Goal: Information Seeking & Learning: Learn about a topic

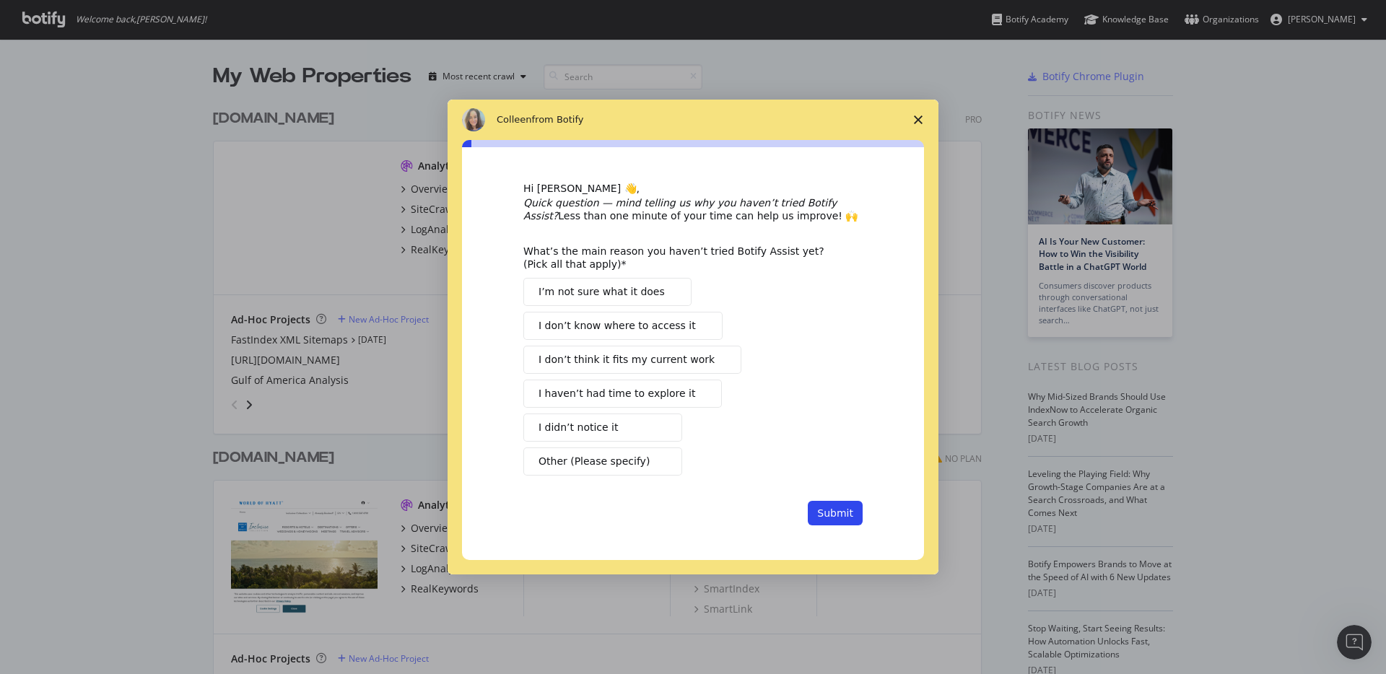
click at [911, 119] on span "Close survey" at bounding box center [918, 120] width 40 height 40
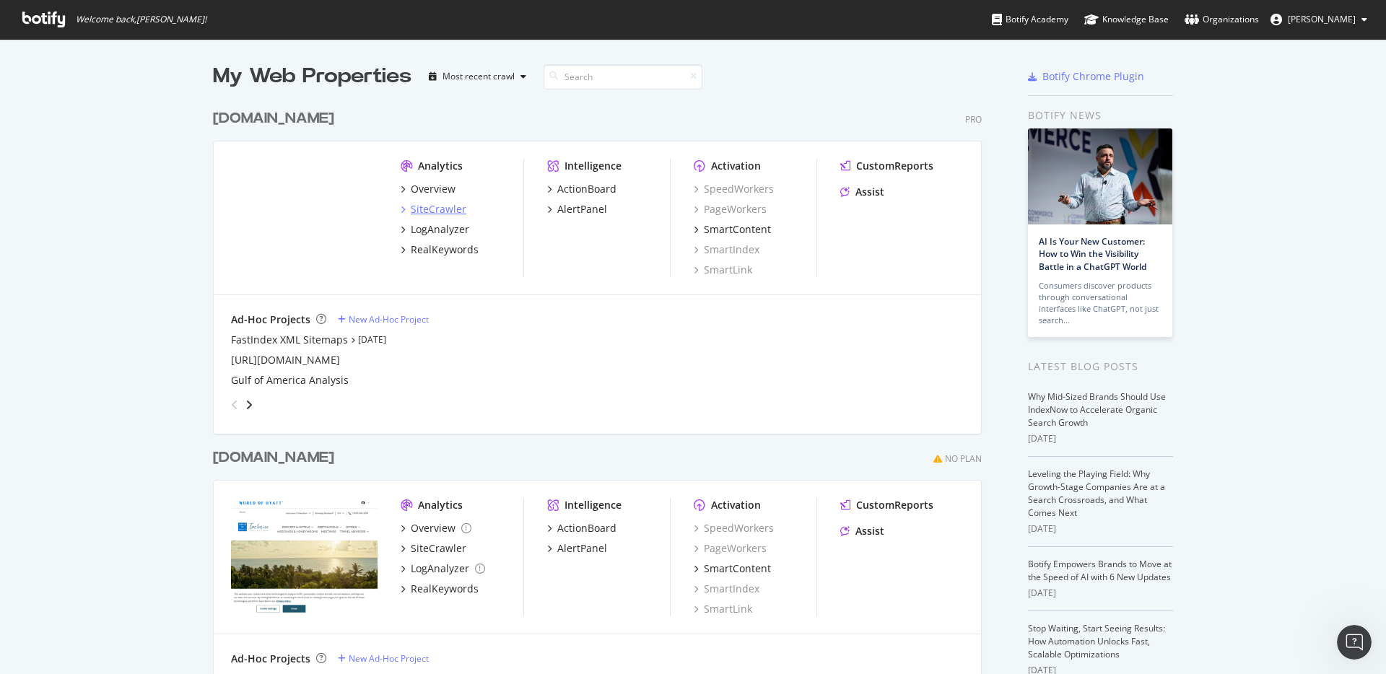
click at [438, 209] on div "SiteCrawler" at bounding box center [439, 209] width 56 height 14
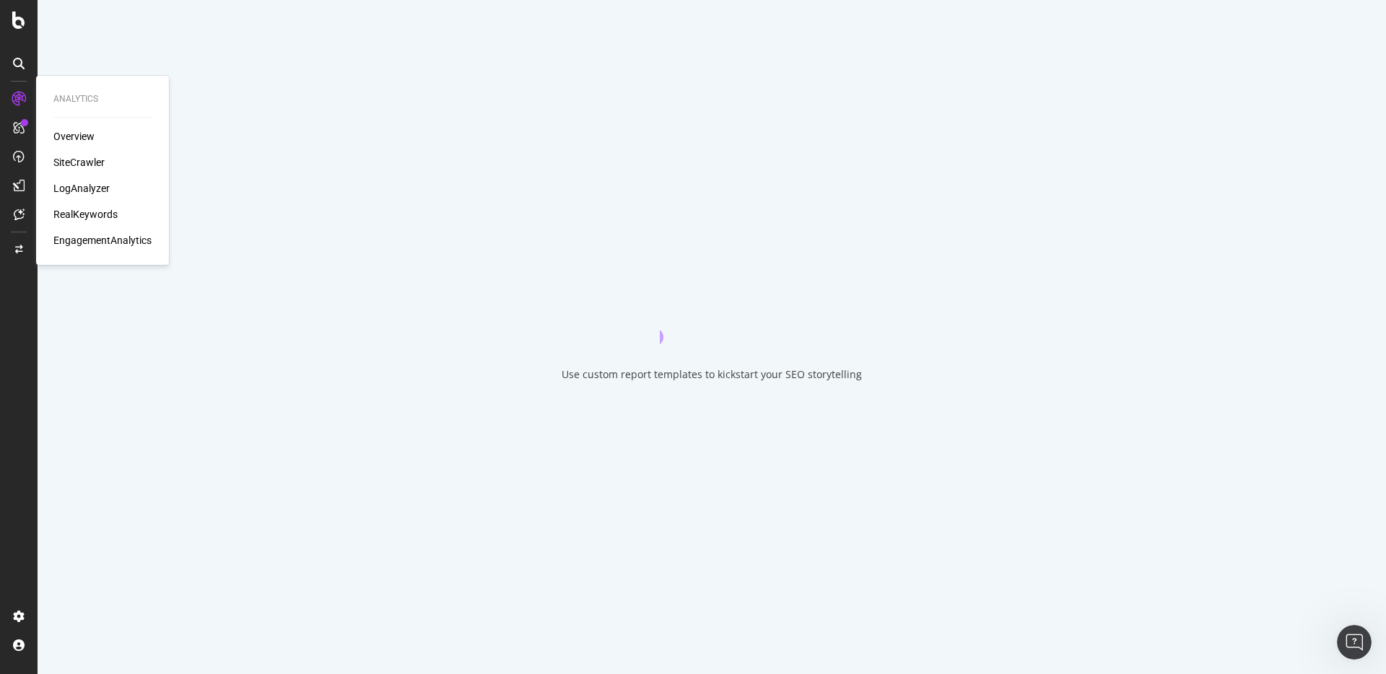
click at [78, 215] on div "RealKeywords" at bounding box center [85, 214] width 64 height 14
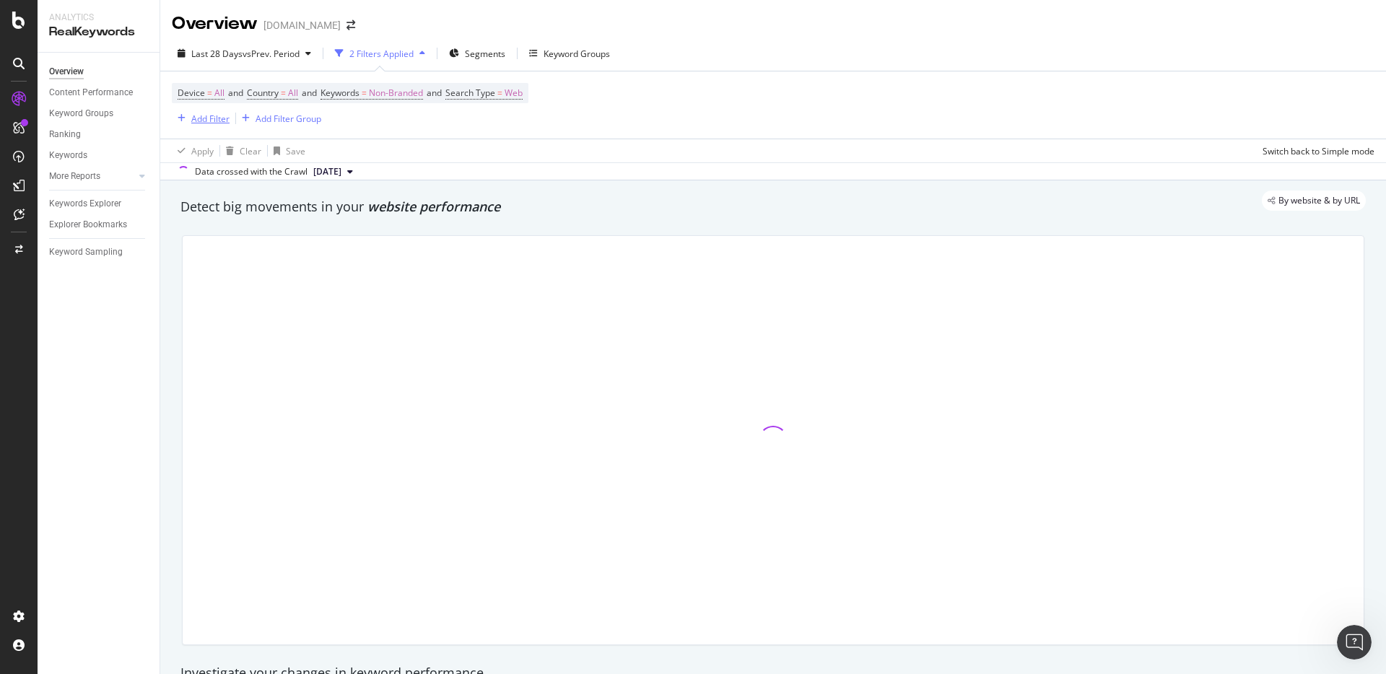
click at [201, 117] on div "Add Filter" at bounding box center [210, 119] width 38 height 12
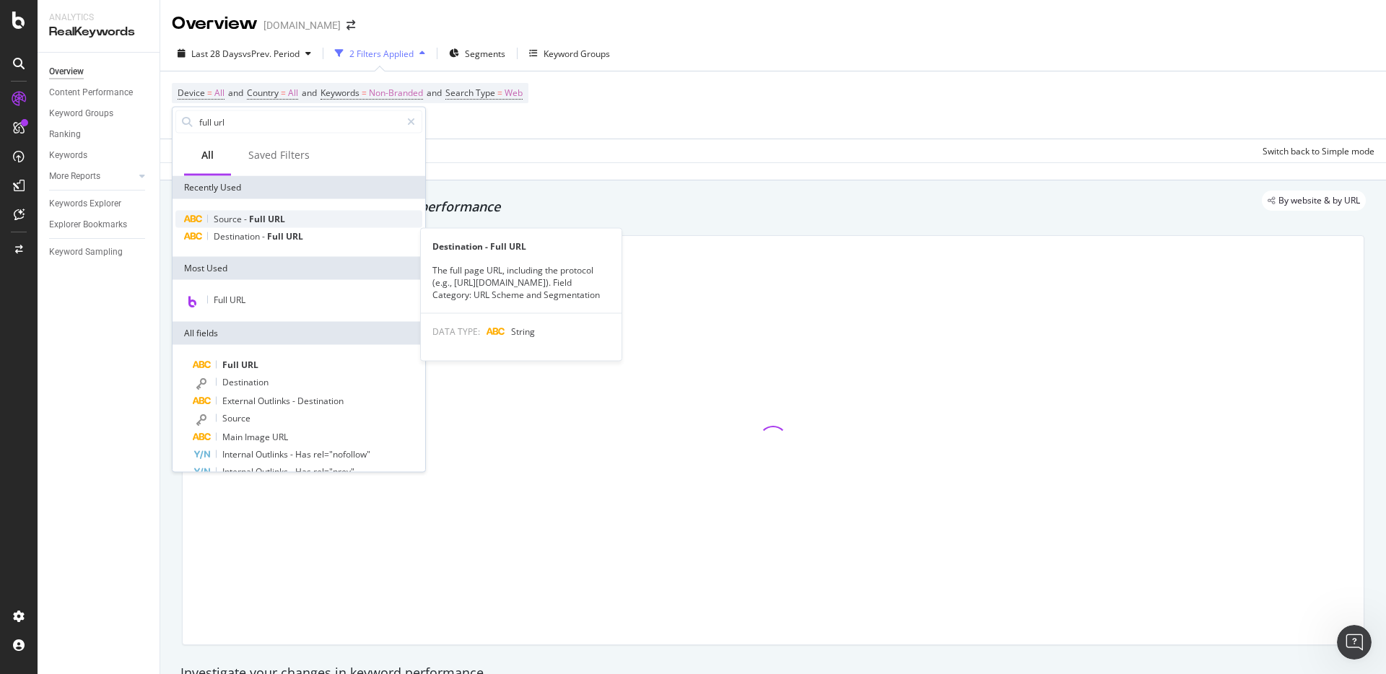
type input "full url"
click at [245, 221] on span "-" at bounding box center [246, 219] width 5 height 12
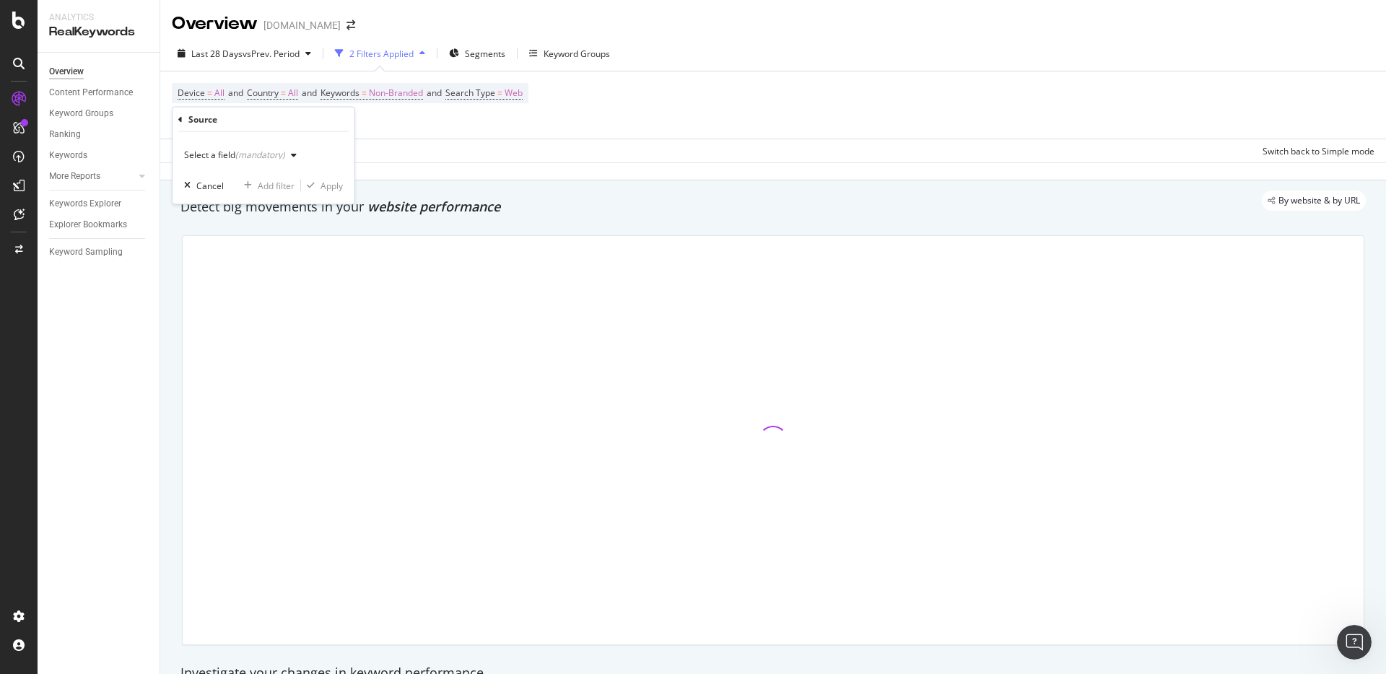
click at [182, 120] on icon at bounding box center [180, 119] width 4 height 9
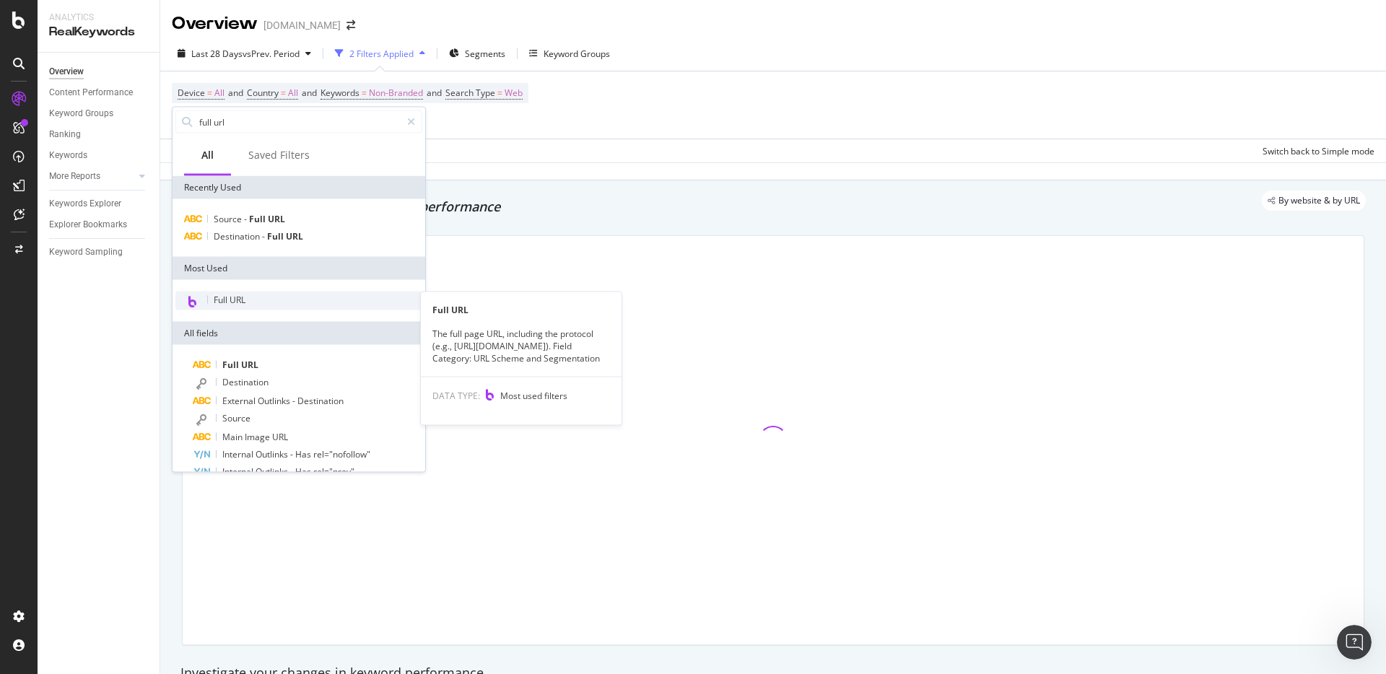
click at [238, 301] on span "Full URL" at bounding box center [230, 300] width 32 height 12
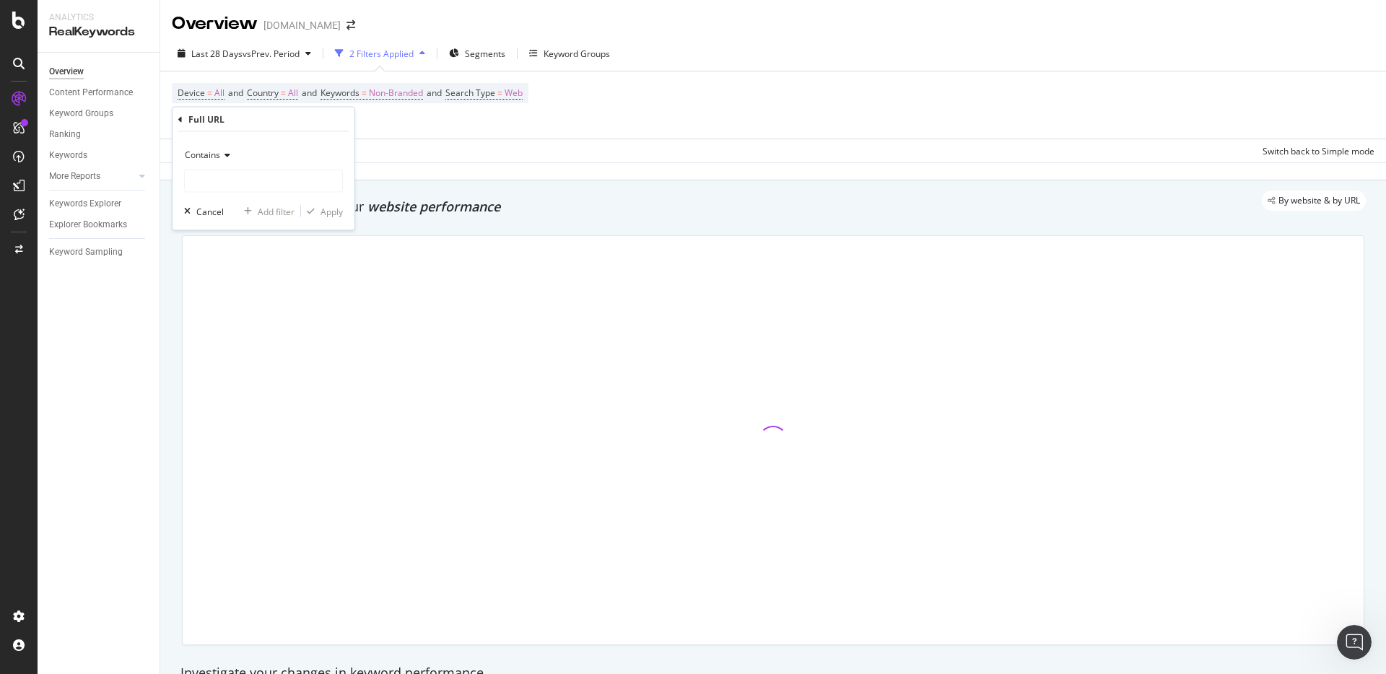
click at [213, 147] on div "Contains" at bounding box center [263, 155] width 159 height 23
click at [282, 136] on div "Contains Cancel Add filter Apply" at bounding box center [264, 181] width 182 height 98
click at [261, 189] on input "text" at bounding box center [263, 181] width 157 height 23
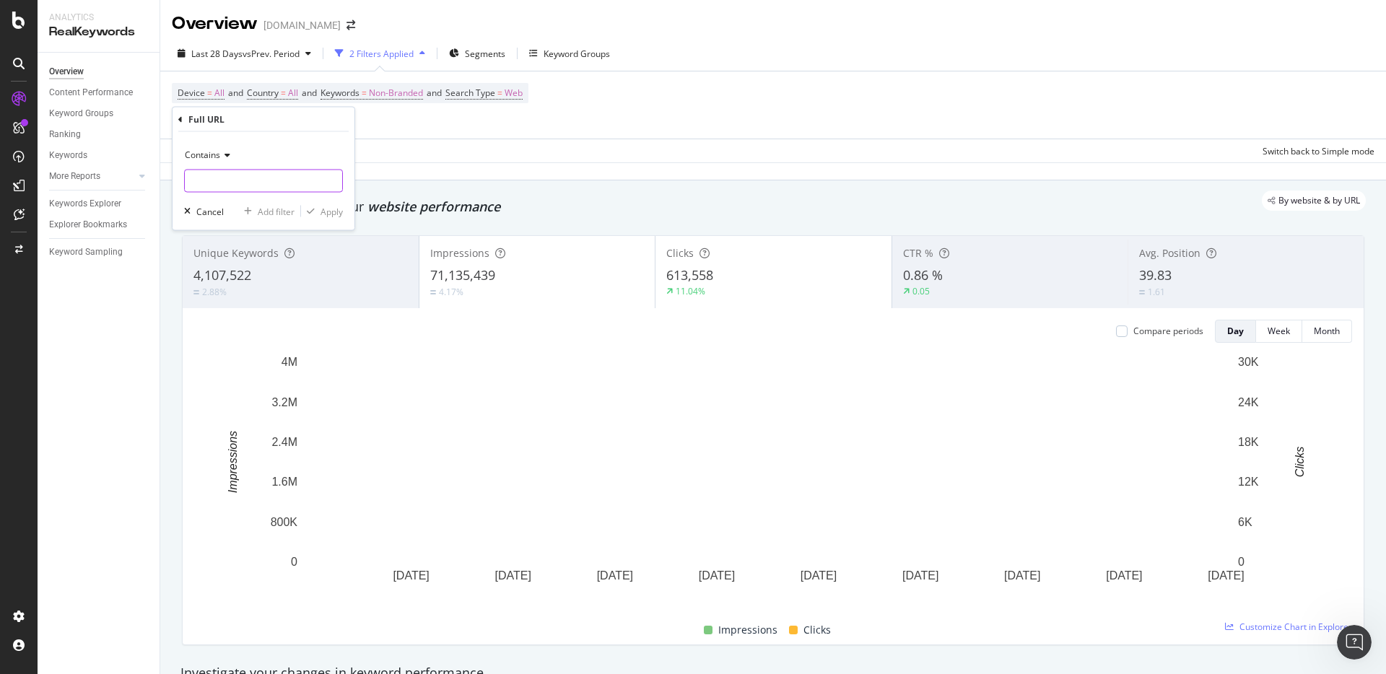
paste input "[URL][DOMAIN_NAME]"
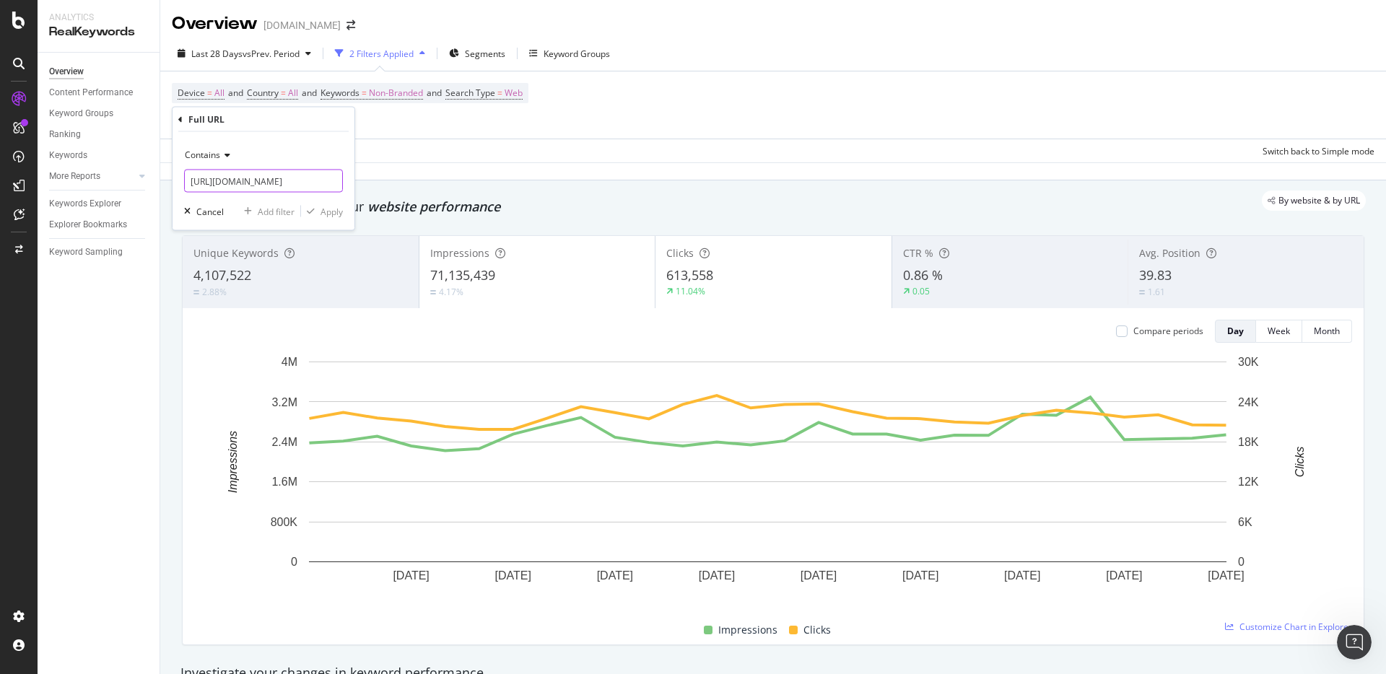
scroll to position [0, 219]
type input "[URL][DOMAIN_NAME]"
click at [325, 212] on div "Apply" at bounding box center [332, 211] width 22 height 12
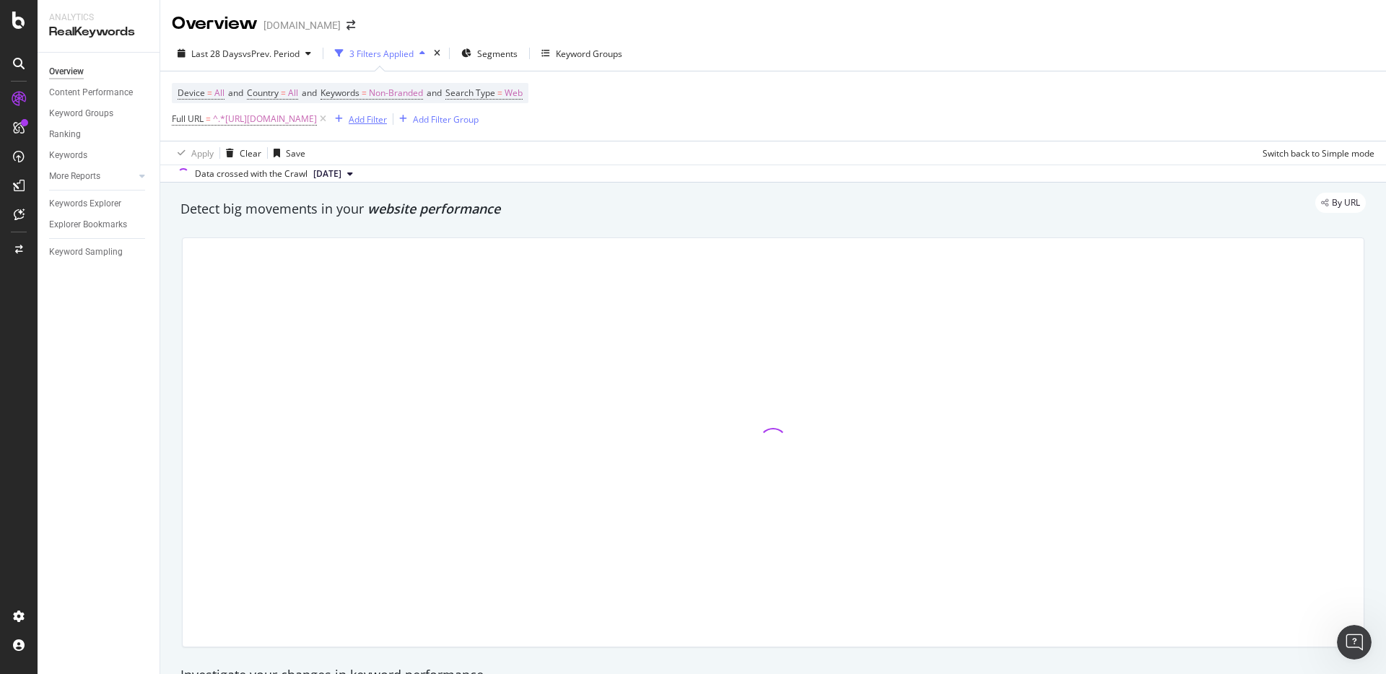
click at [387, 118] on div "Add Filter" at bounding box center [368, 119] width 38 height 12
click at [90, 204] on div "Keywords Explorer" at bounding box center [85, 203] width 72 height 15
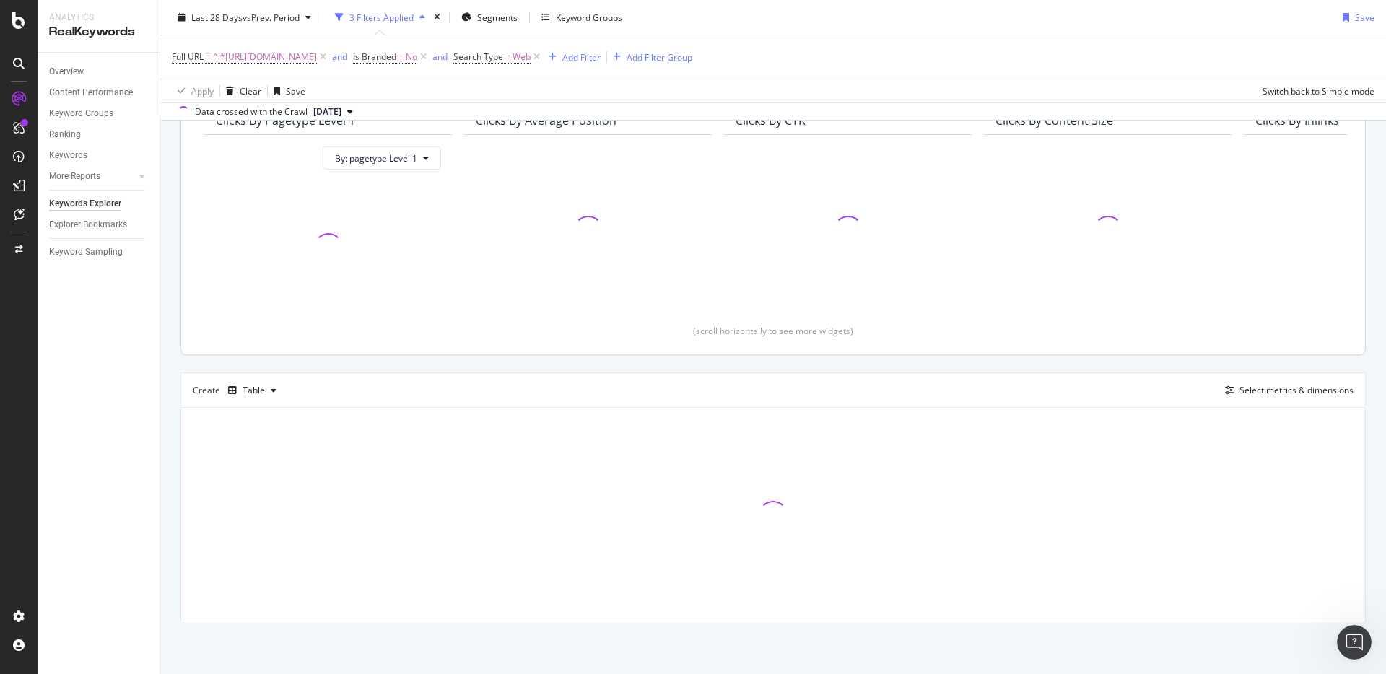
scroll to position [12, 0]
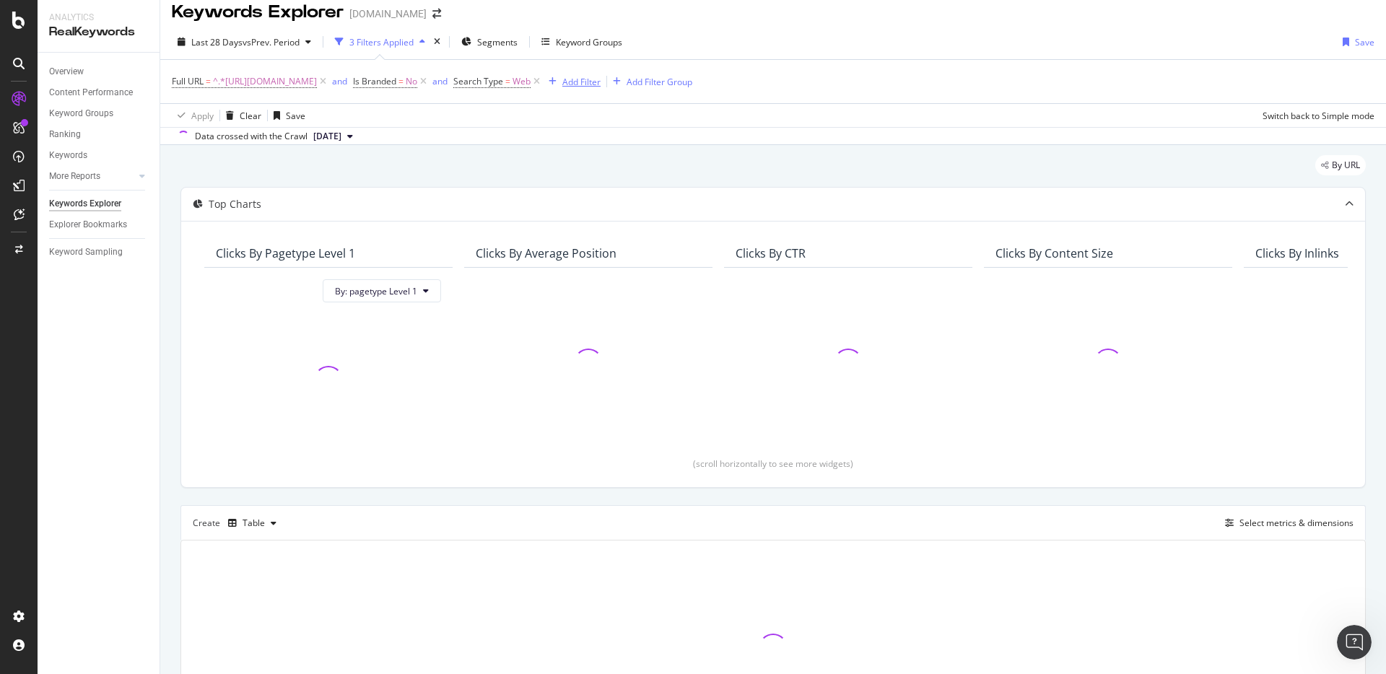
click at [601, 78] on div "Add Filter" at bounding box center [582, 82] width 38 height 12
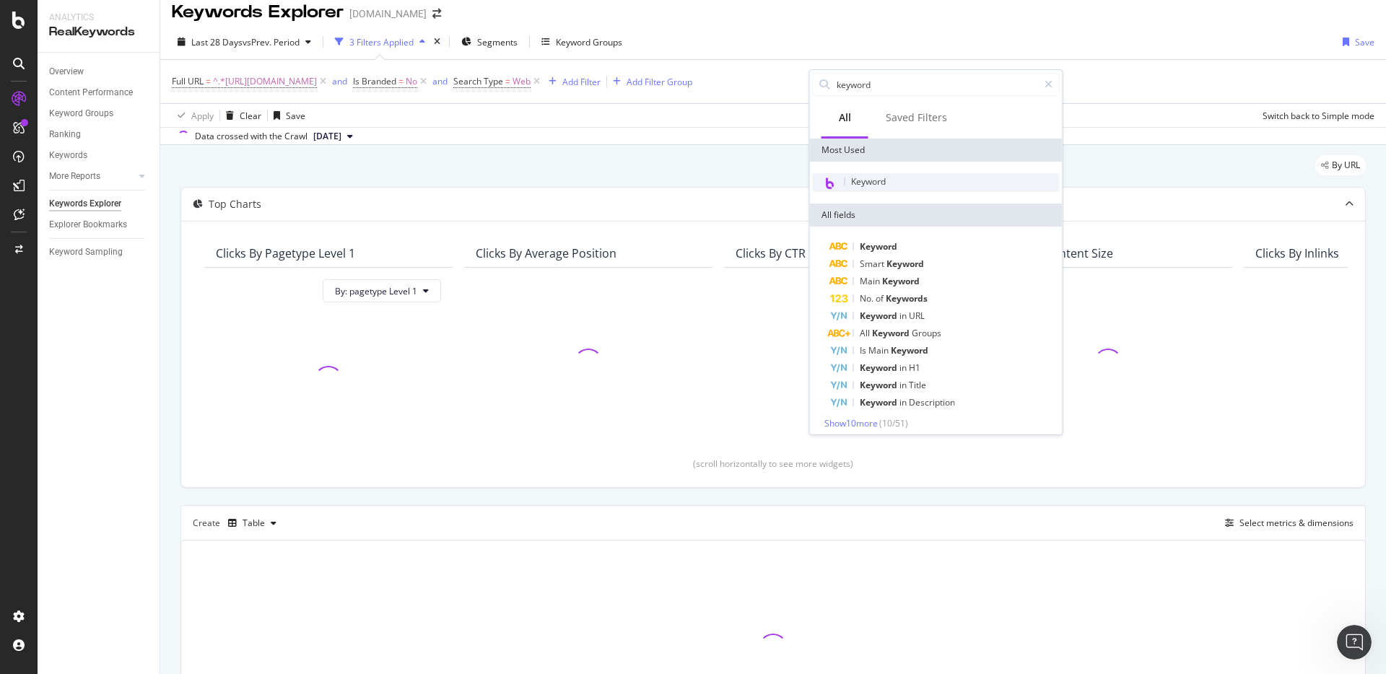
type input "keyword"
click at [902, 186] on div "Keyword" at bounding box center [936, 182] width 247 height 19
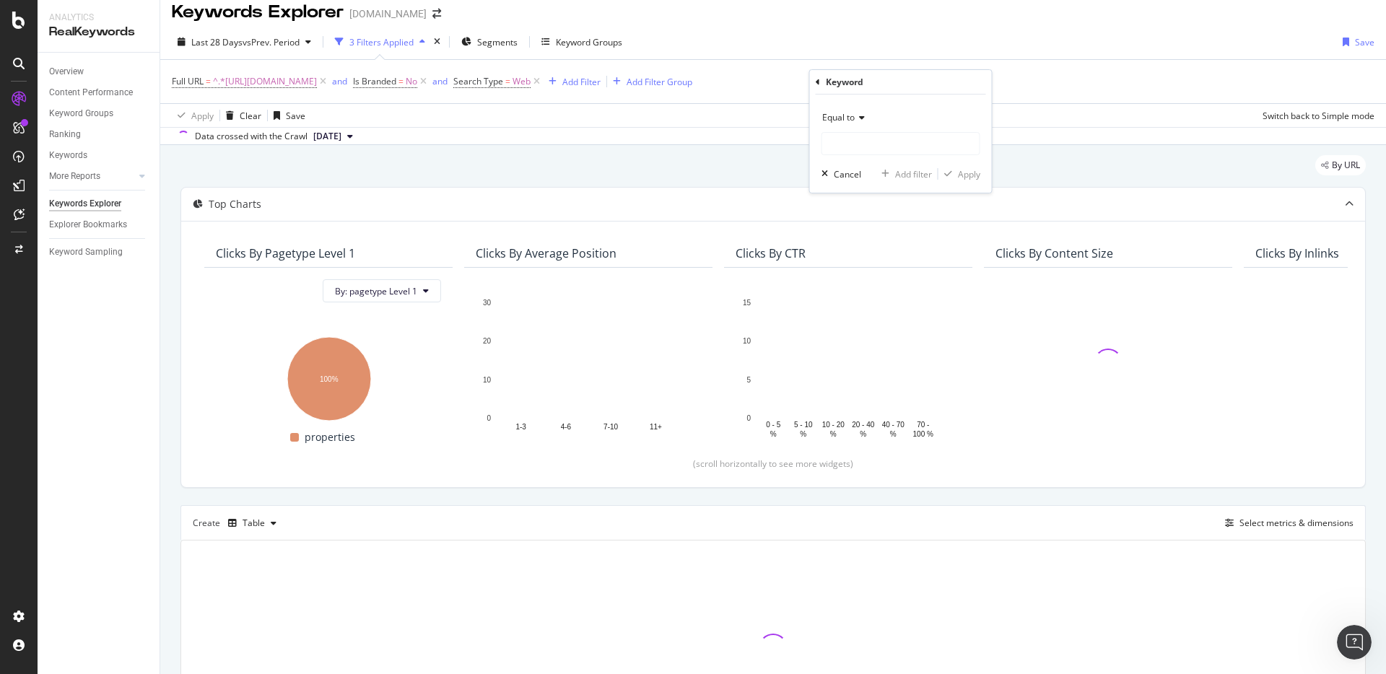
click at [854, 126] on div "Equal to" at bounding box center [901, 117] width 159 height 23
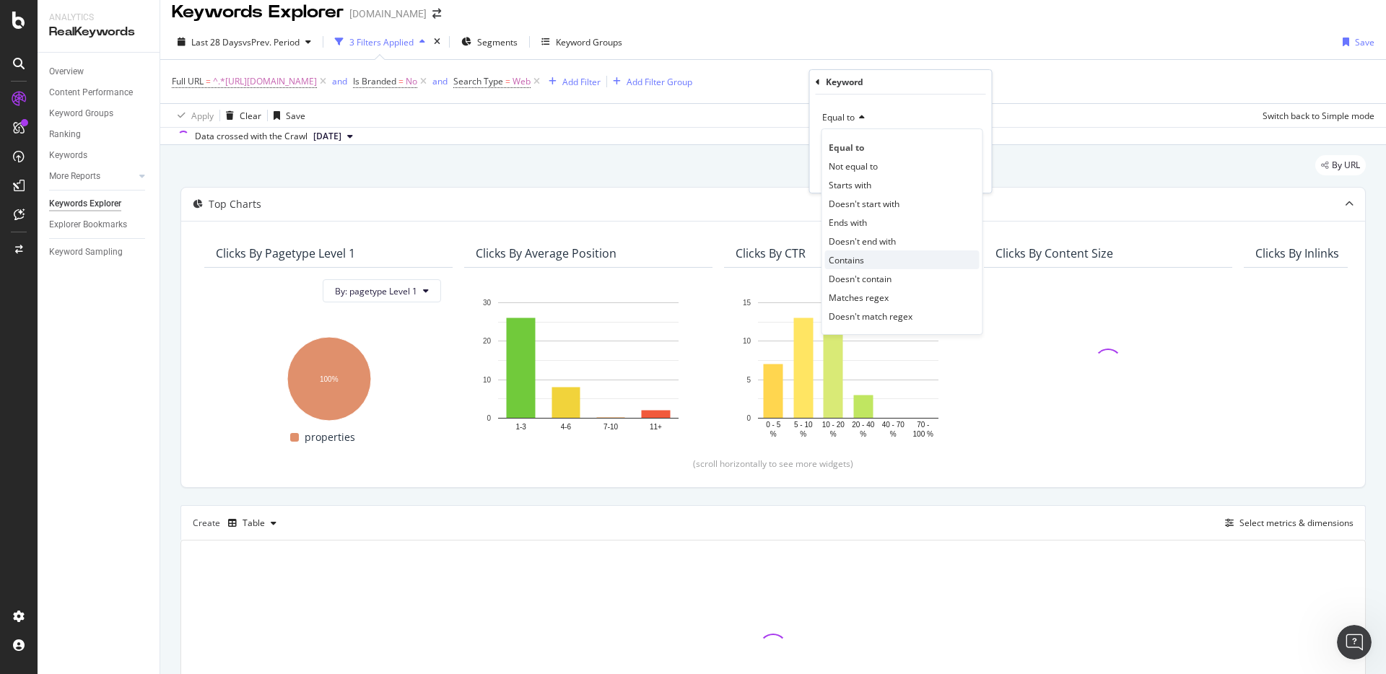
click at [860, 255] on span "Contains" at bounding box center [846, 260] width 35 height 12
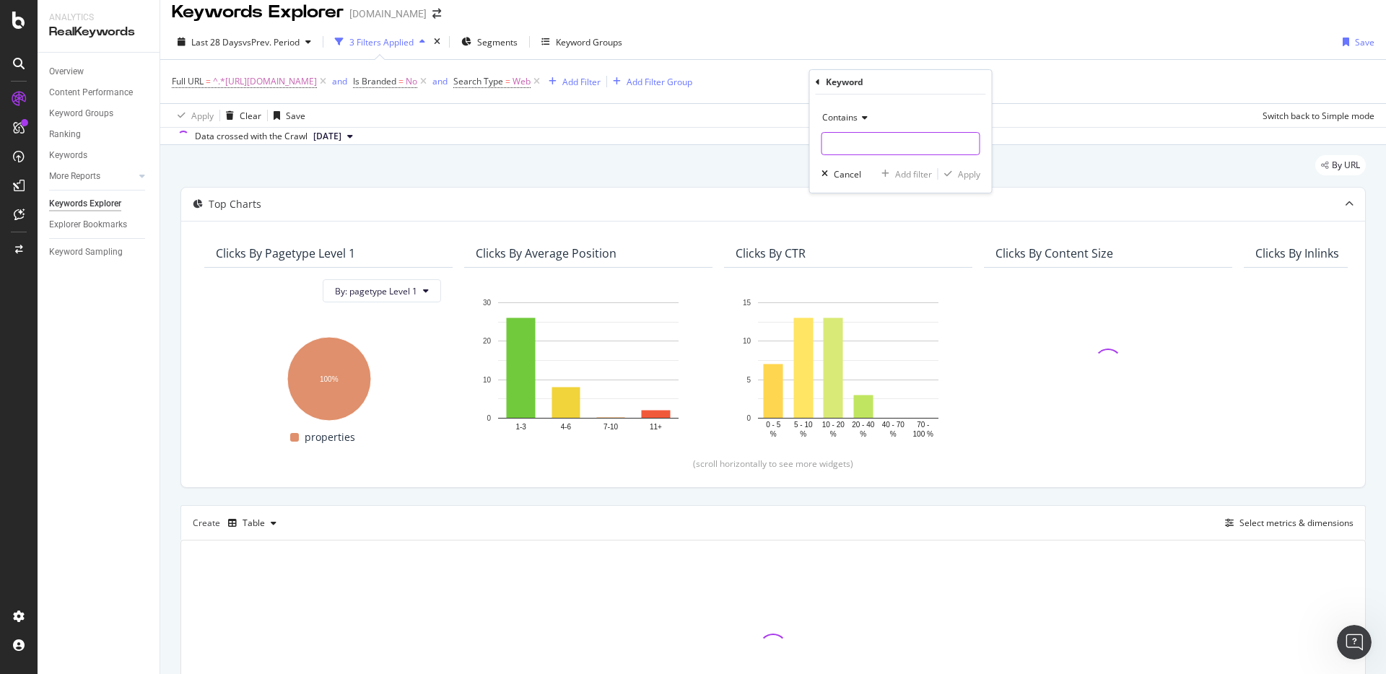
click at [879, 151] on input "text" at bounding box center [900, 143] width 157 height 23
type input "hyatt new"
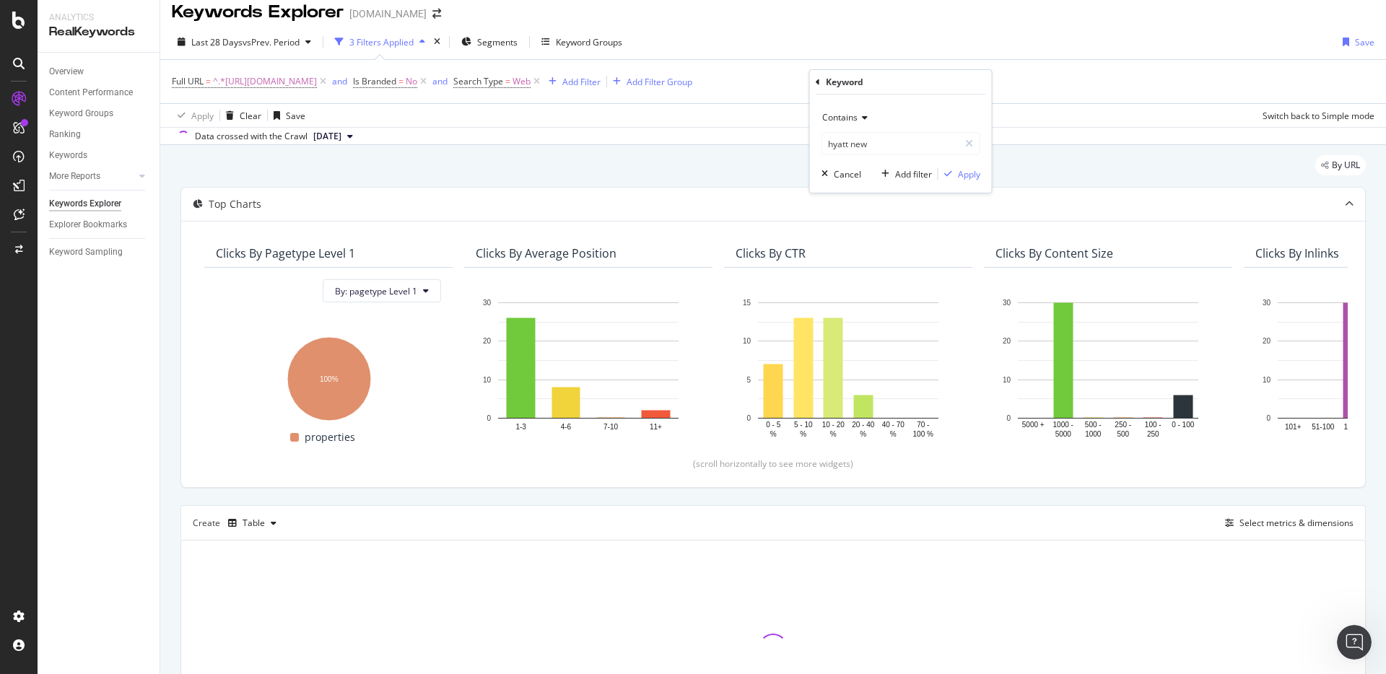
click at [848, 122] on span "Contains" at bounding box center [839, 117] width 35 height 12
click at [871, 147] on input "hyatt new" at bounding box center [890, 143] width 136 height 23
click at [843, 123] on div "Contains" at bounding box center [901, 117] width 159 height 23
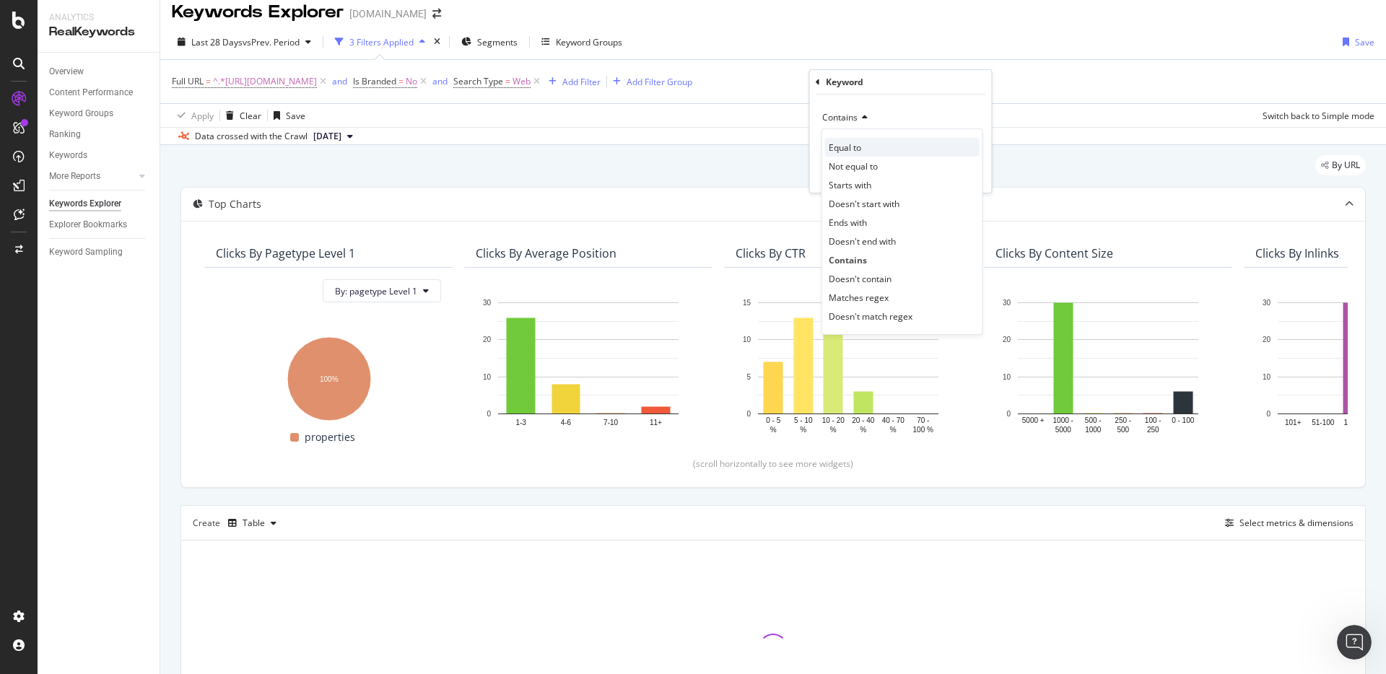
click at [854, 149] on span "Equal to" at bounding box center [845, 148] width 32 height 12
click at [898, 142] on input "text" at bounding box center [900, 143] width 157 height 23
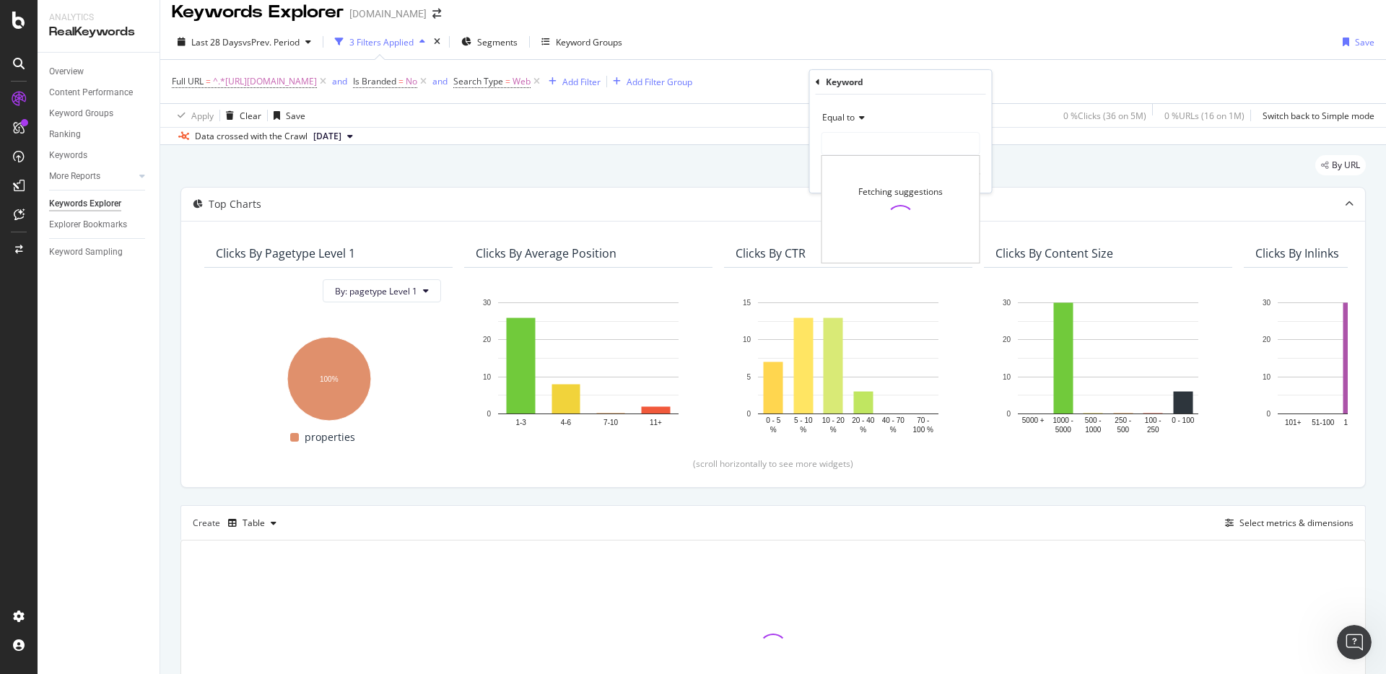
click at [1090, 95] on div "Full URL = ^.*https://www.hyatt.com/hyatt-regency/en-US/snarj-hyatt-regency-new…" at bounding box center [773, 81] width 1203 height 43
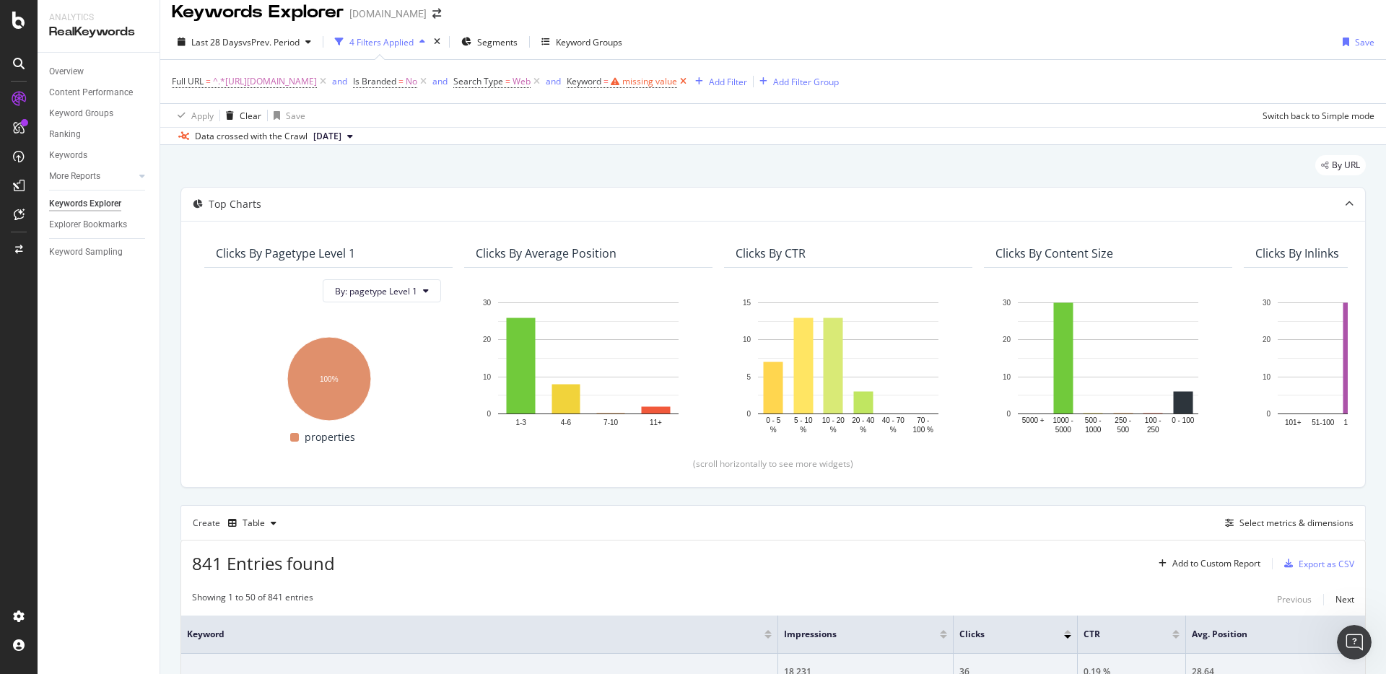
click at [690, 82] on icon at bounding box center [683, 81] width 12 height 14
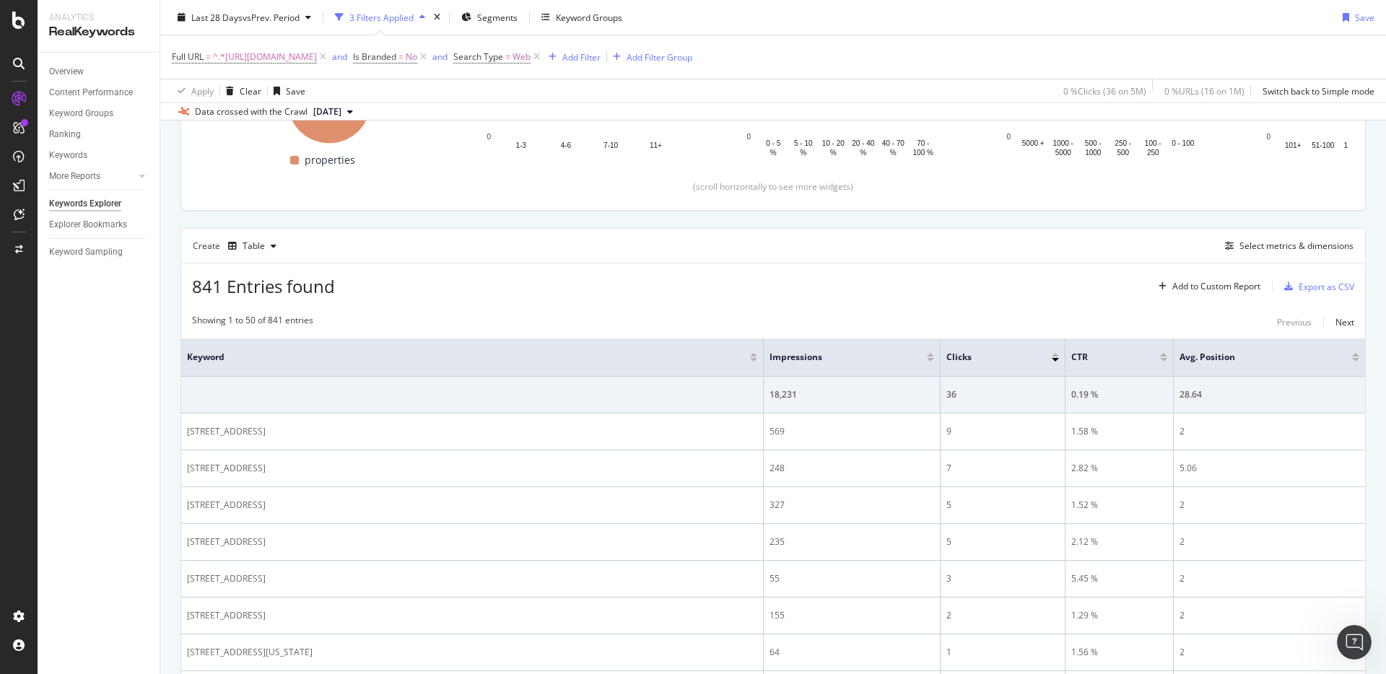
scroll to position [166, 0]
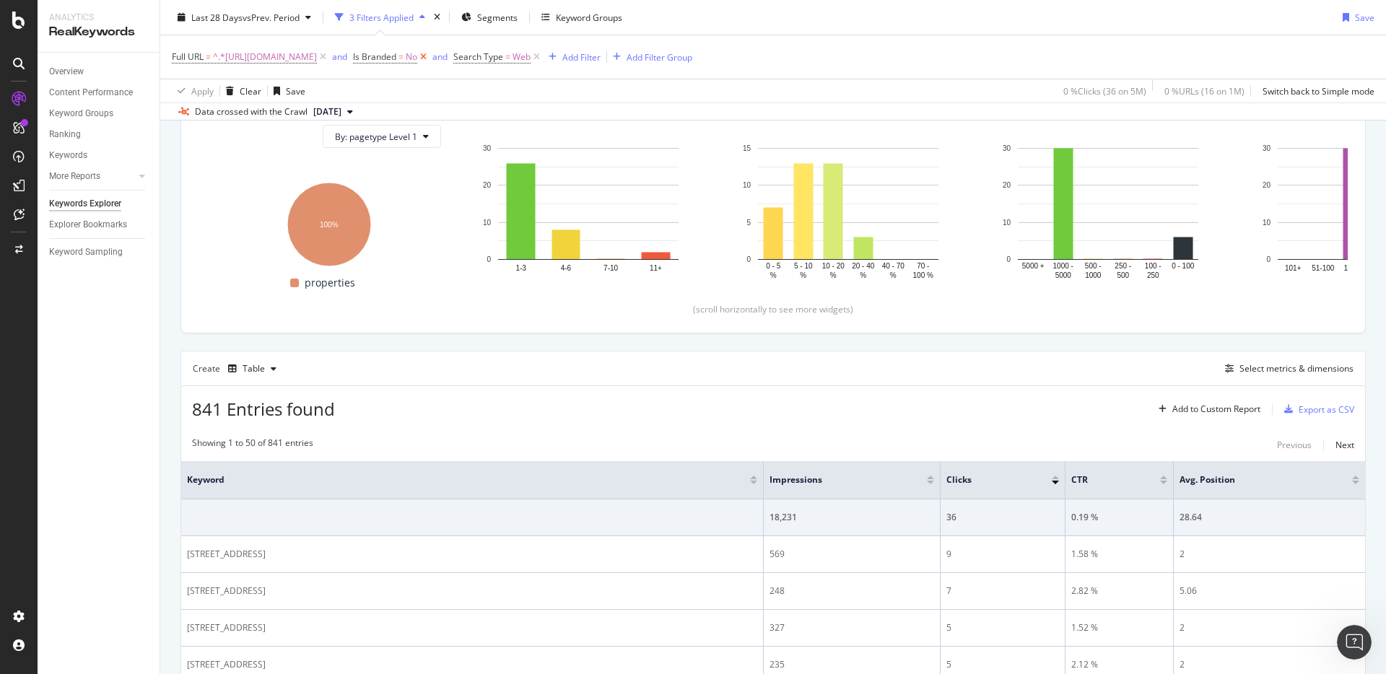
click at [430, 56] on icon at bounding box center [423, 57] width 12 height 14
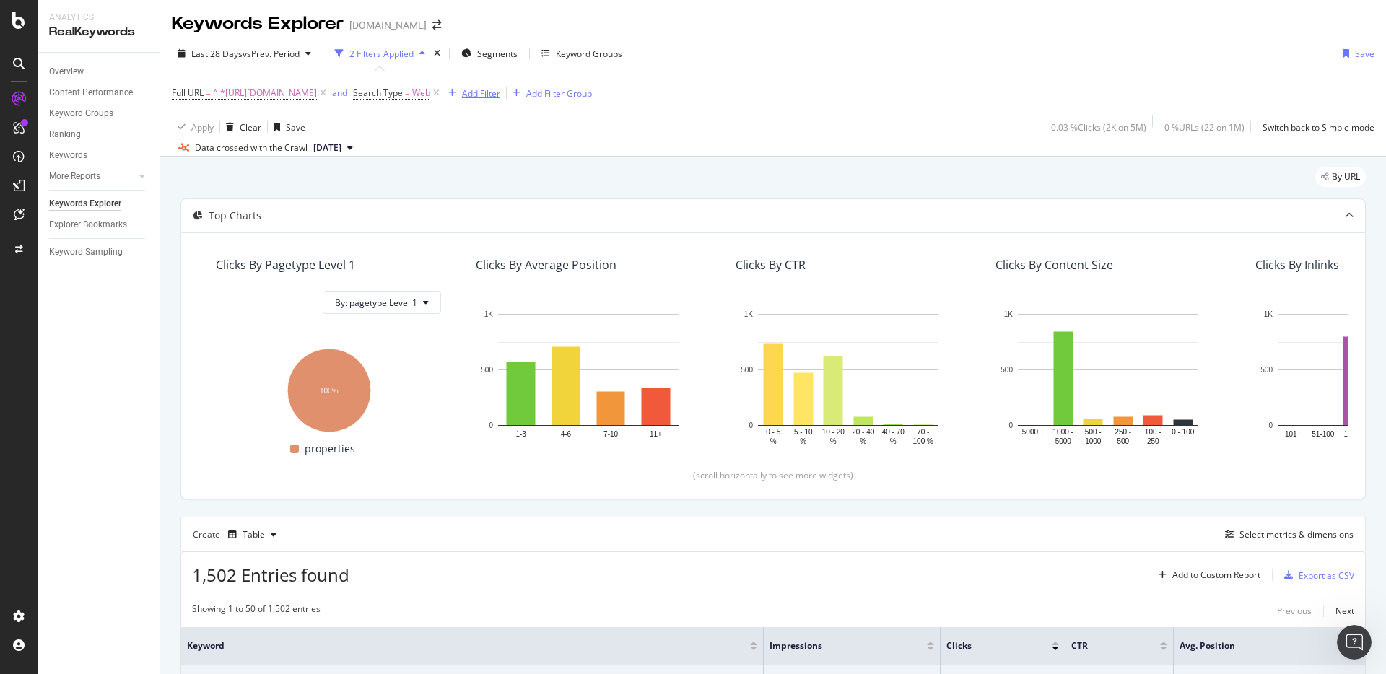
click at [500, 88] on div "Add Filter" at bounding box center [481, 93] width 38 height 12
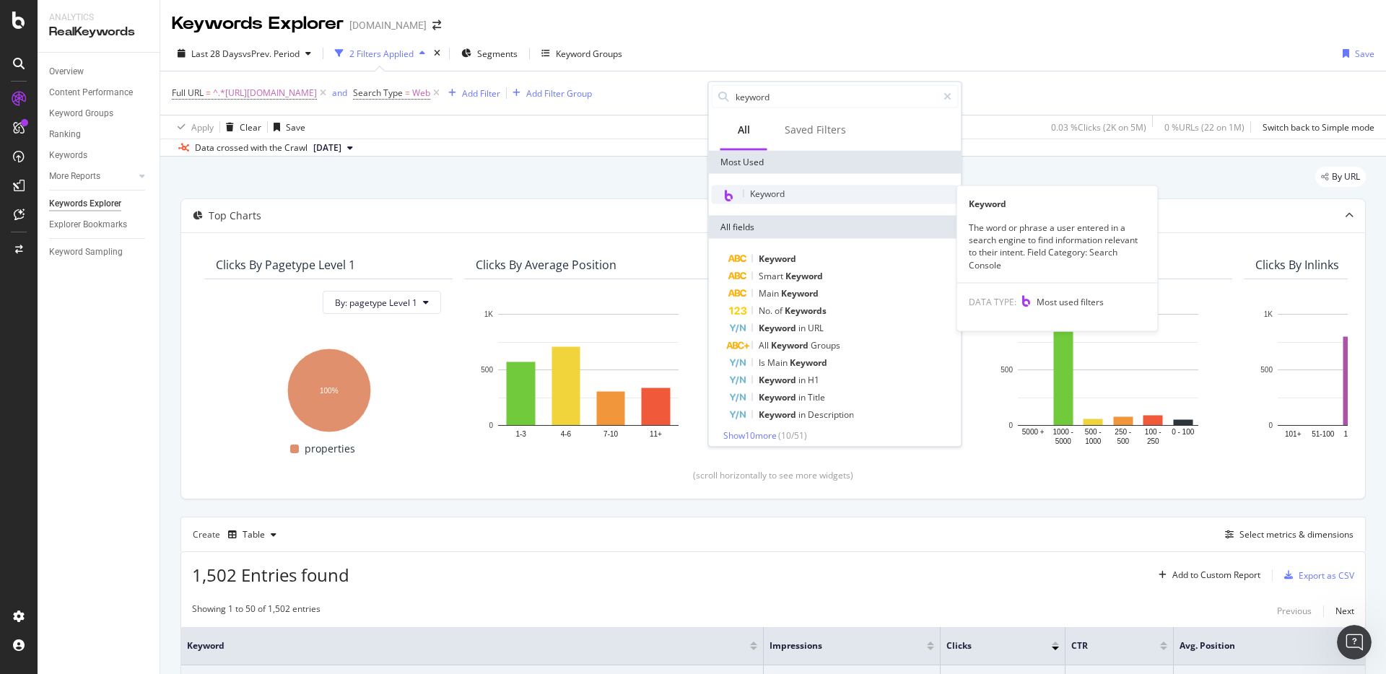
click at [792, 194] on div "Keyword" at bounding box center [835, 195] width 247 height 19
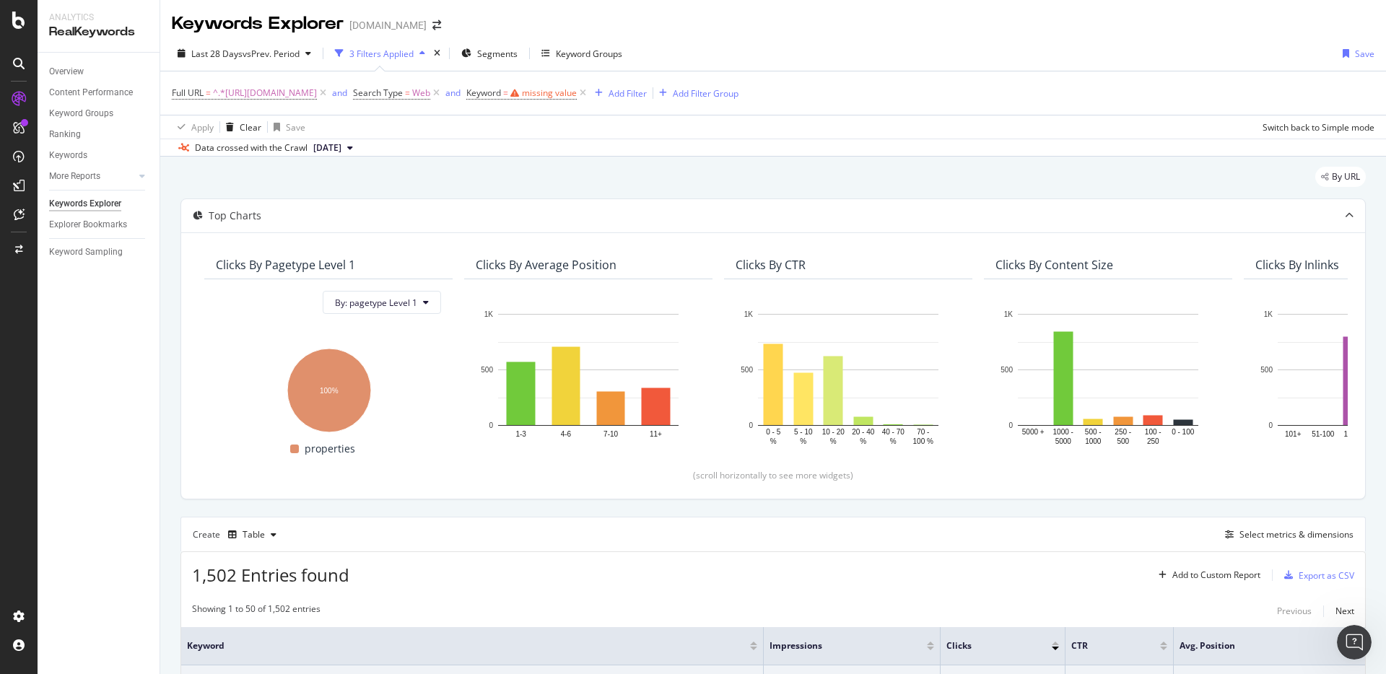
click at [662, 136] on div "Last 28 Days vs Prev. Period 3 Filters Applied Segments Keyword Groups Save Ful…" at bounding box center [773, 96] width 1226 height 121
click at [589, 95] on icon at bounding box center [583, 93] width 12 height 14
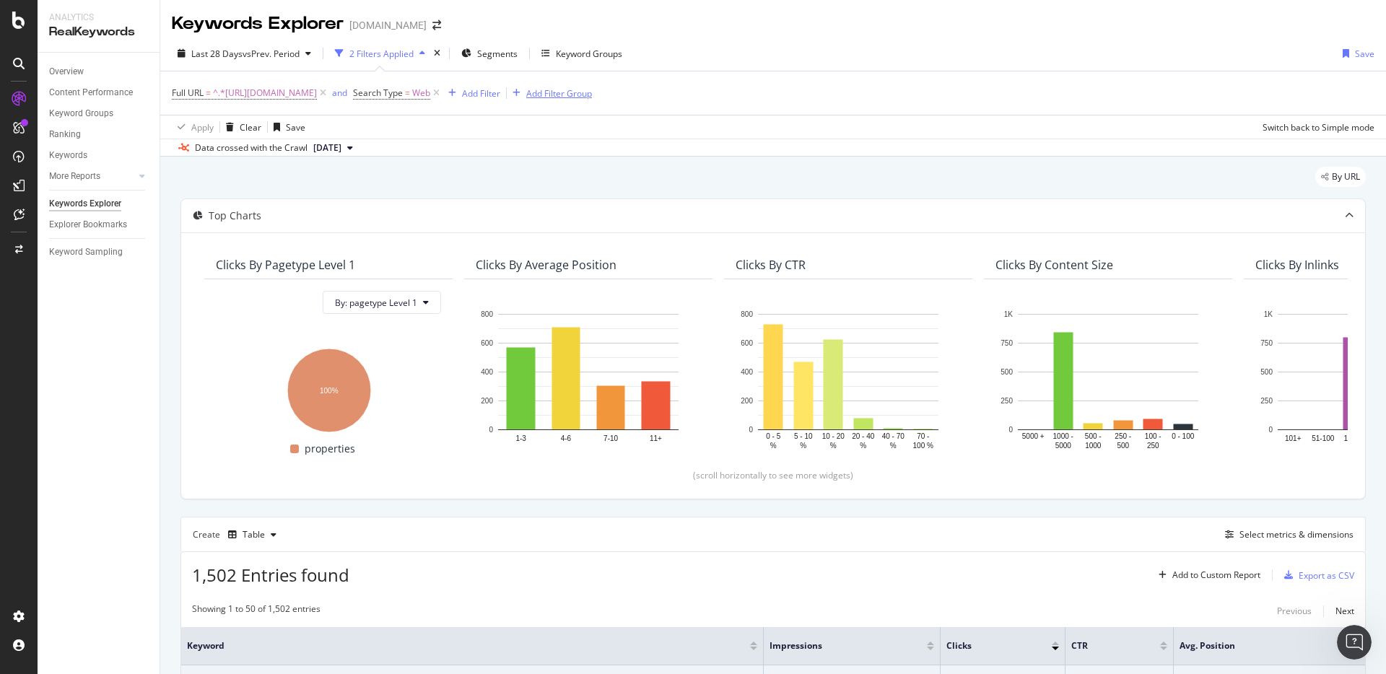
click at [592, 95] on div "Add Filter Group" at bounding box center [559, 93] width 66 height 12
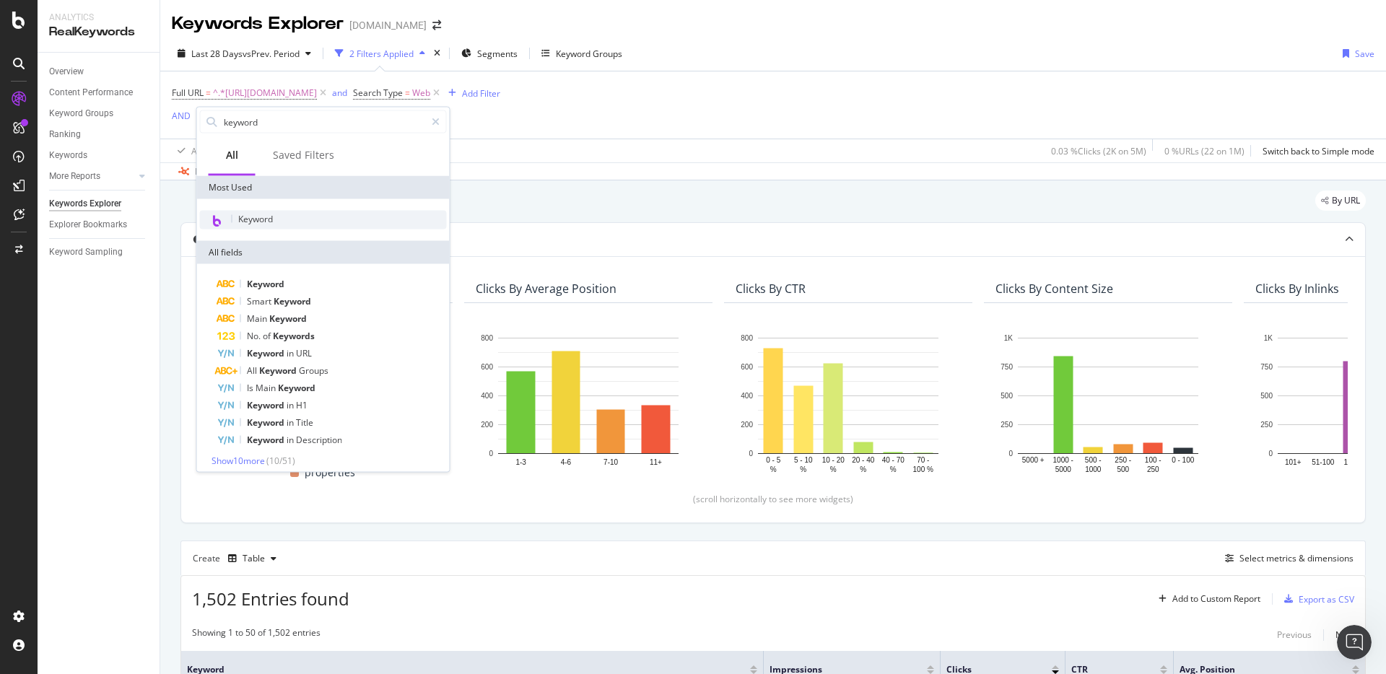
click at [316, 217] on div "Keyword" at bounding box center [323, 220] width 247 height 19
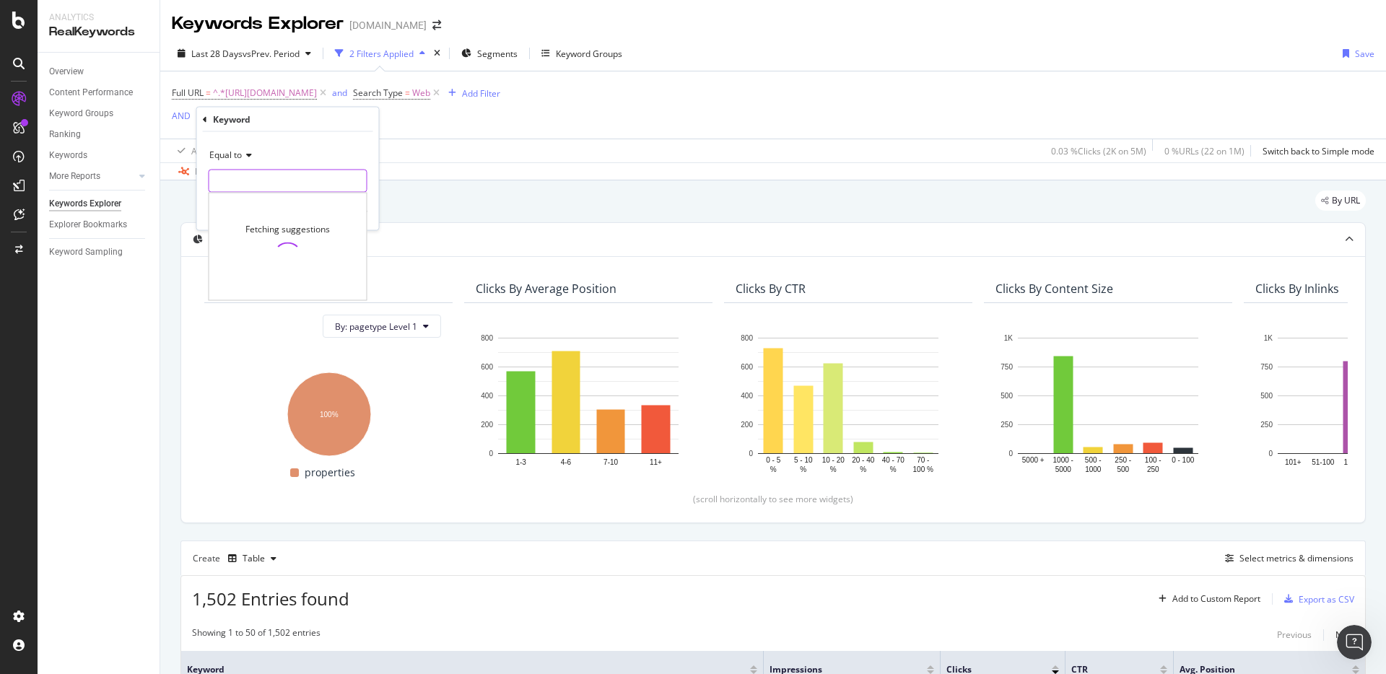
click at [259, 181] on input "text" at bounding box center [287, 181] width 157 height 23
type input "hyatt regency [GEOGRAPHIC_DATA]"
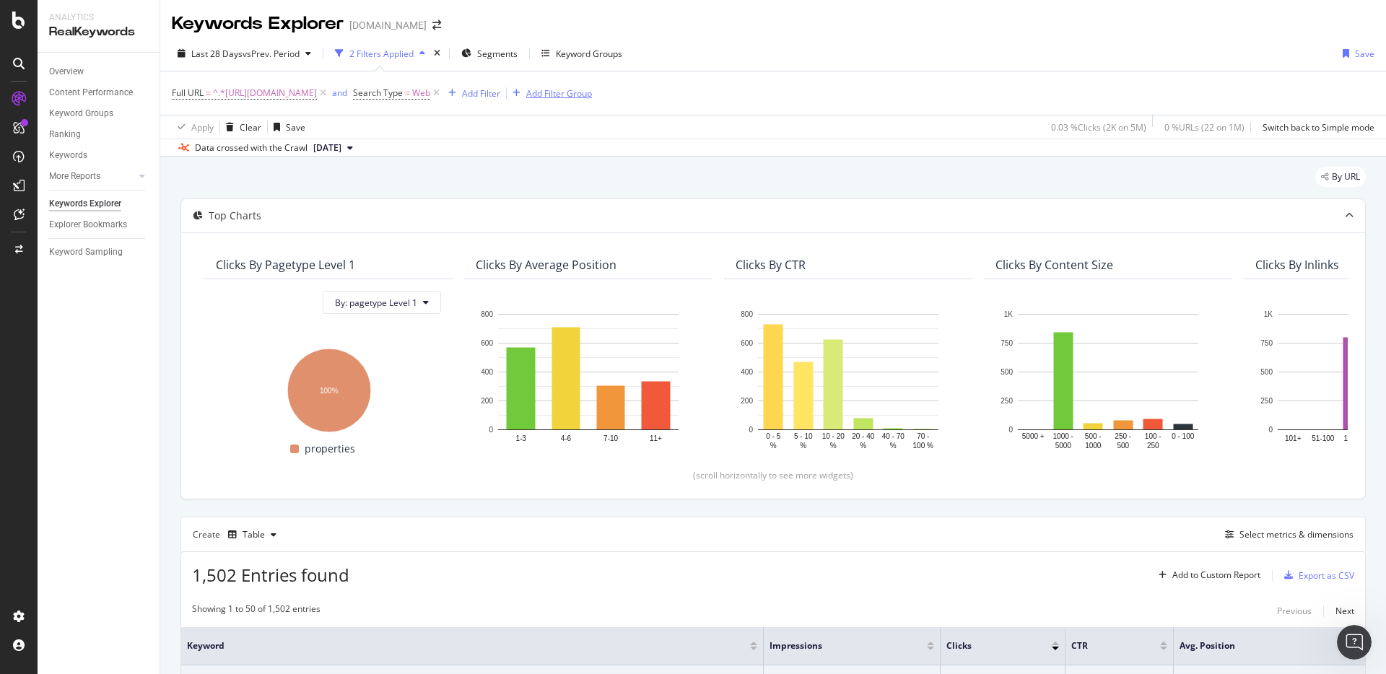
click at [592, 91] on div "Add Filter Group" at bounding box center [559, 93] width 66 height 12
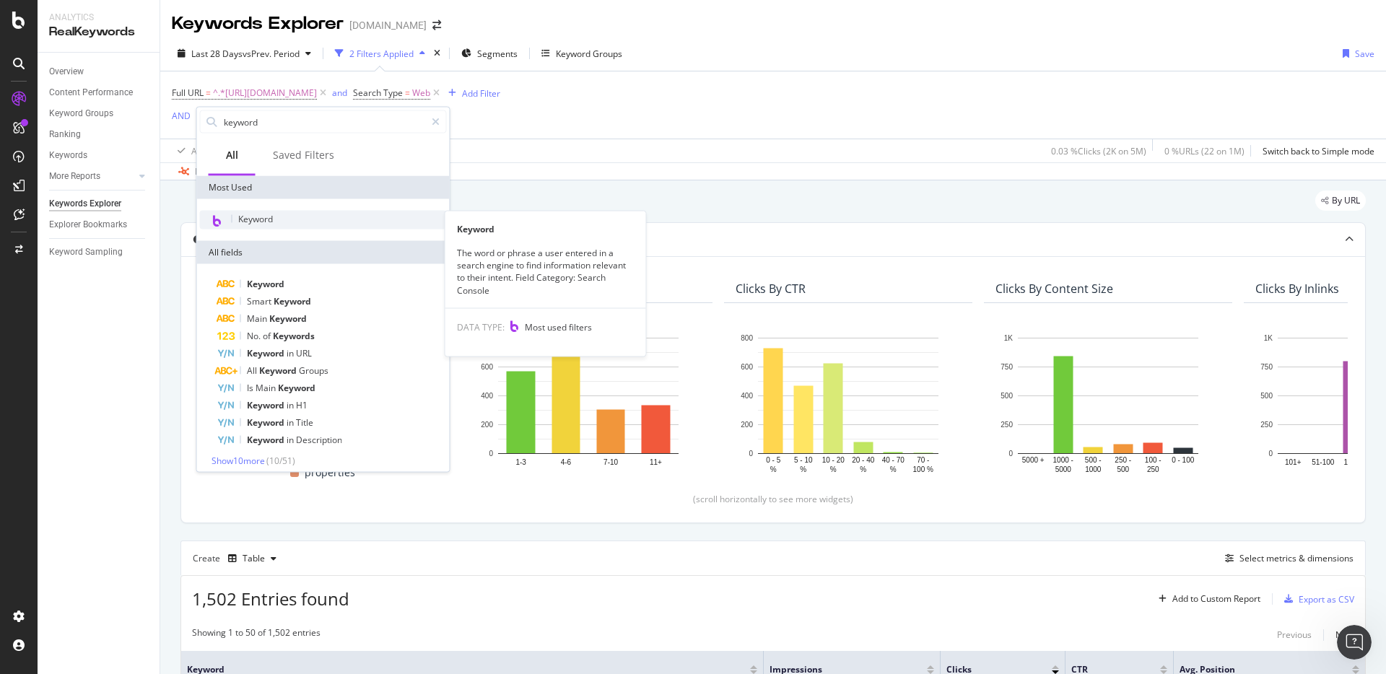
click at [287, 222] on div "Keyword" at bounding box center [323, 220] width 247 height 19
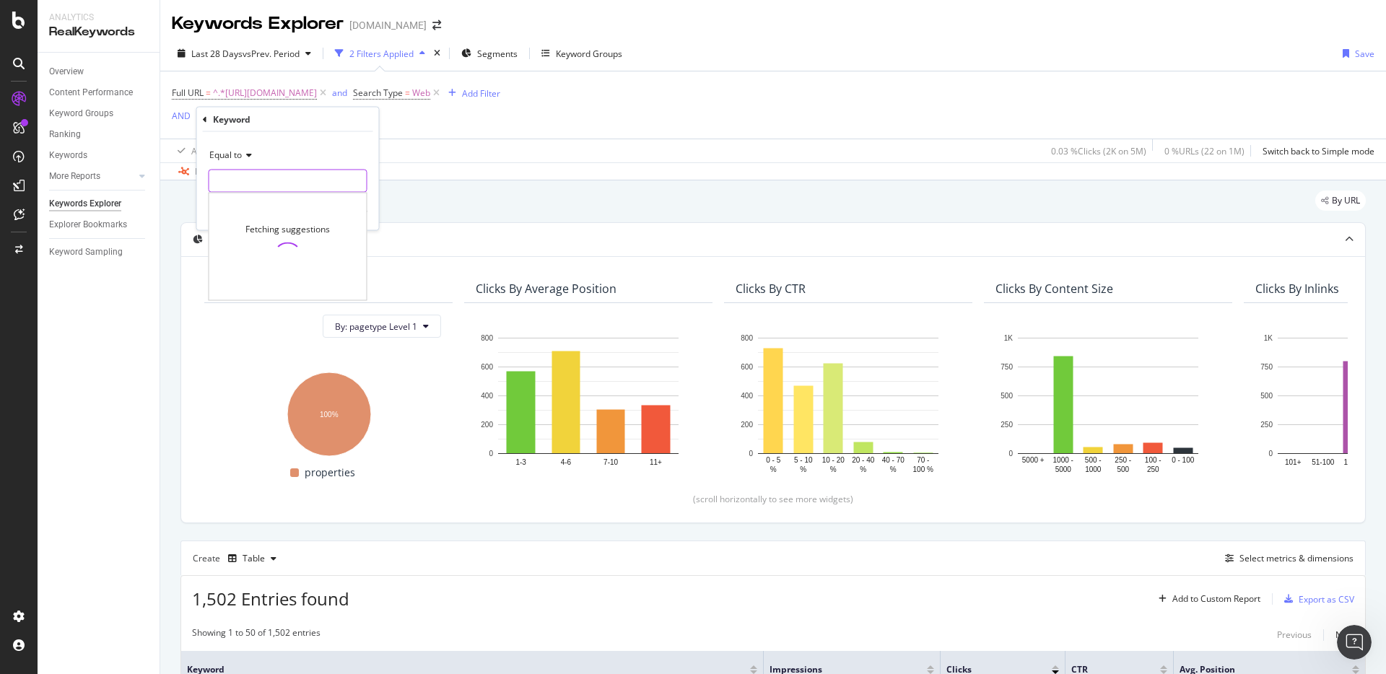
click at [316, 188] on input "text" at bounding box center [287, 181] width 157 height 23
type input "hyatt regency [GEOGRAPHIC_DATA]"
click at [360, 212] on div "Apply" at bounding box center [356, 211] width 22 height 12
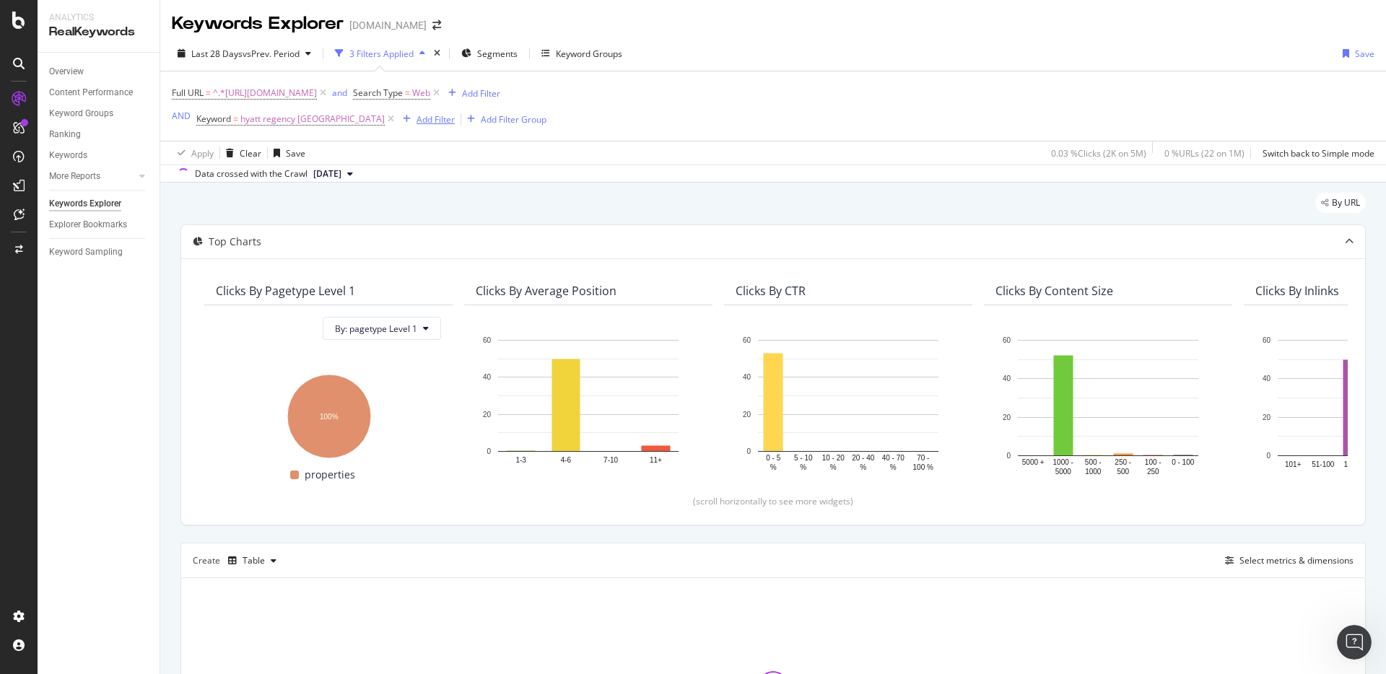
click at [417, 121] on div "Add Filter" at bounding box center [436, 119] width 38 height 12
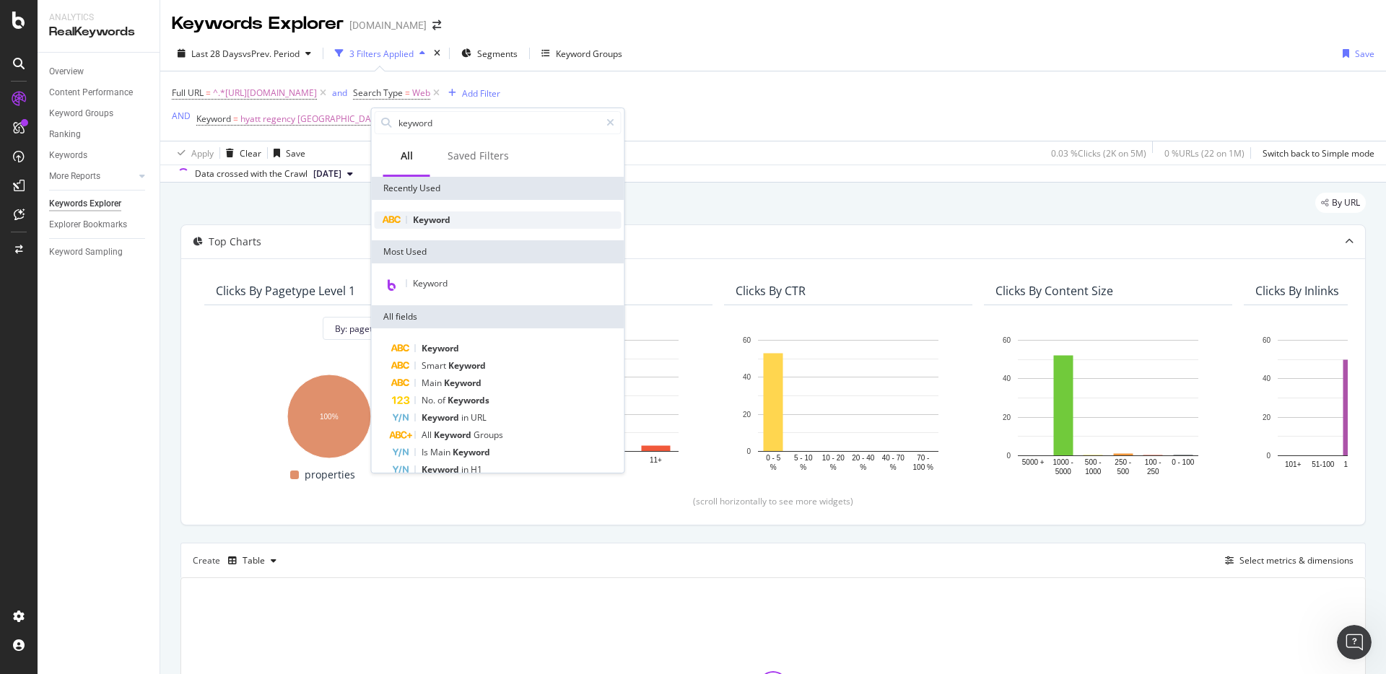
click at [430, 225] on span "Keyword" at bounding box center [432, 220] width 38 height 12
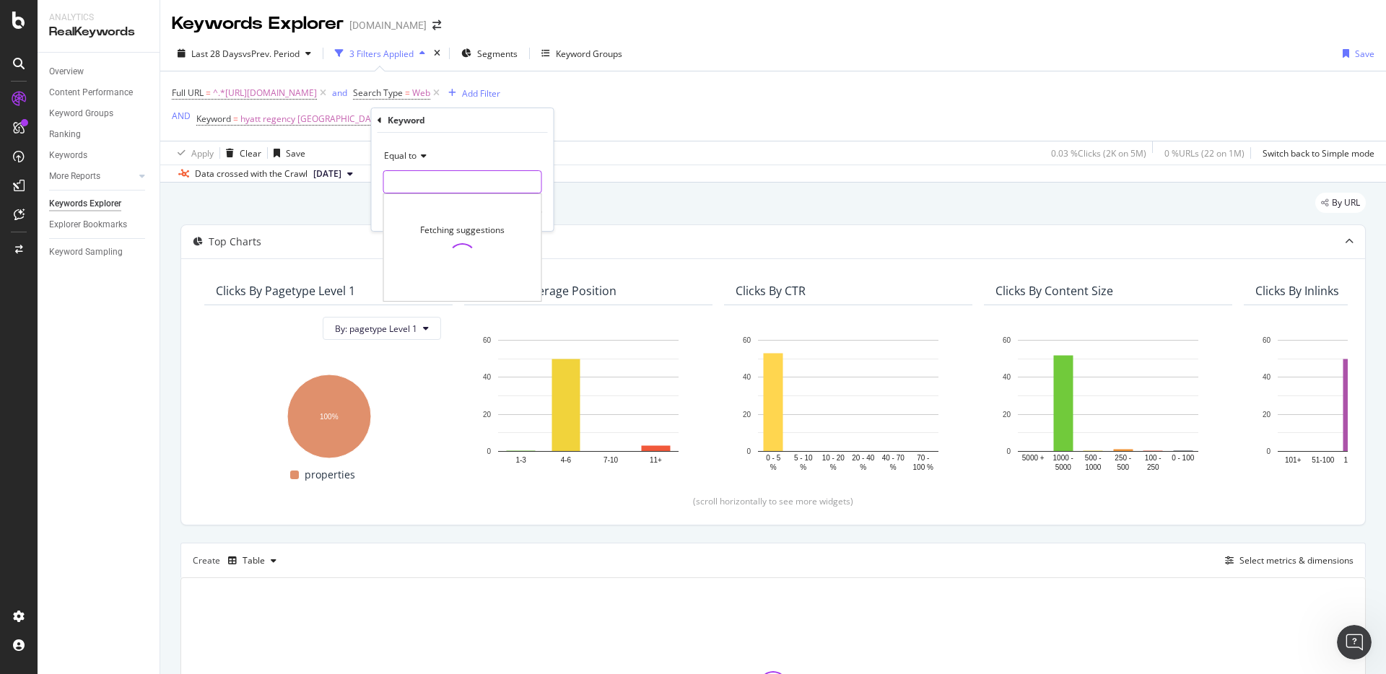
click at [419, 180] on input "text" at bounding box center [462, 181] width 157 height 23
click at [420, 181] on input "text" at bounding box center [462, 181] width 157 height 23
type input "hyatt [GEOGRAPHIC_DATA]"
click at [530, 211] on div "Apply" at bounding box center [531, 213] width 22 height 12
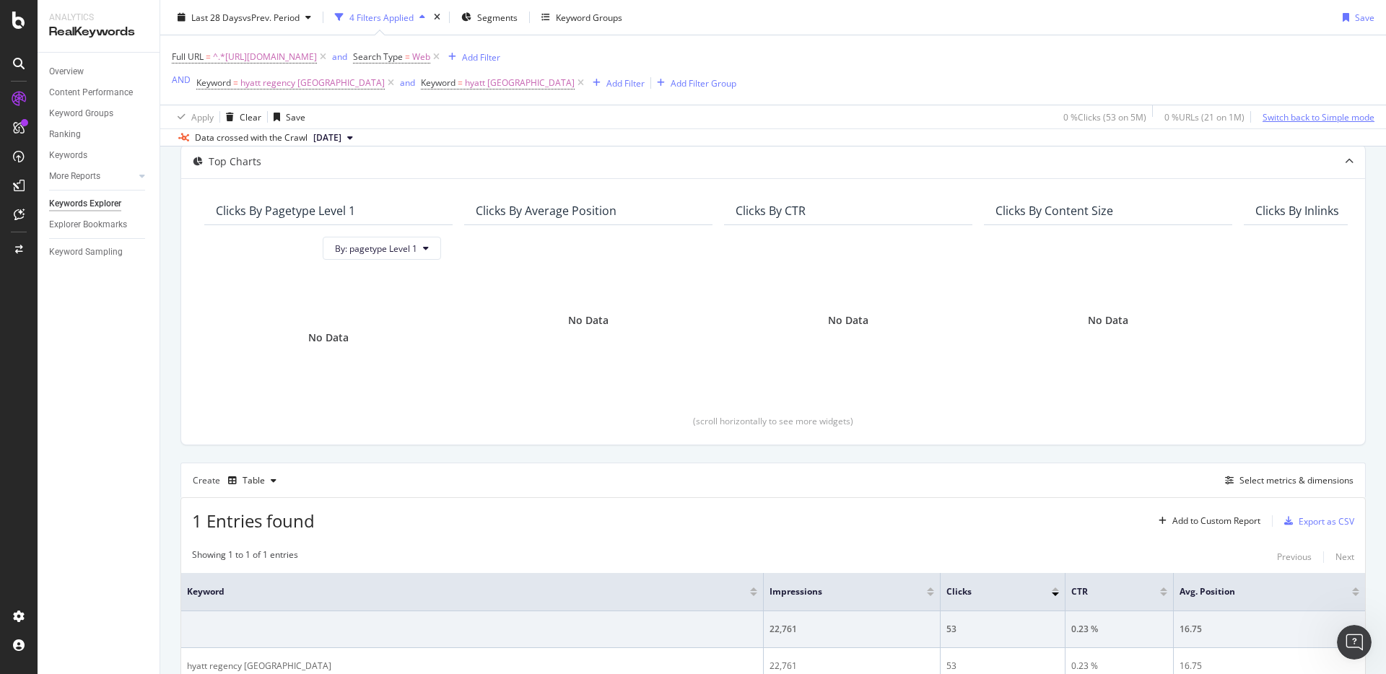
scroll to position [174, 0]
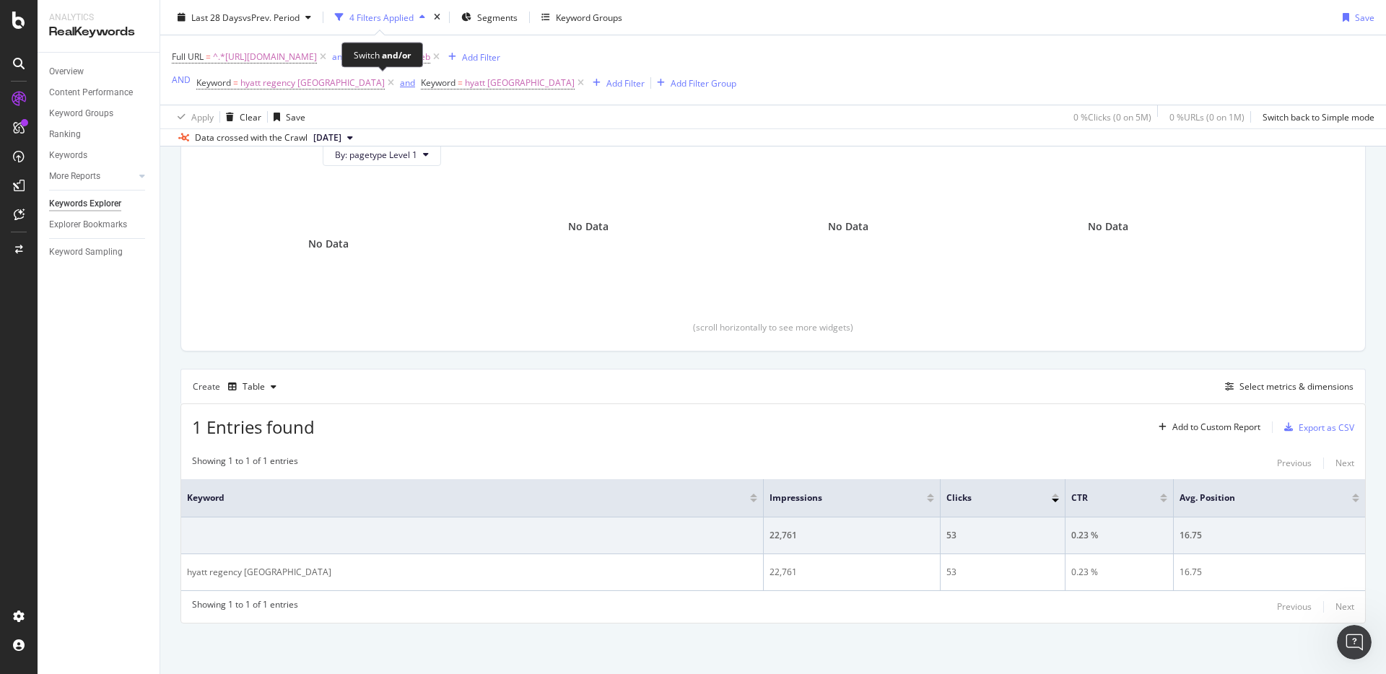
click at [400, 84] on div "and" at bounding box center [407, 83] width 15 height 12
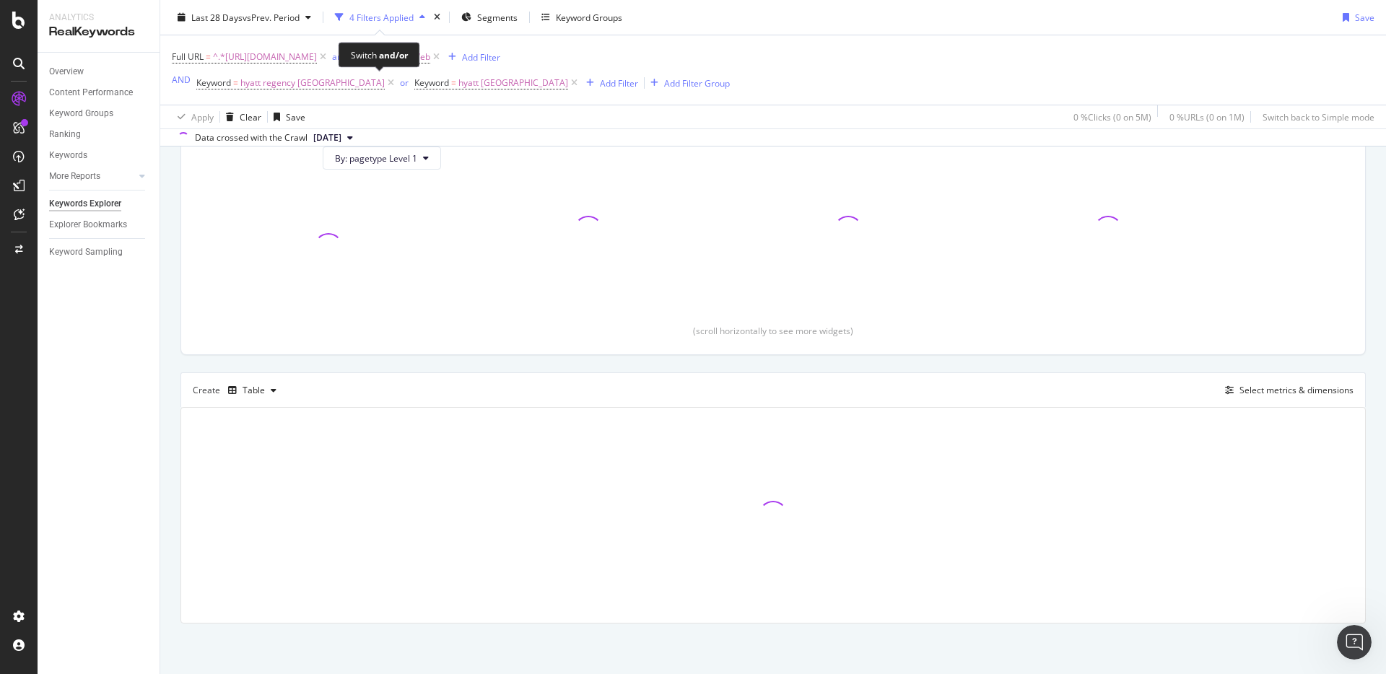
scroll to position [171, 0]
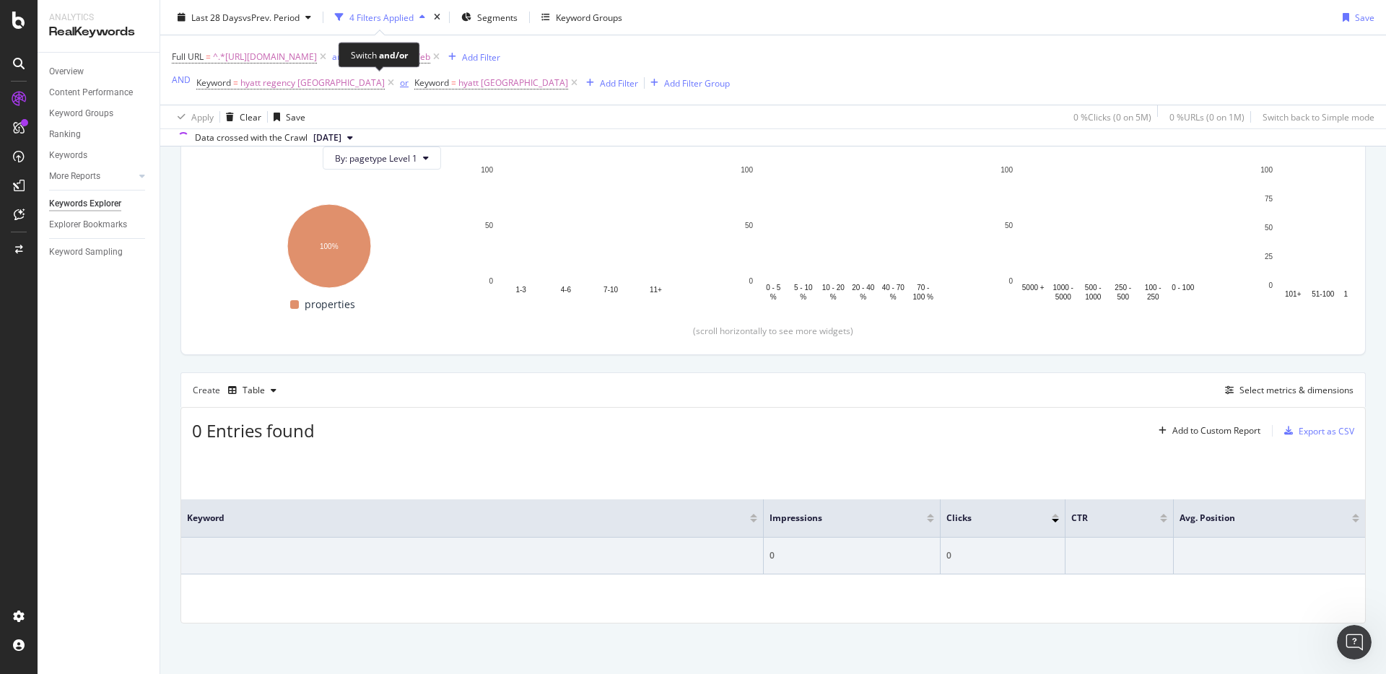
click at [400, 84] on div "or" at bounding box center [404, 83] width 9 height 12
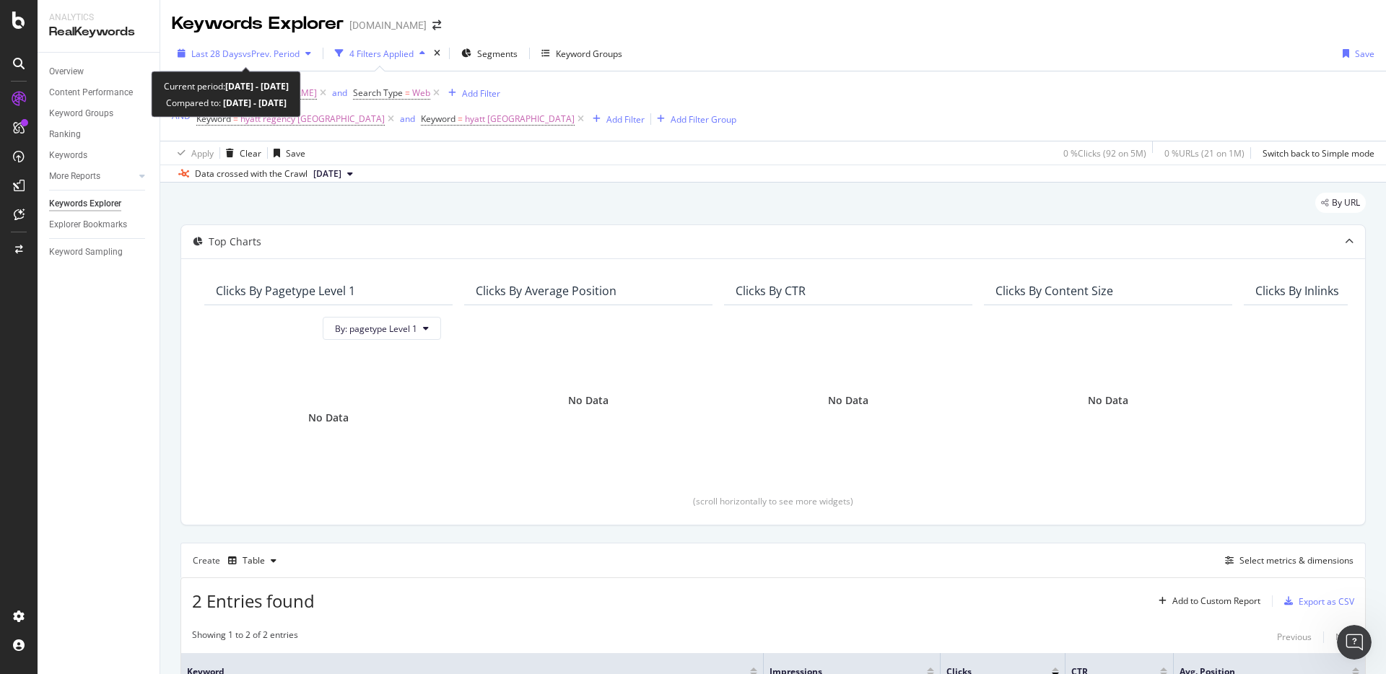
click at [267, 60] on div "Last 28 Days vs Prev. Period" at bounding box center [244, 54] width 145 height 22
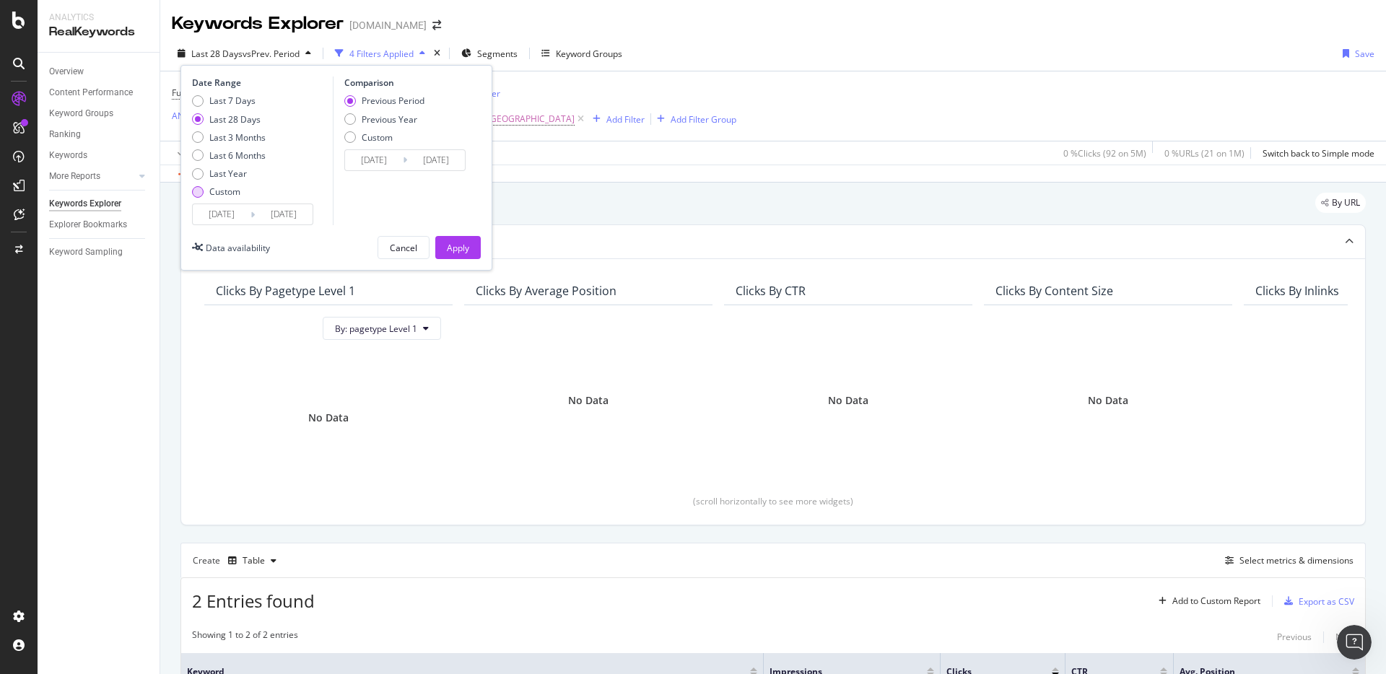
click at [201, 194] on div "Custom" at bounding box center [198, 192] width 12 height 12
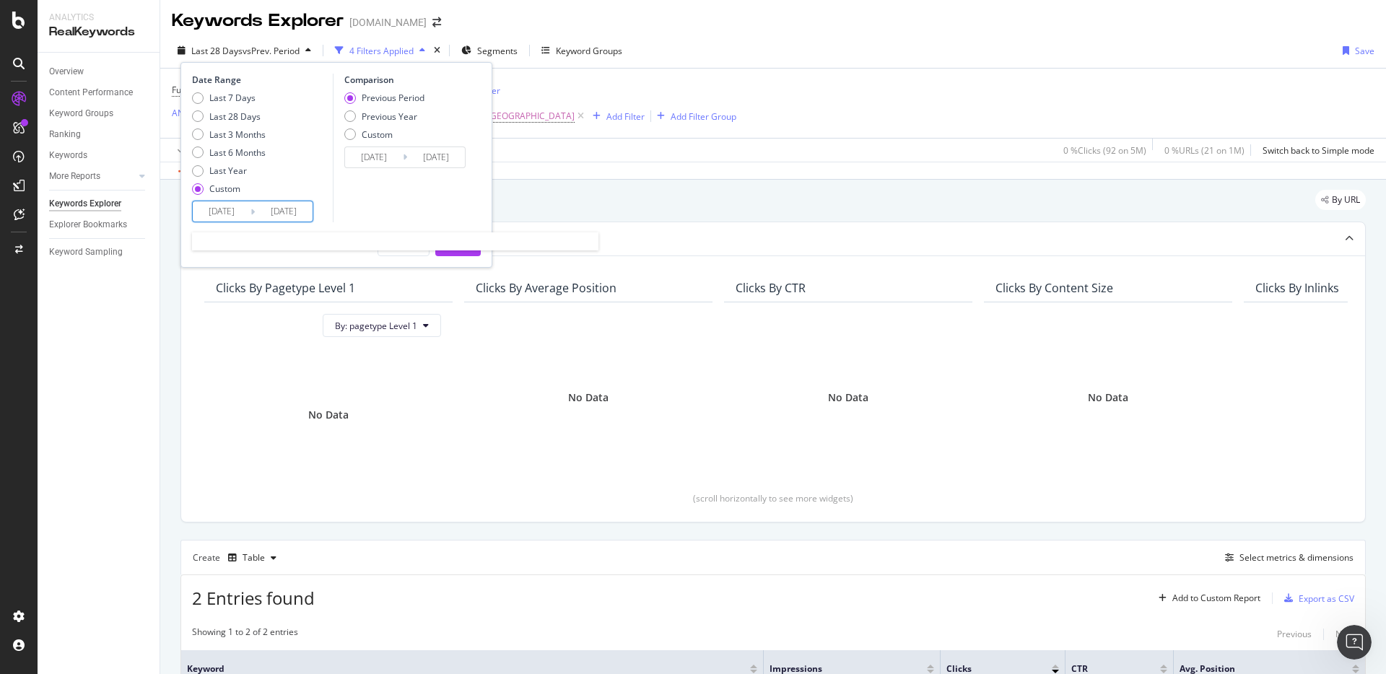
click at [225, 210] on input "2025/07/13" at bounding box center [222, 211] width 58 height 20
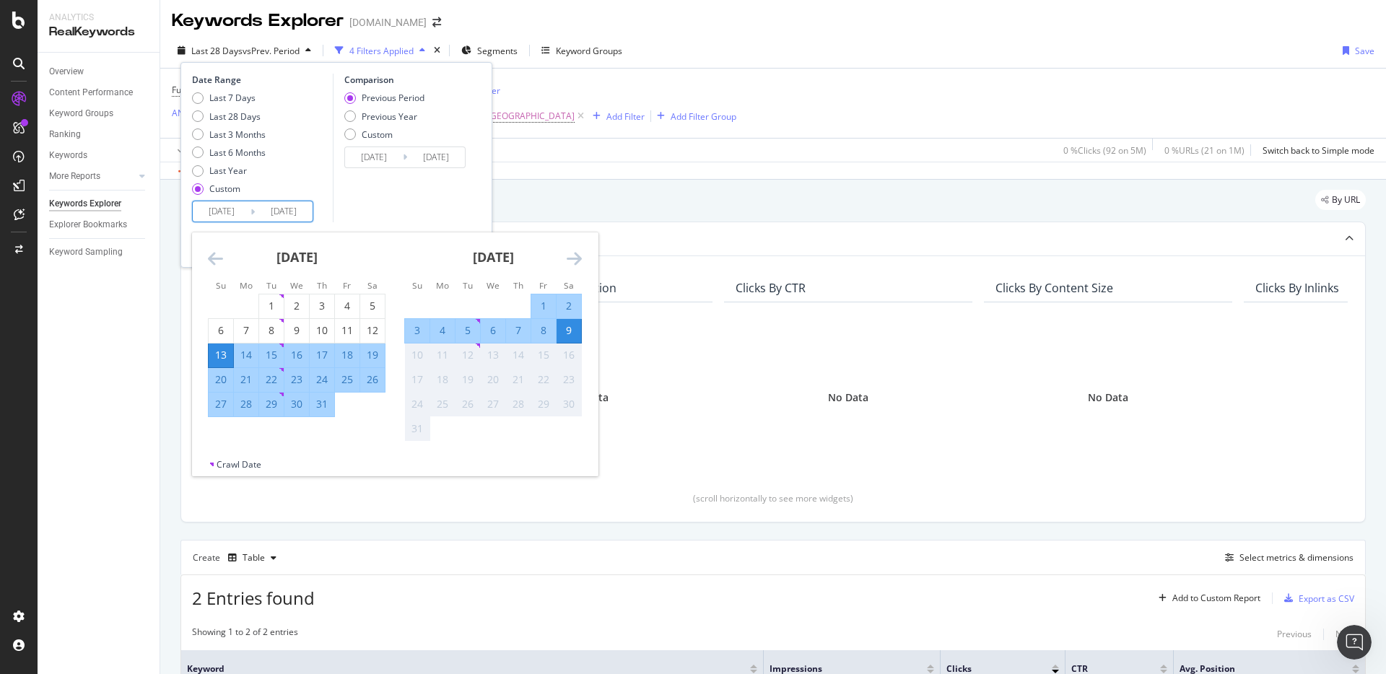
click at [209, 256] on icon "Move backward to switch to the previous month." at bounding box center [215, 258] width 15 height 17
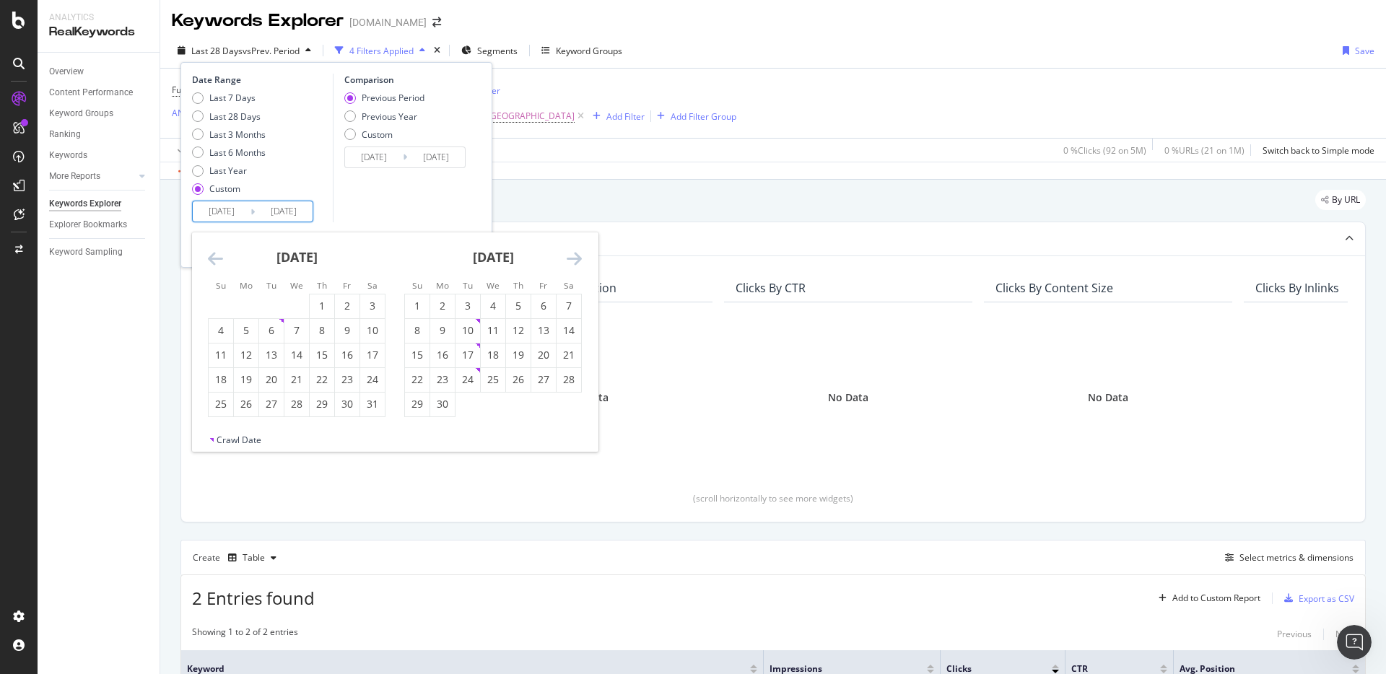
click at [209, 256] on icon "Move backward to switch to the previous month." at bounding box center [215, 258] width 15 height 17
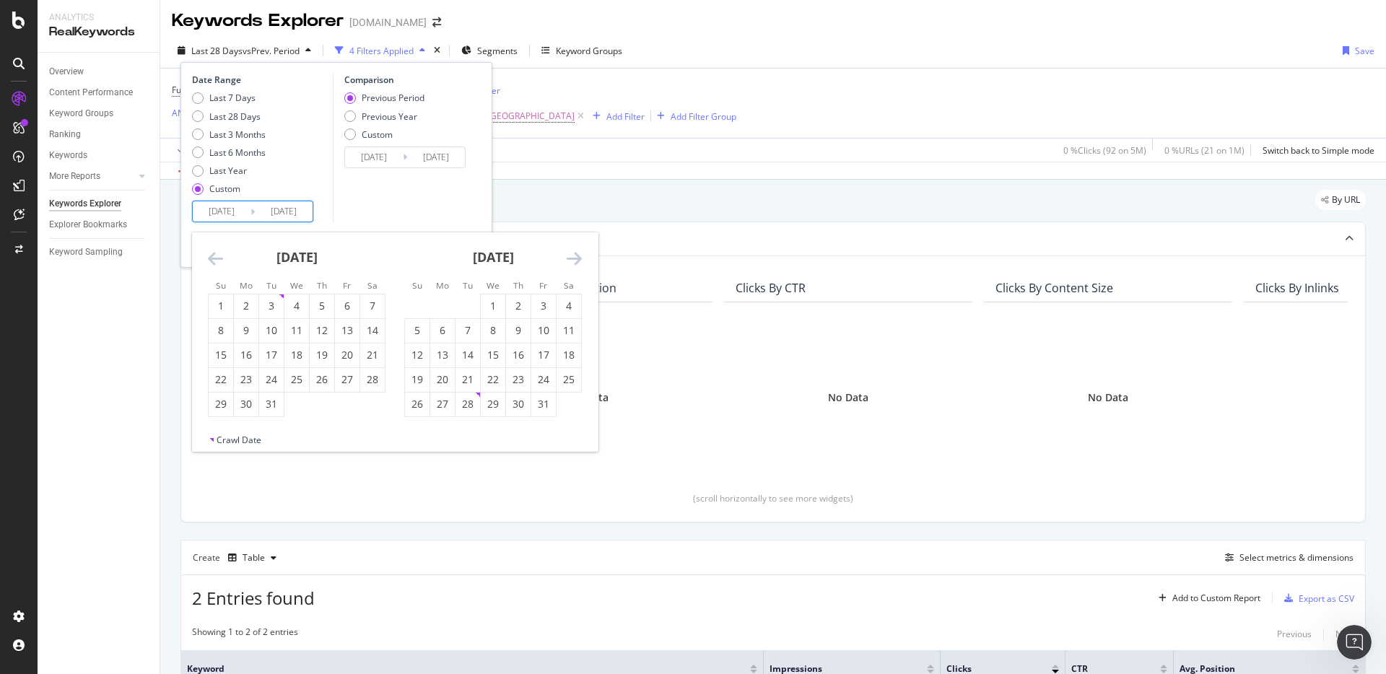
click at [209, 256] on icon "Move backward to switch to the previous month." at bounding box center [215, 258] width 15 height 17
click at [339, 327] on div "13" at bounding box center [347, 330] width 25 height 14
type input "2024/09/13"
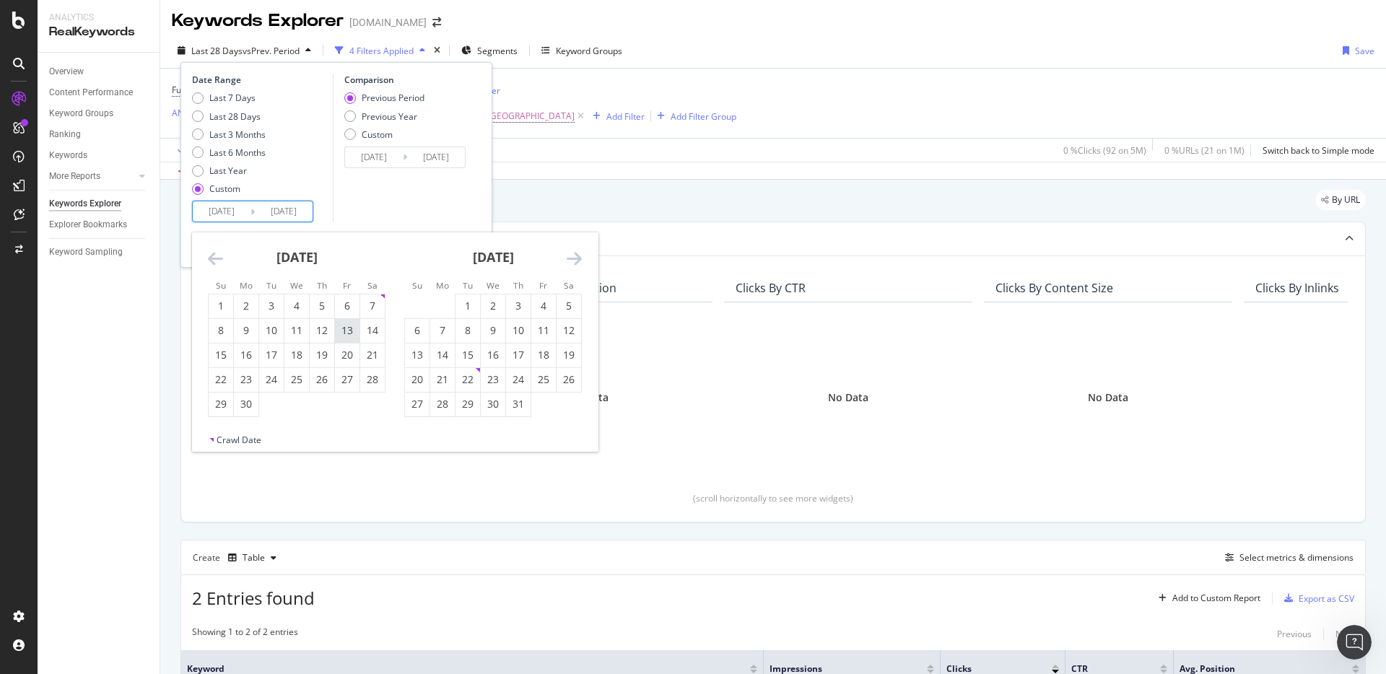
type input "2023/10/18"
type input "2024/09/12"
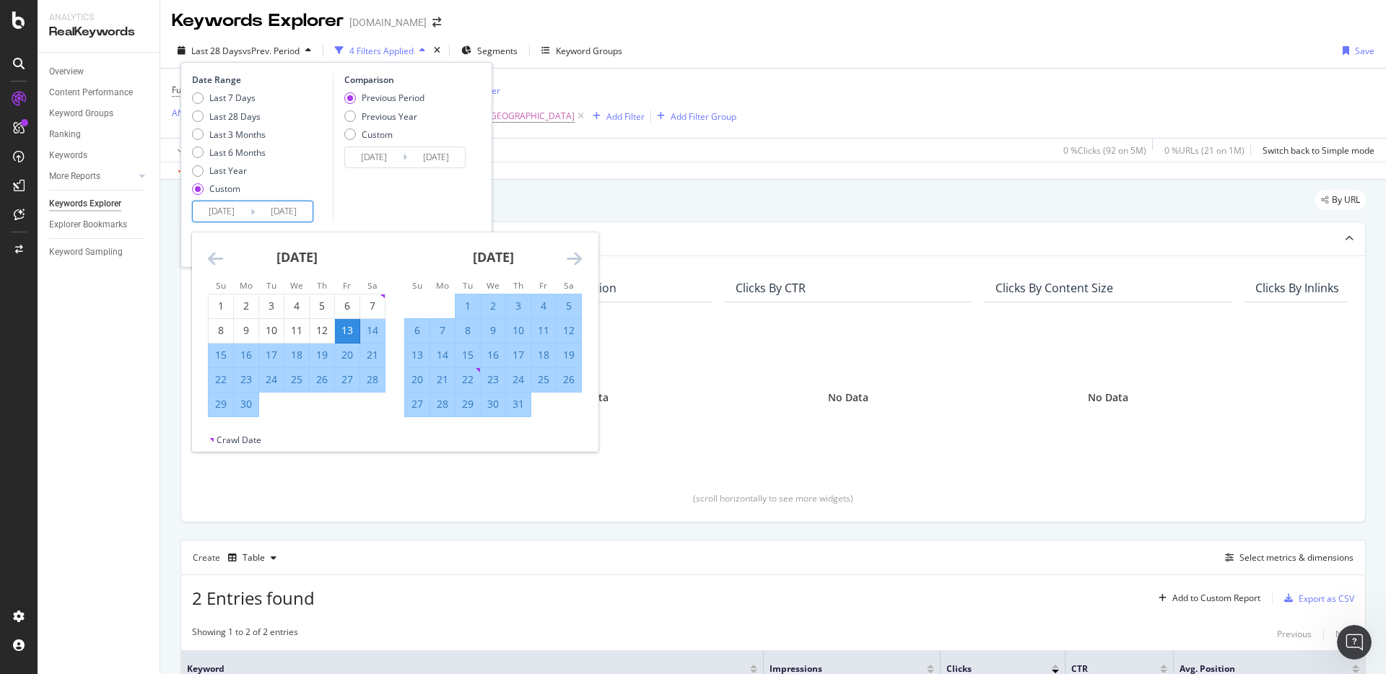
click at [582, 255] on div "October 2024 1 2 3 4 5 6 7 8 9 10 11 12 13 14 15 16 17 18 19 20 21 22 23 24 25 …" at bounding box center [493, 325] width 196 height 185
click at [581, 256] on icon "Move forward to switch to the next month." at bounding box center [574, 258] width 15 height 17
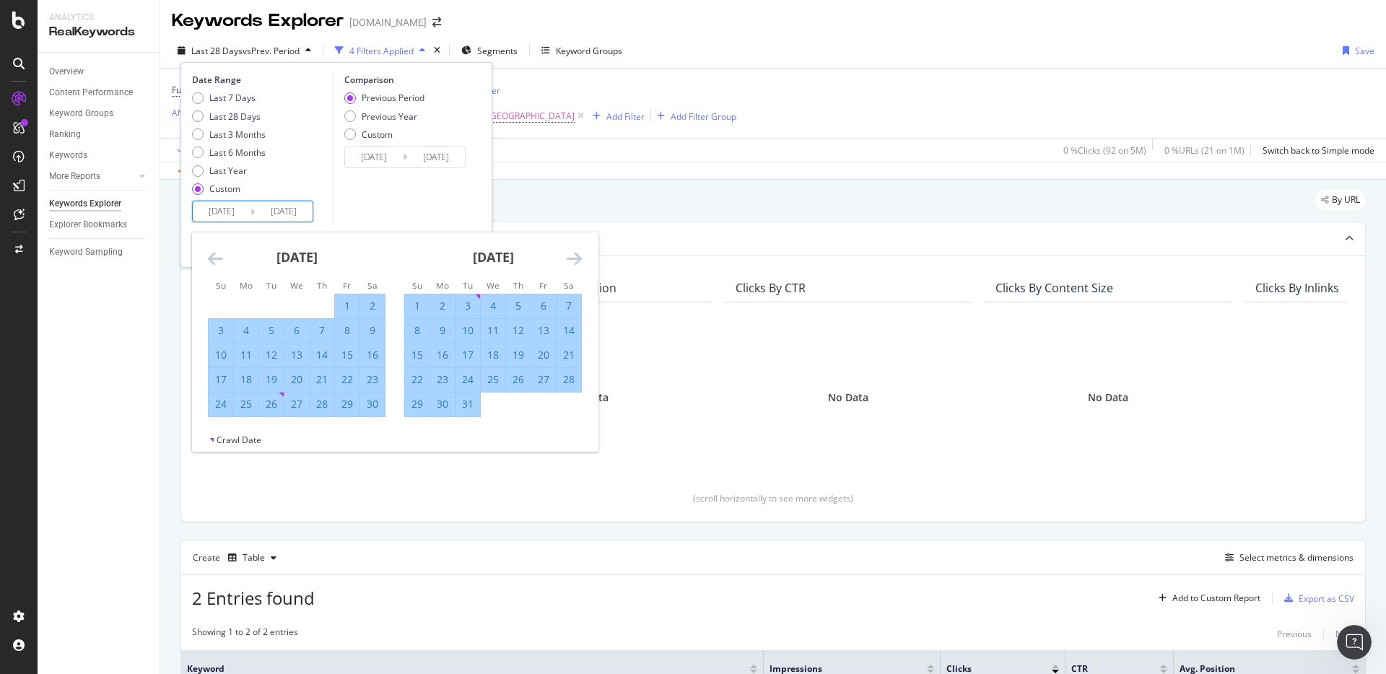
click at [581, 256] on icon "Move forward to switch to the next month." at bounding box center [574, 258] width 15 height 17
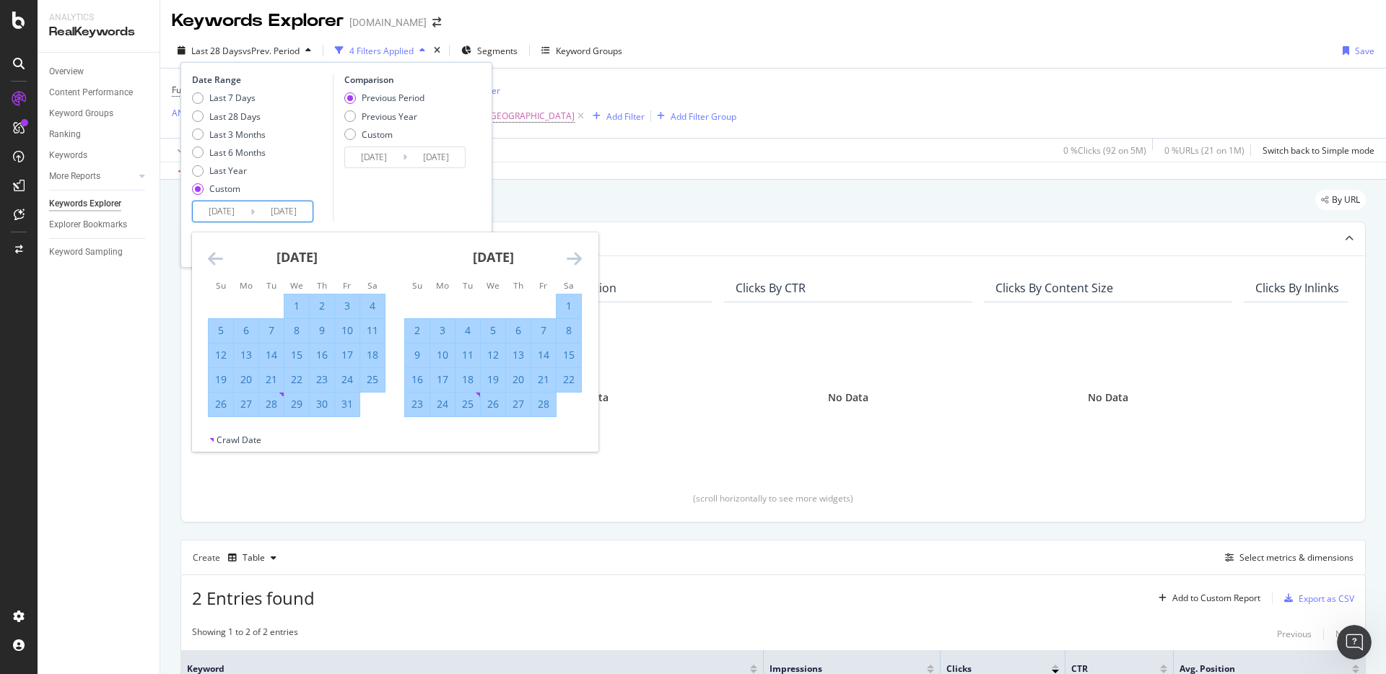
click at [581, 256] on icon "Move forward to switch to the next month." at bounding box center [574, 258] width 15 height 17
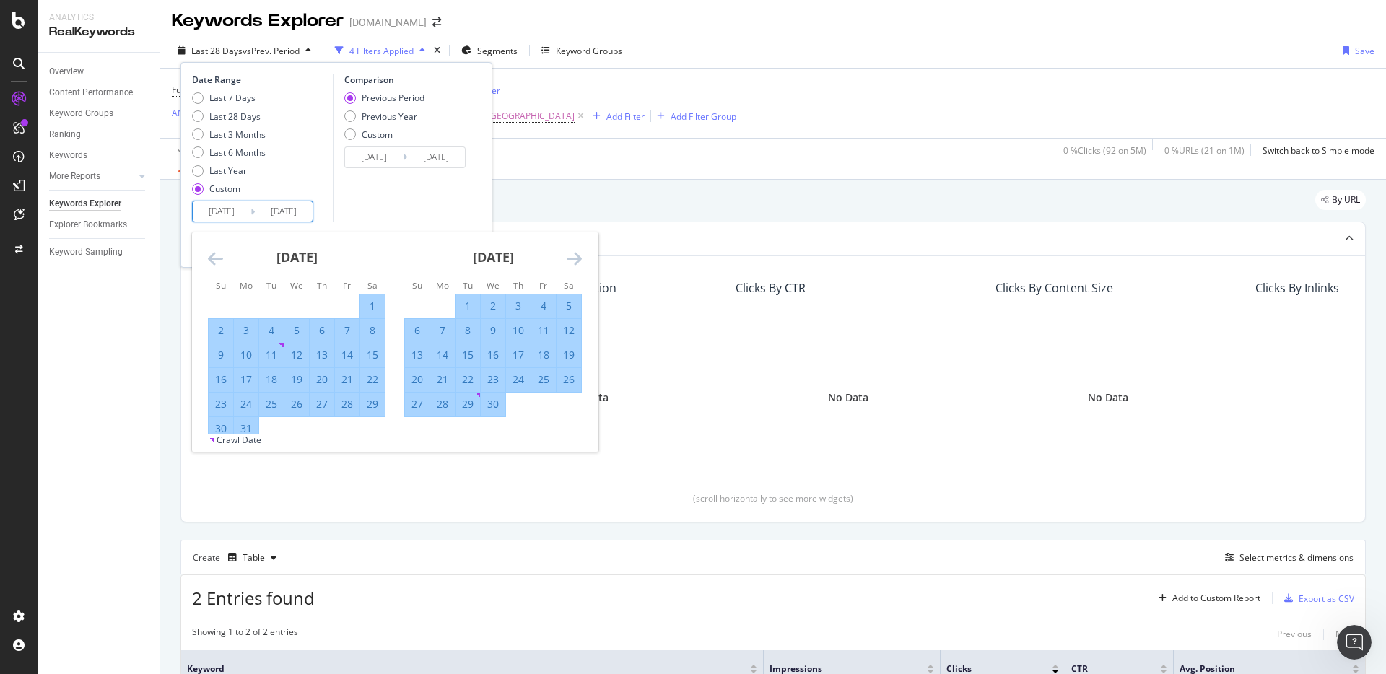
click at [581, 256] on icon "Move forward to switch to the next month." at bounding box center [574, 258] width 15 height 17
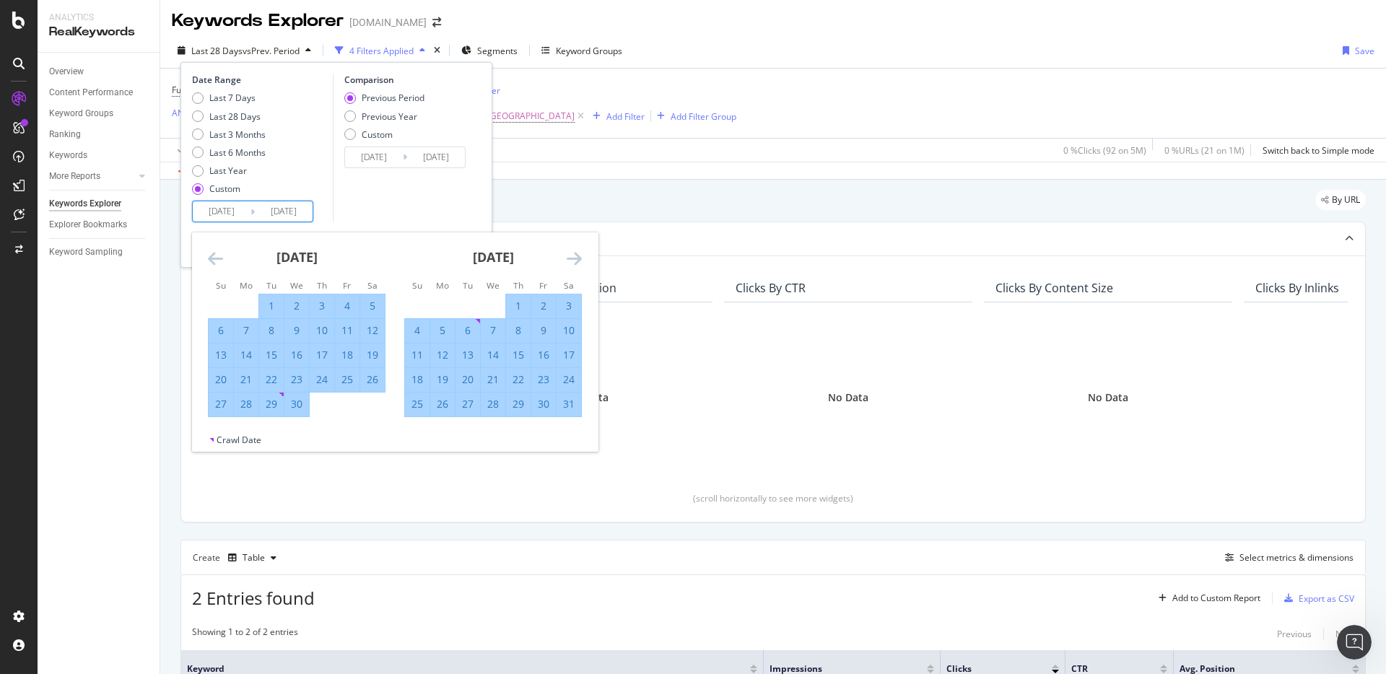
click at [581, 256] on icon "Move forward to switch to the next month." at bounding box center [574, 258] width 15 height 17
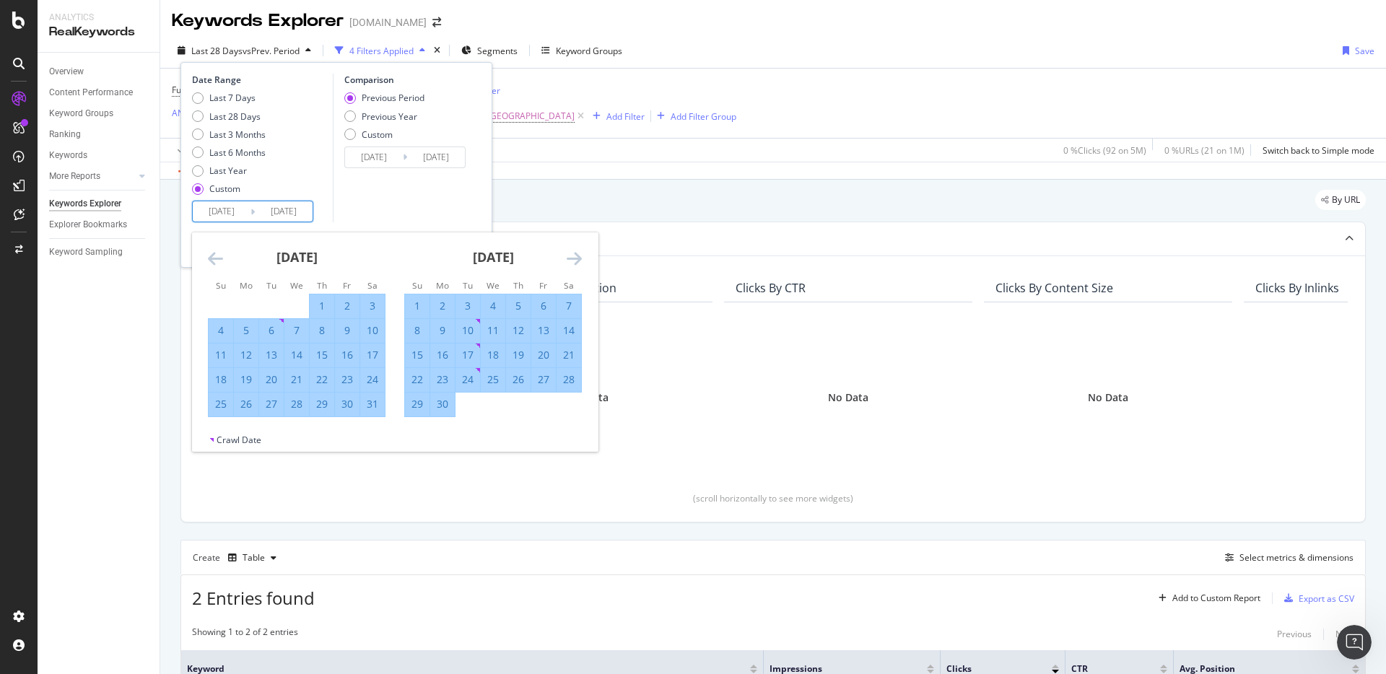
click at [571, 255] on icon "Move forward to switch to the next month." at bounding box center [574, 258] width 15 height 17
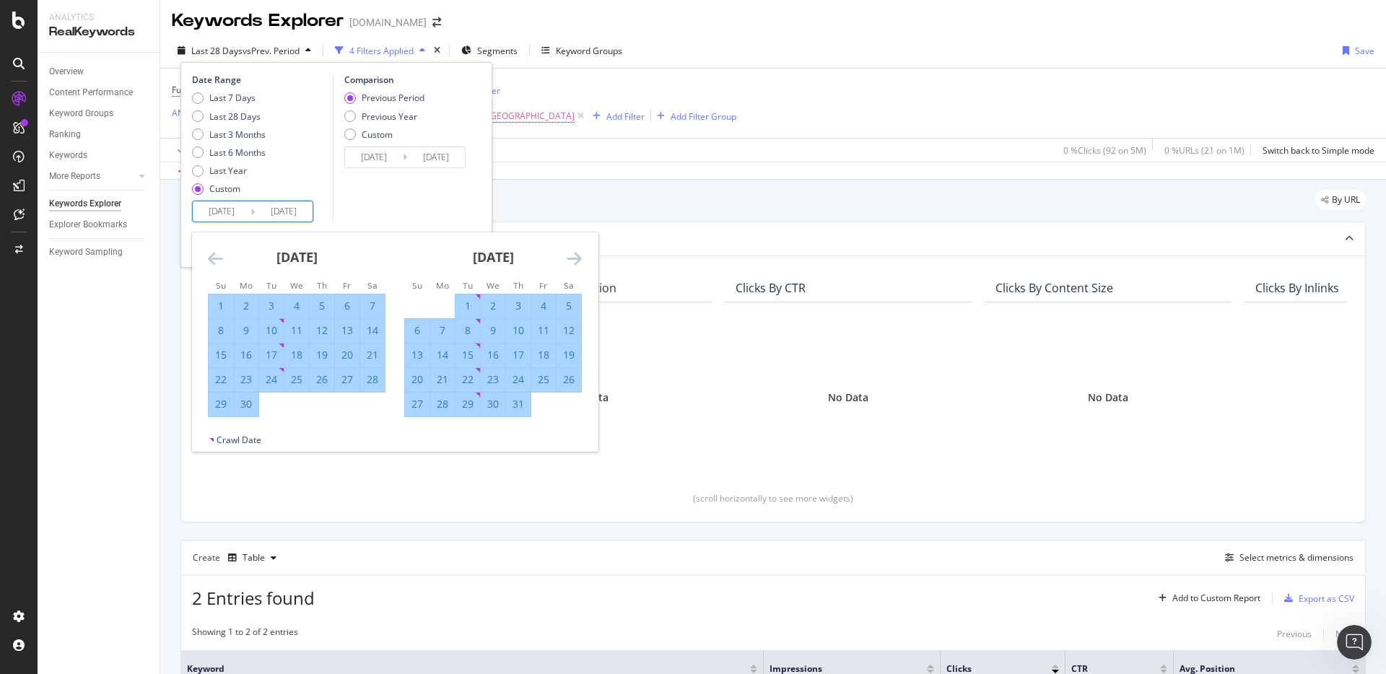
click at [464, 300] on div "1" at bounding box center [468, 306] width 25 height 14
type input "2025/07/01"
type input "2023/11/26"
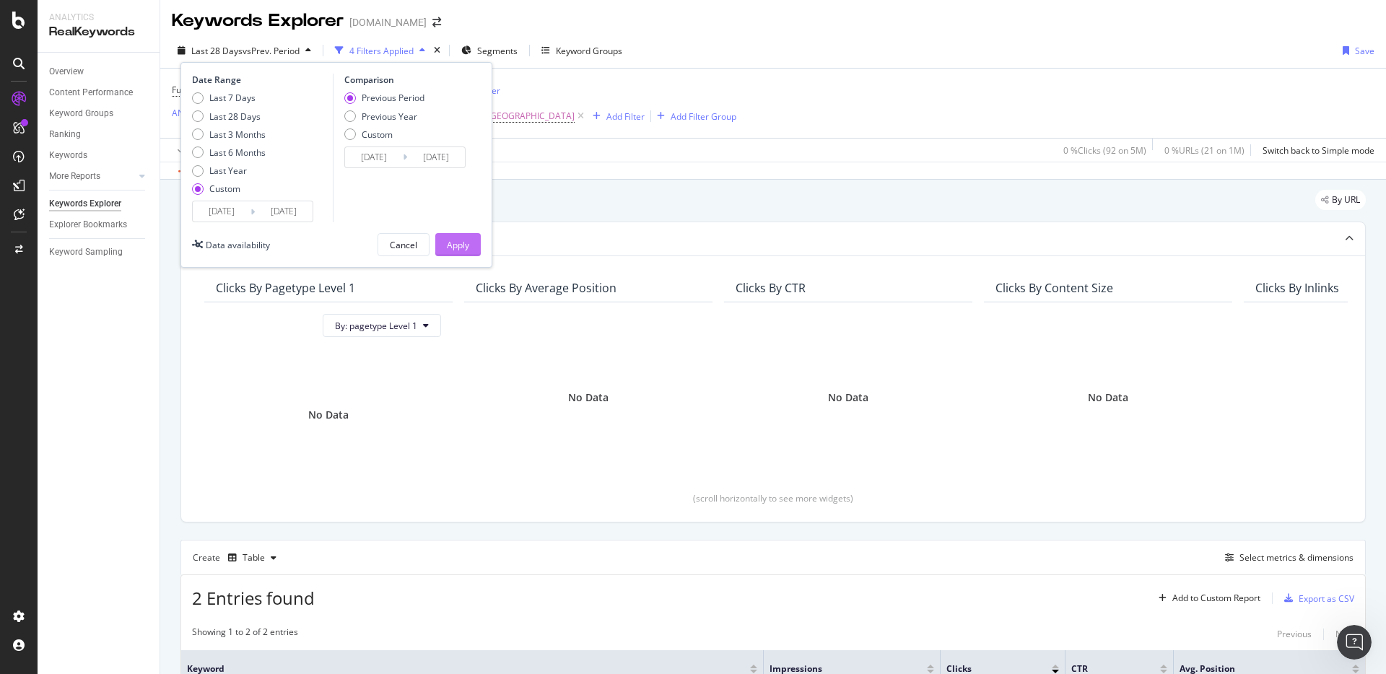
click at [453, 253] on div "Apply" at bounding box center [458, 245] width 22 height 22
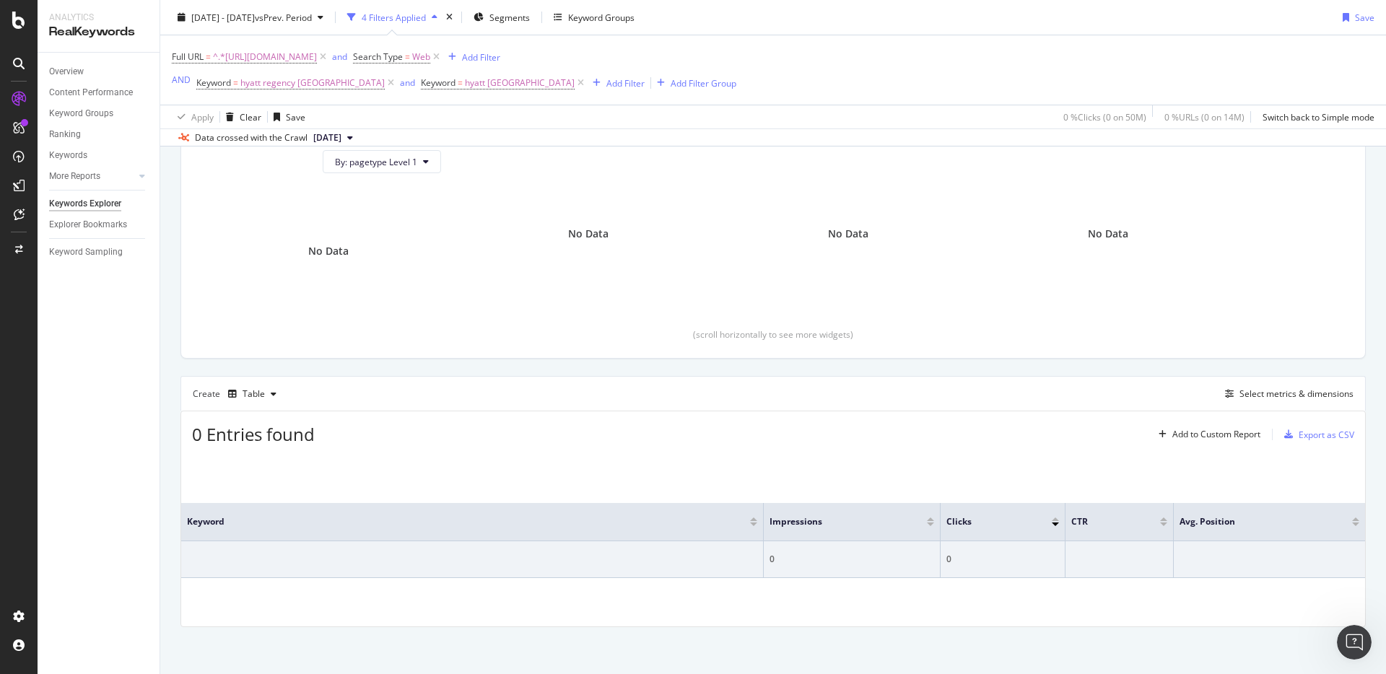
scroll to position [171, 0]
click at [400, 84] on div "and" at bounding box center [407, 83] width 15 height 12
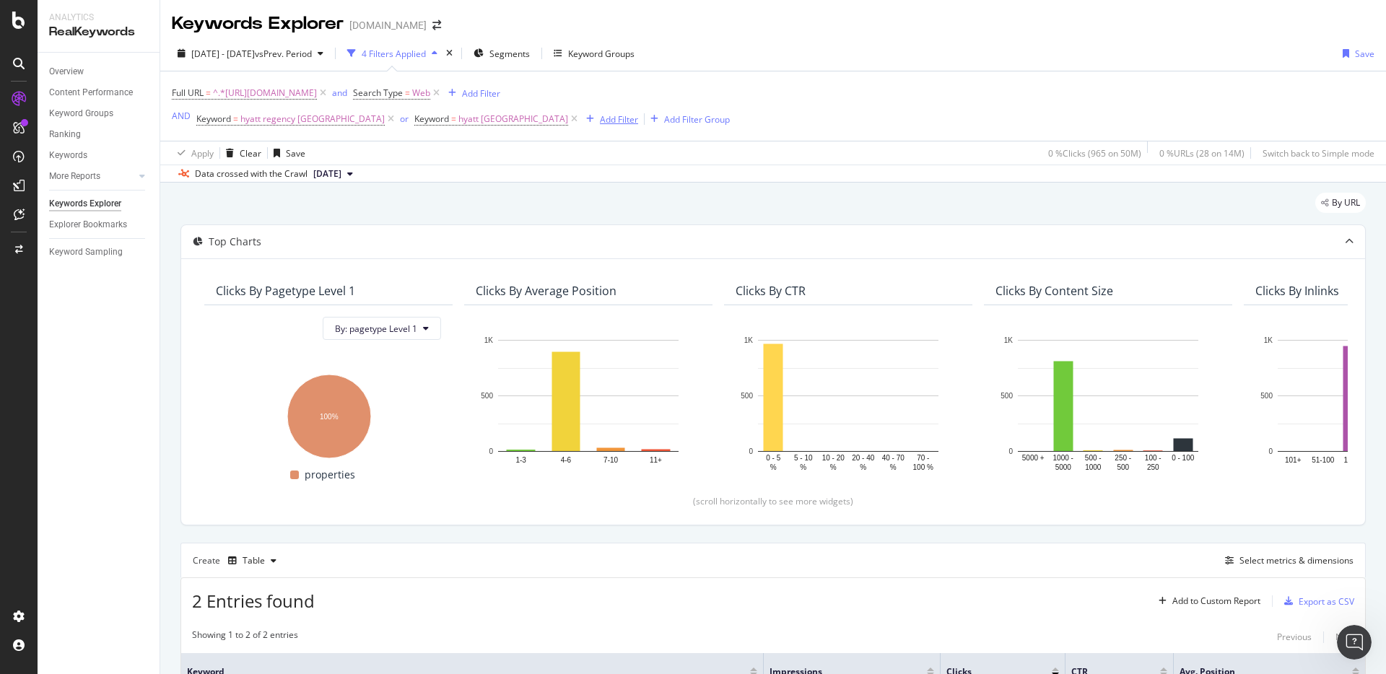
click at [568, 121] on icon at bounding box center [574, 119] width 12 height 14
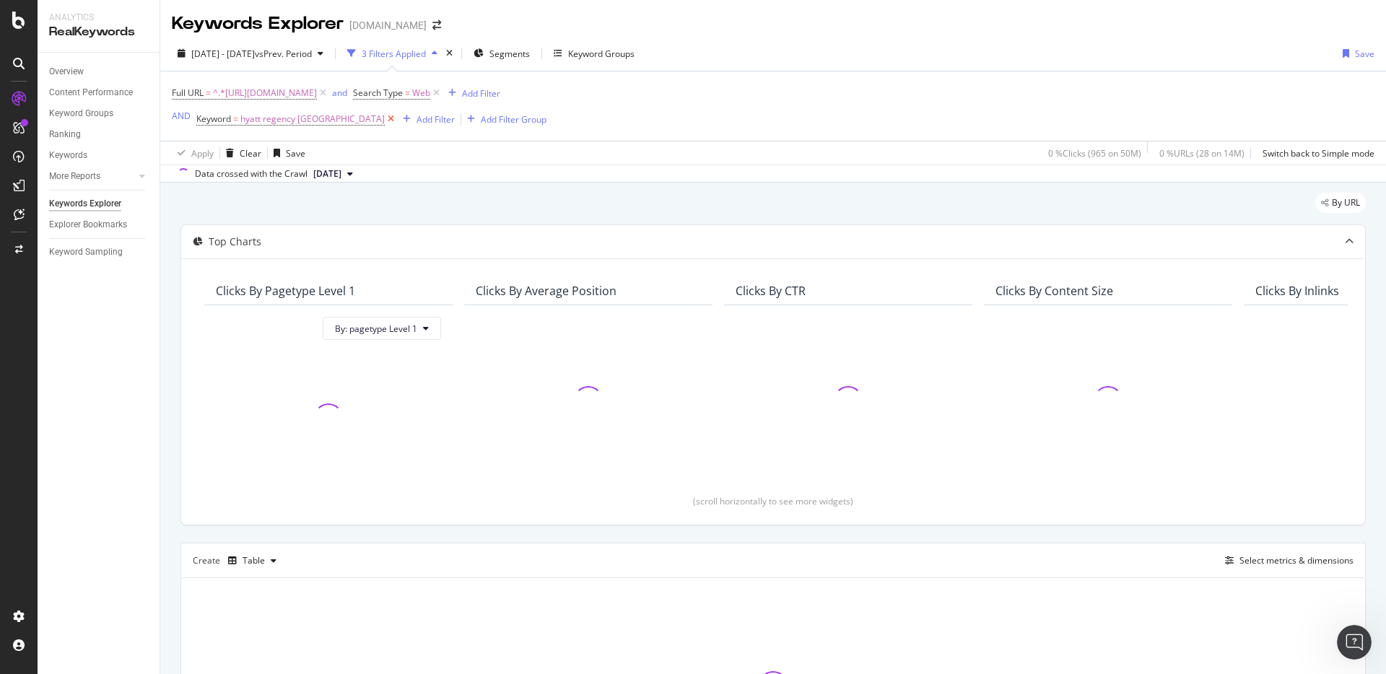
click at [385, 121] on icon at bounding box center [391, 119] width 12 height 14
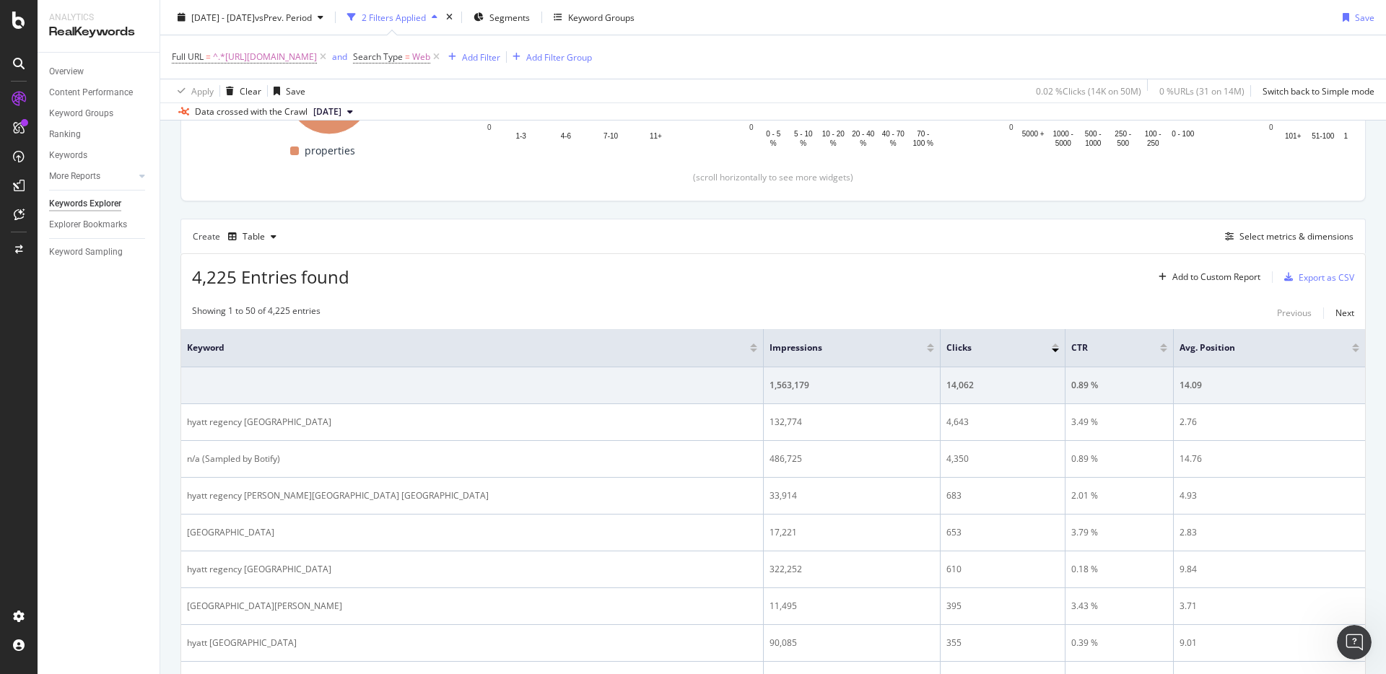
scroll to position [290, 0]
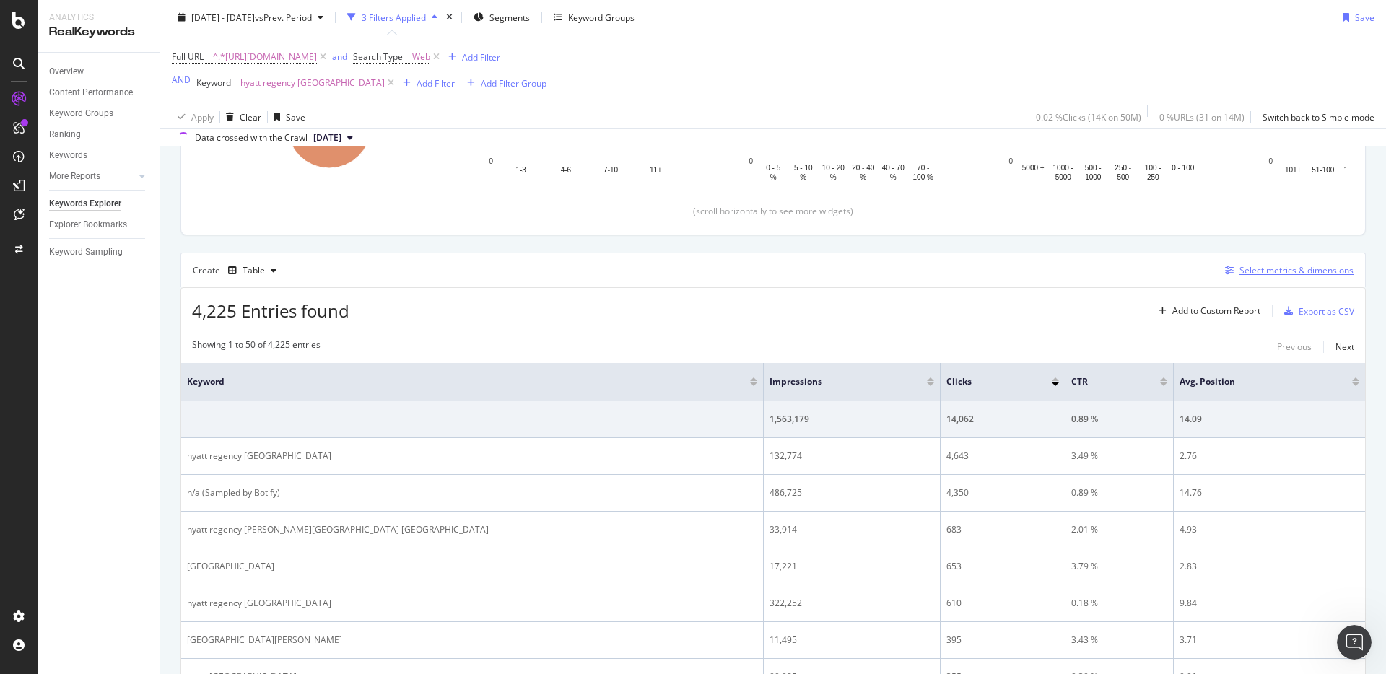
scroll to position [316, 0]
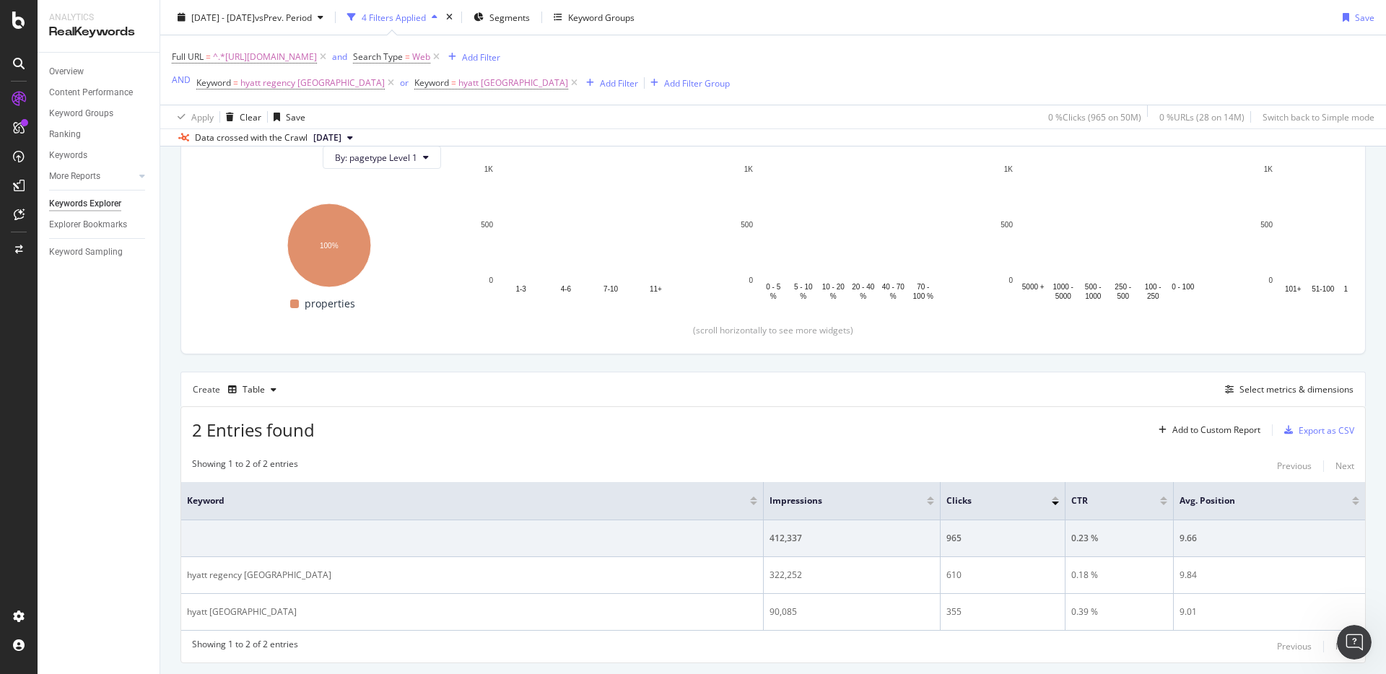
scroll to position [211, 0]
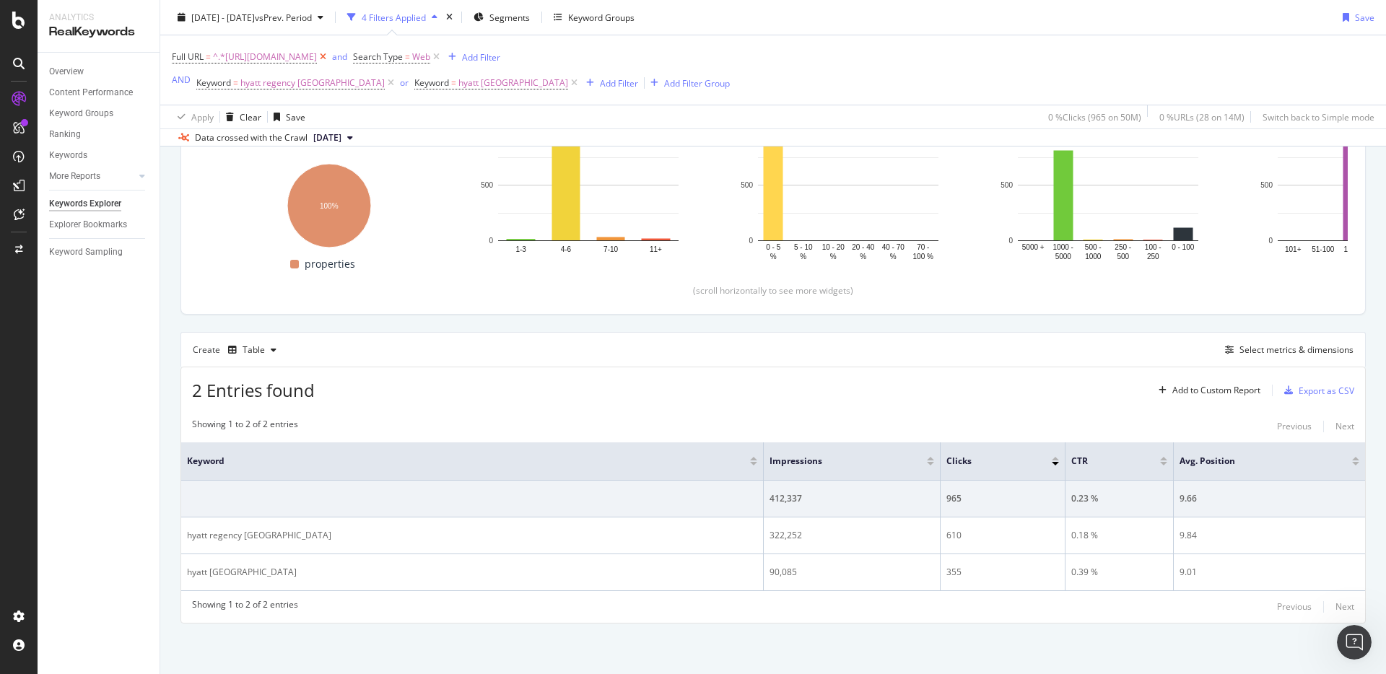
click at [329, 53] on icon at bounding box center [323, 57] width 12 height 14
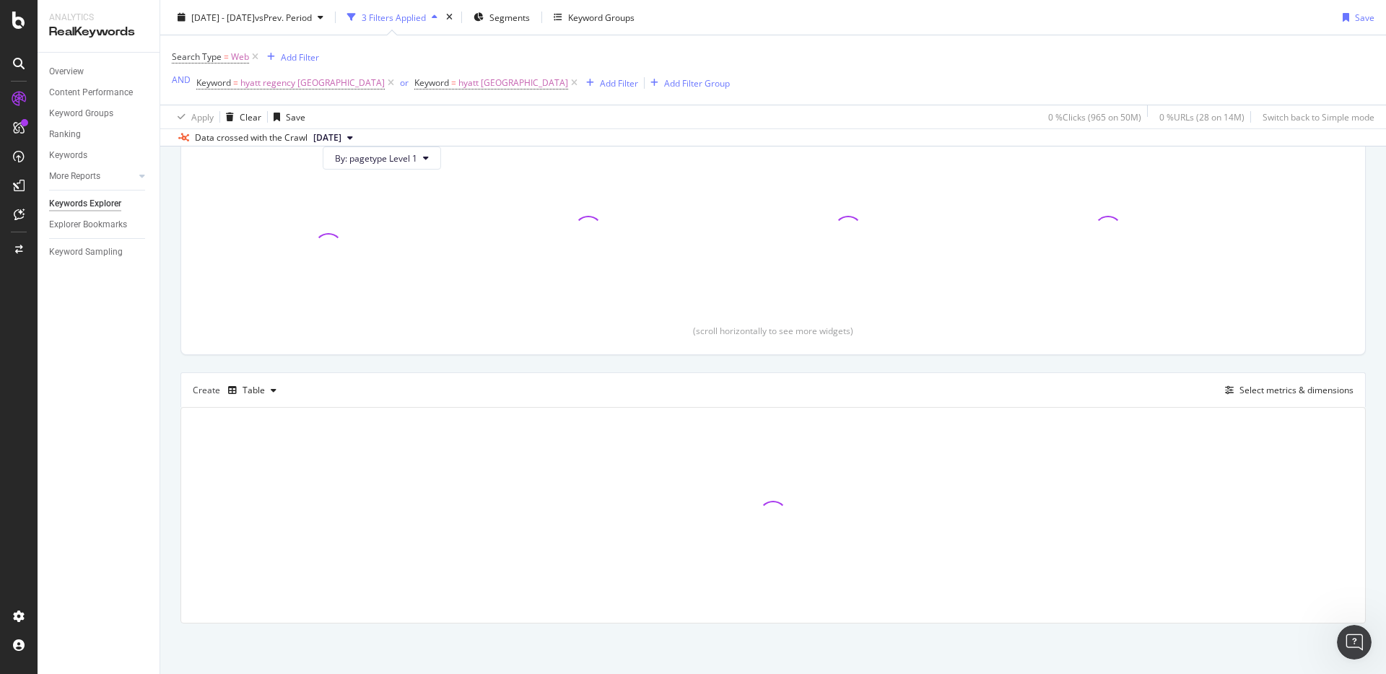
scroll to position [171, 0]
click at [385, 85] on icon at bounding box center [391, 83] width 12 height 14
click at [382, 85] on div "Add Filter" at bounding box center [401, 83] width 38 height 12
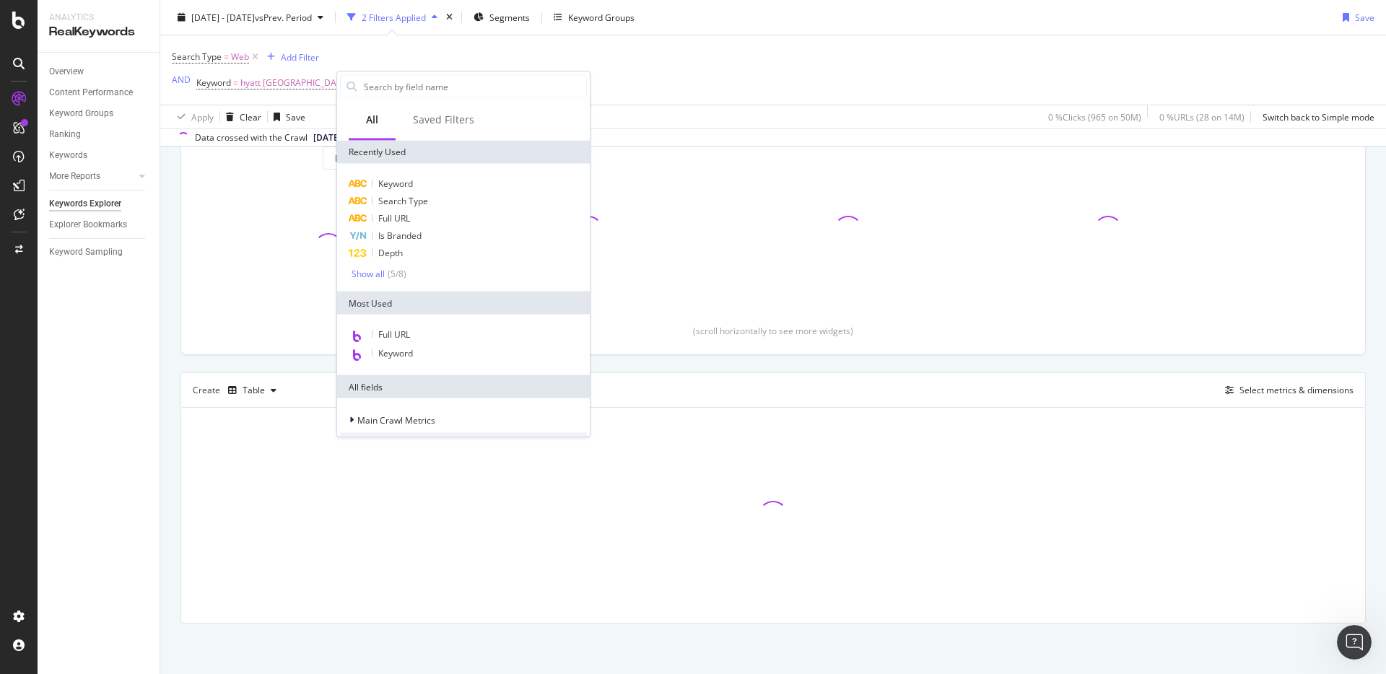
click at [350, 80] on icon at bounding box center [356, 83] width 12 height 14
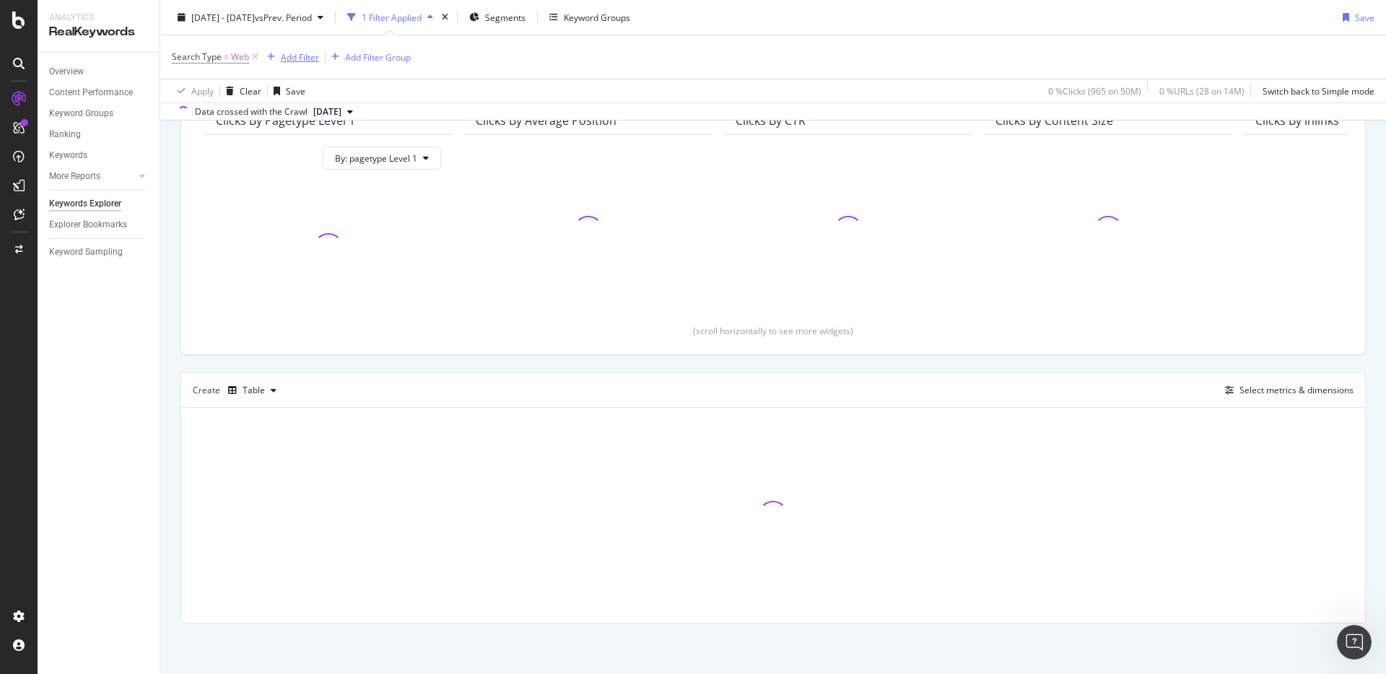
scroll to position [145, 0]
click at [305, 61] on div "Add Filter" at bounding box center [300, 57] width 38 height 12
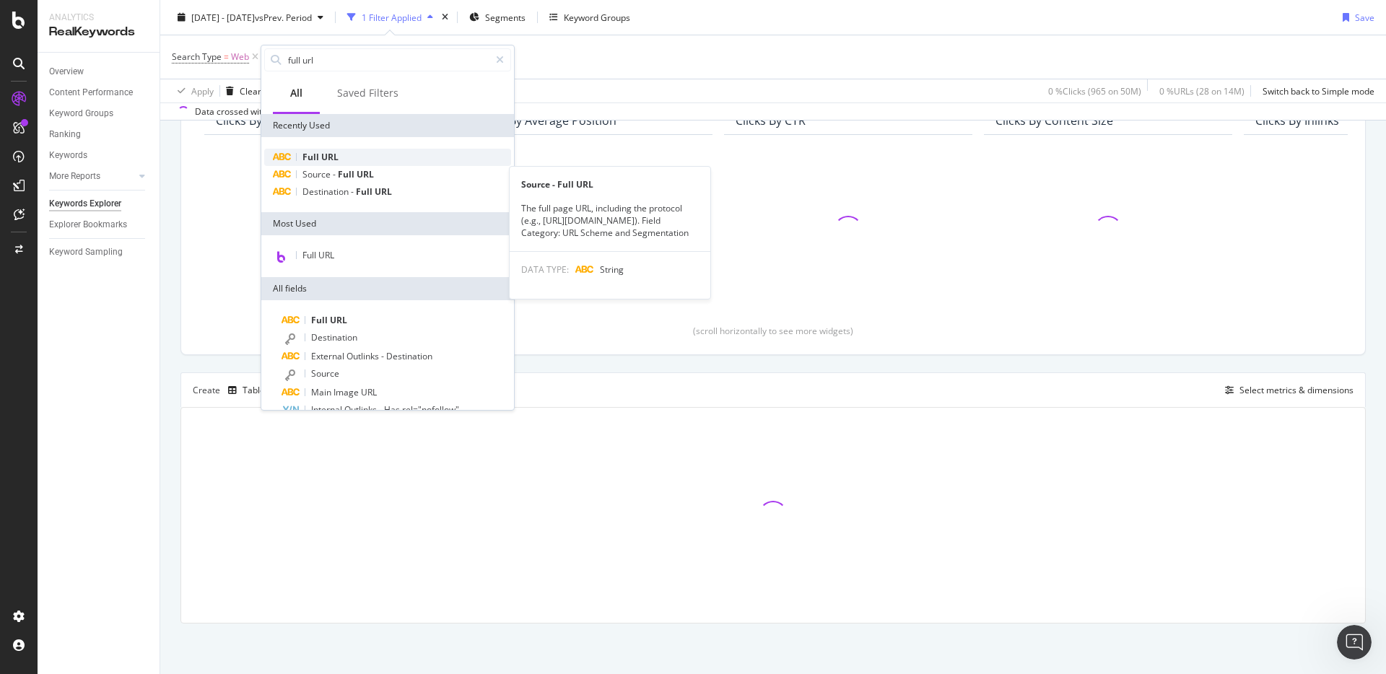
type input "full url"
click at [425, 165] on div "Full URL" at bounding box center [387, 157] width 247 height 17
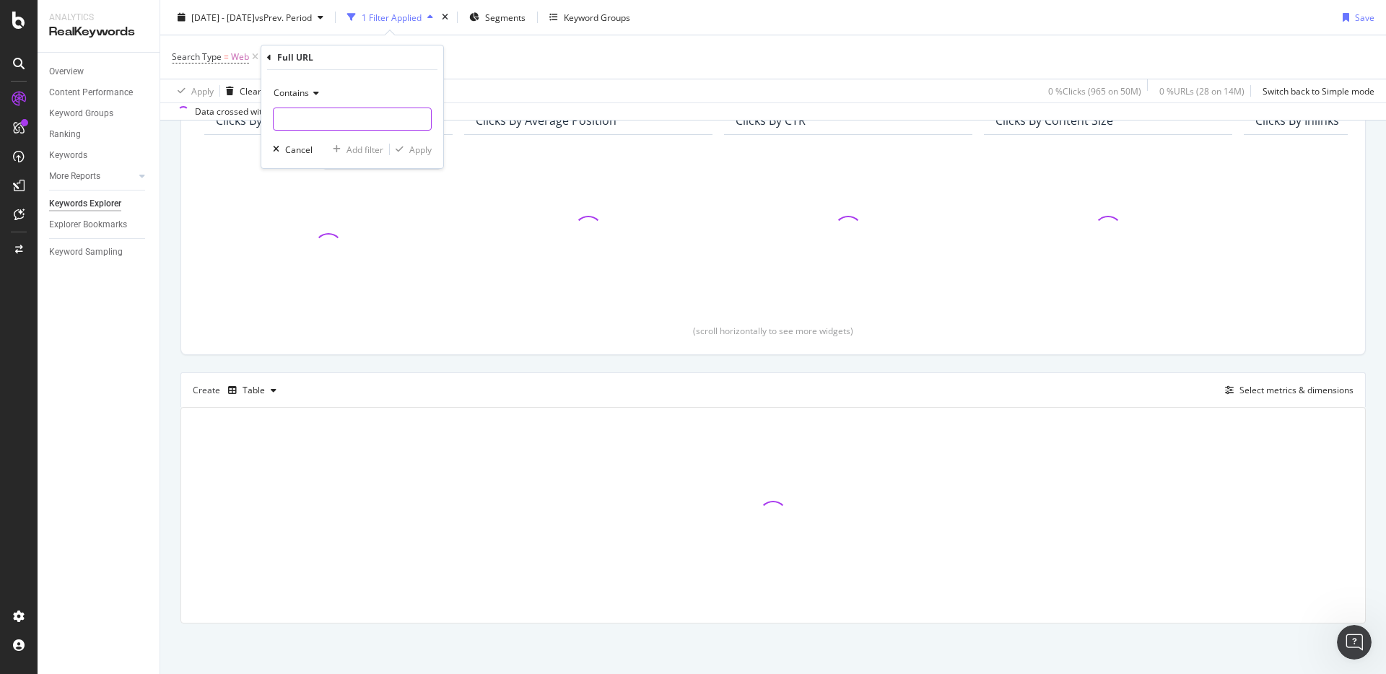
click at [377, 126] on input "text" at bounding box center [352, 119] width 157 height 23
type input "newpo"
click at [416, 155] on div "Apply" at bounding box center [420, 150] width 22 height 12
click at [256, 59] on icon at bounding box center [255, 57] width 12 height 14
click at [313, 56] on div "Add Filter" at bounding box center [315, 57] width 38 height 12
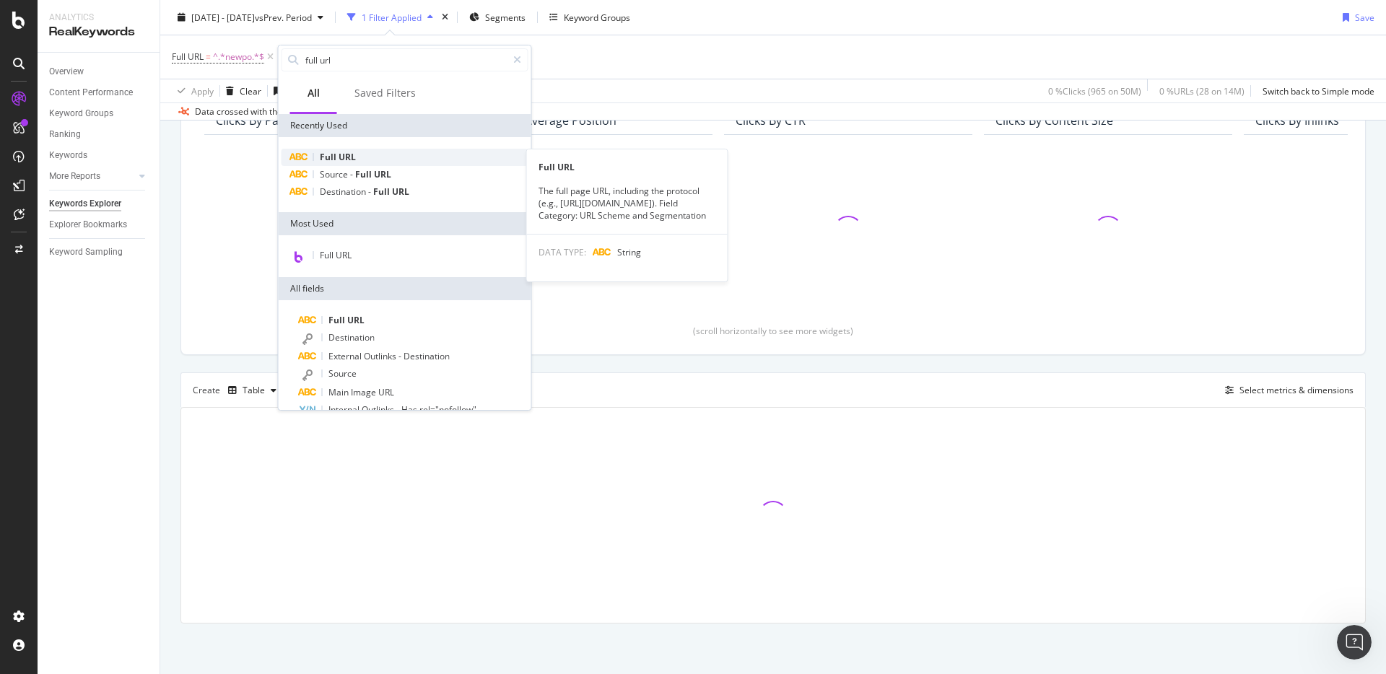
click at [354, 152] on span "URL" at bounding box center [347, 157] width 17 height 12
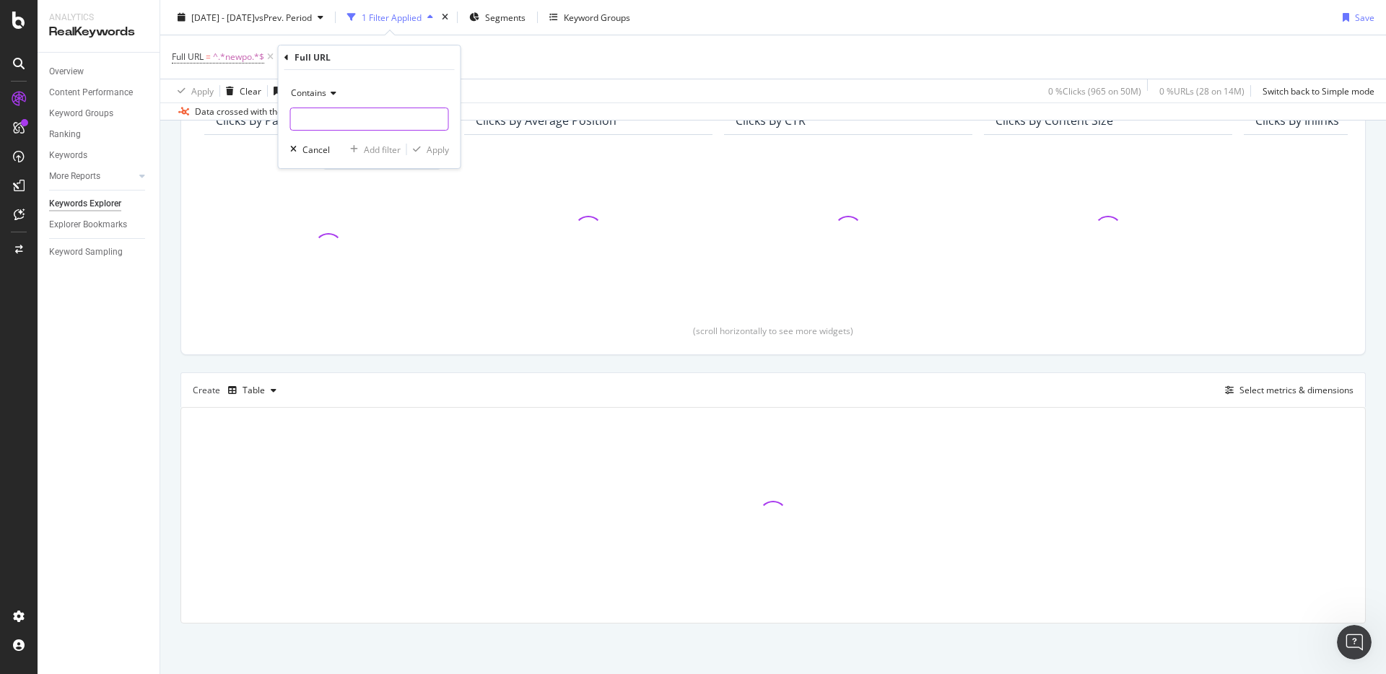
click at [352, 118] on input "text" at bounding box center [369, 119] width 157 height 23
type input "snarj"
click at [441, 144] on div "Apply" at bounding box center [438, 150] width 22 height 12
click at [285, 57] on div "and" at bounding box center [286, 57] width 15 height 12
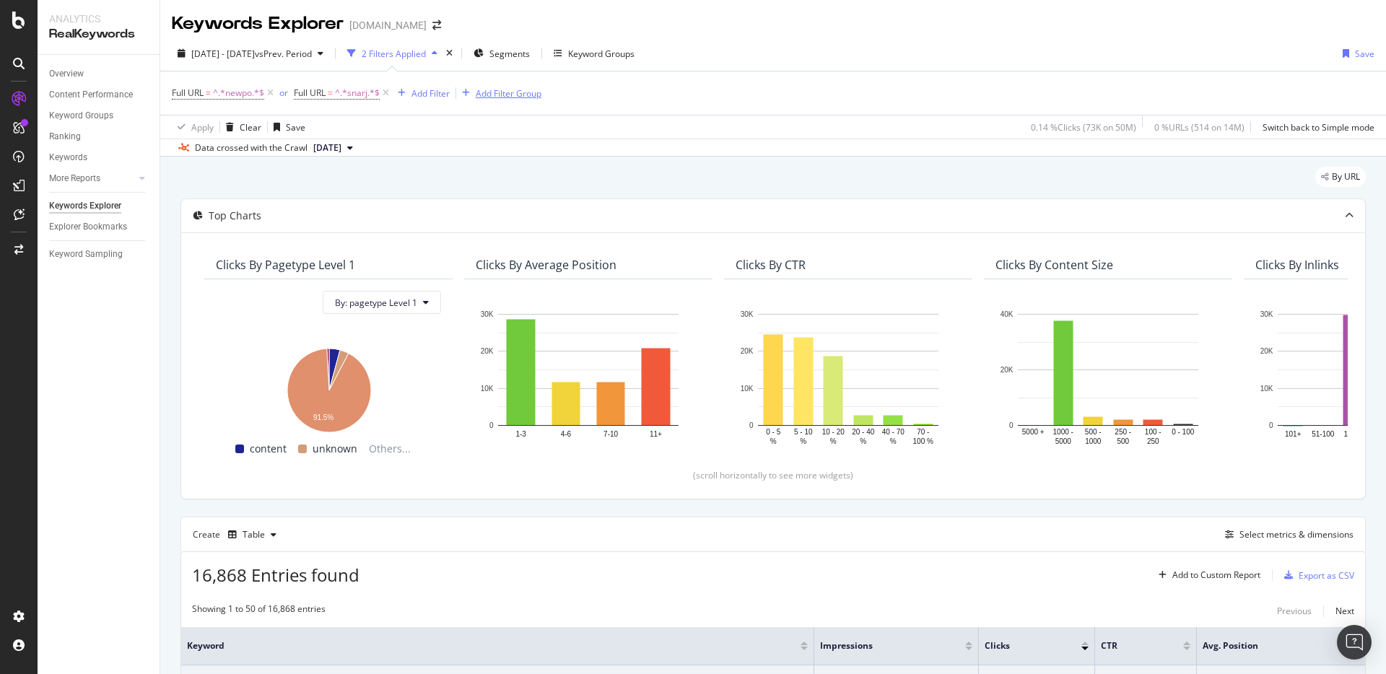
click at [502, 92] on div "Add Filter Group" at bounding box center [509, 93] width 66 height 12
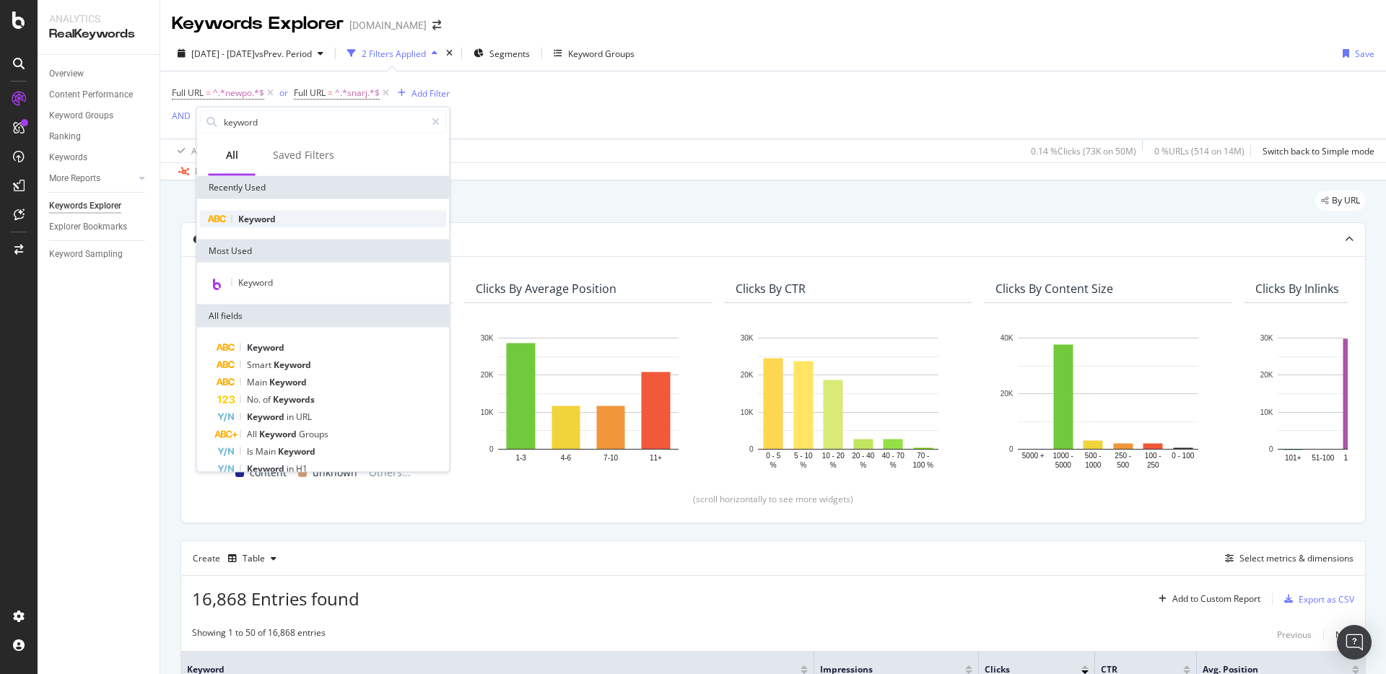
type input "keyword"
click at [284, 211] on div "Keyword" at bounding box center [323, 219] width 247 height 17
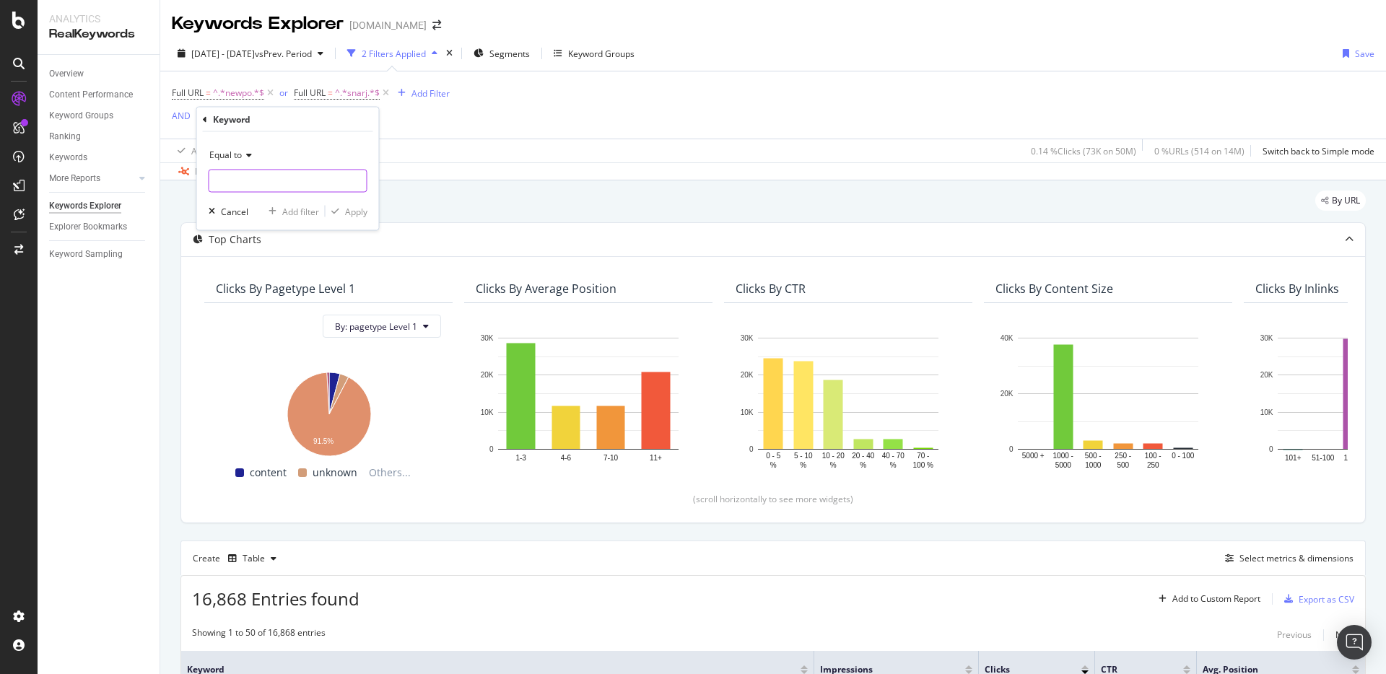
click at [274, 181] on input "text" at bounding box center [287, 181] width 157 height 23
type input "[GEOGRAPHIC_DATA]"
click at [308, 139] on div "Equal to [GEOGRAPHIC_DATA] [GEOGRAPHIC_DATA] Fetching suggestions Cancel Add fi…" at bounding box center [288, 181] width 182 height 98
click at [349, 212] on div "Apply" at bounding box center [356, 211] width 22 height 12
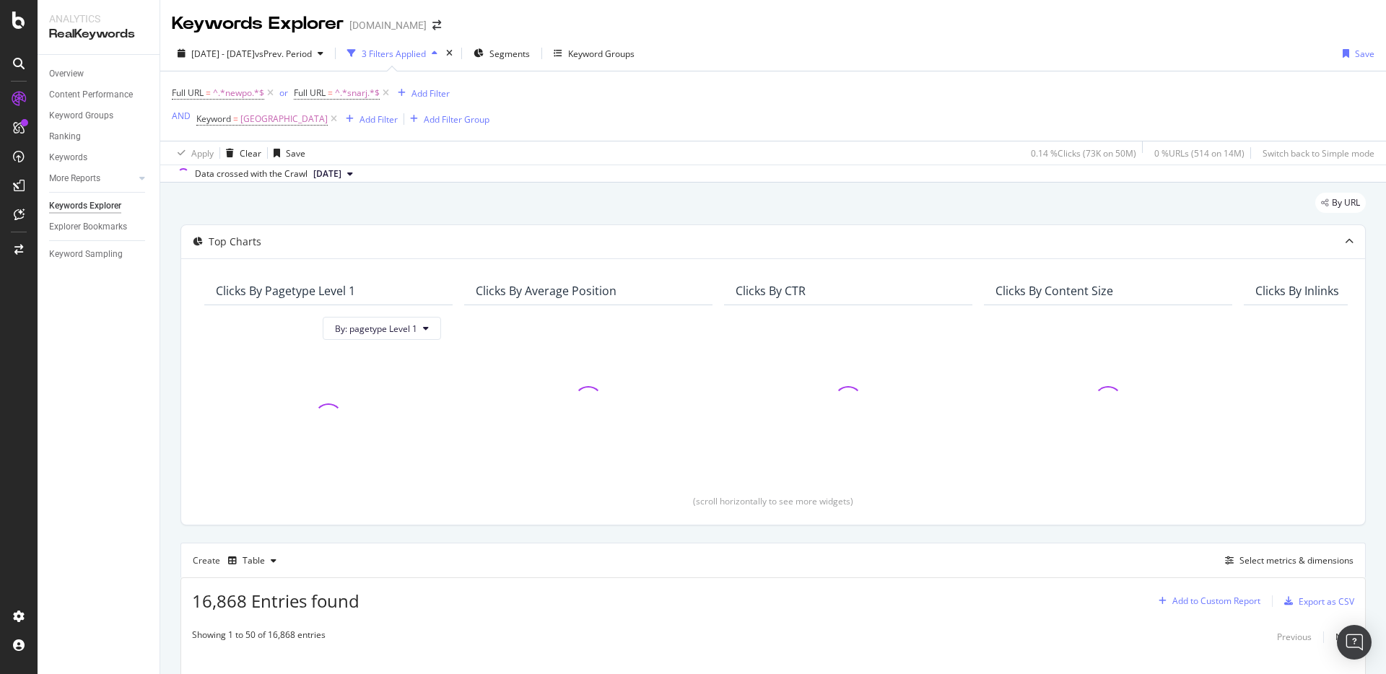
click at [1217, 604] on div "Add to Custom Report" at bounding box center [1217, 601] width 88 height 9
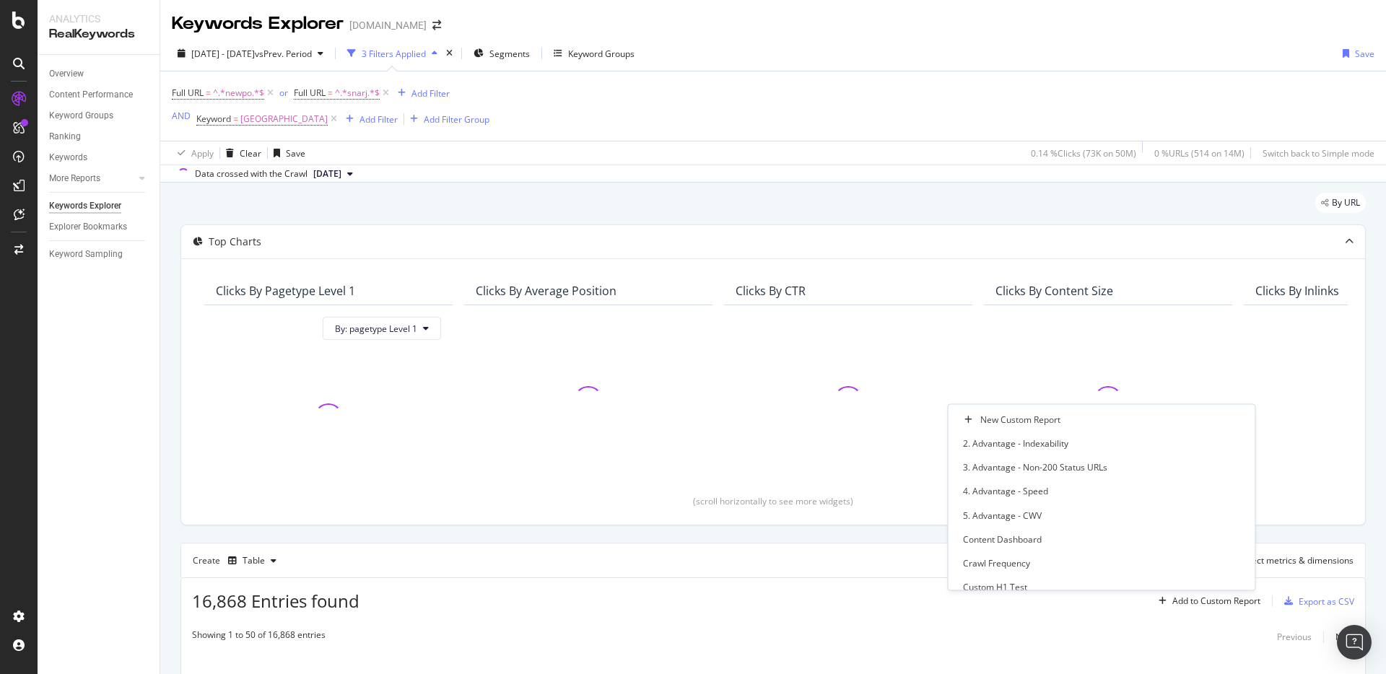
click at [830, 589] on div "16,868 Entries found Add to Custom Report Export as CSV" at bounding box center [773, 595] width 1184 height 35
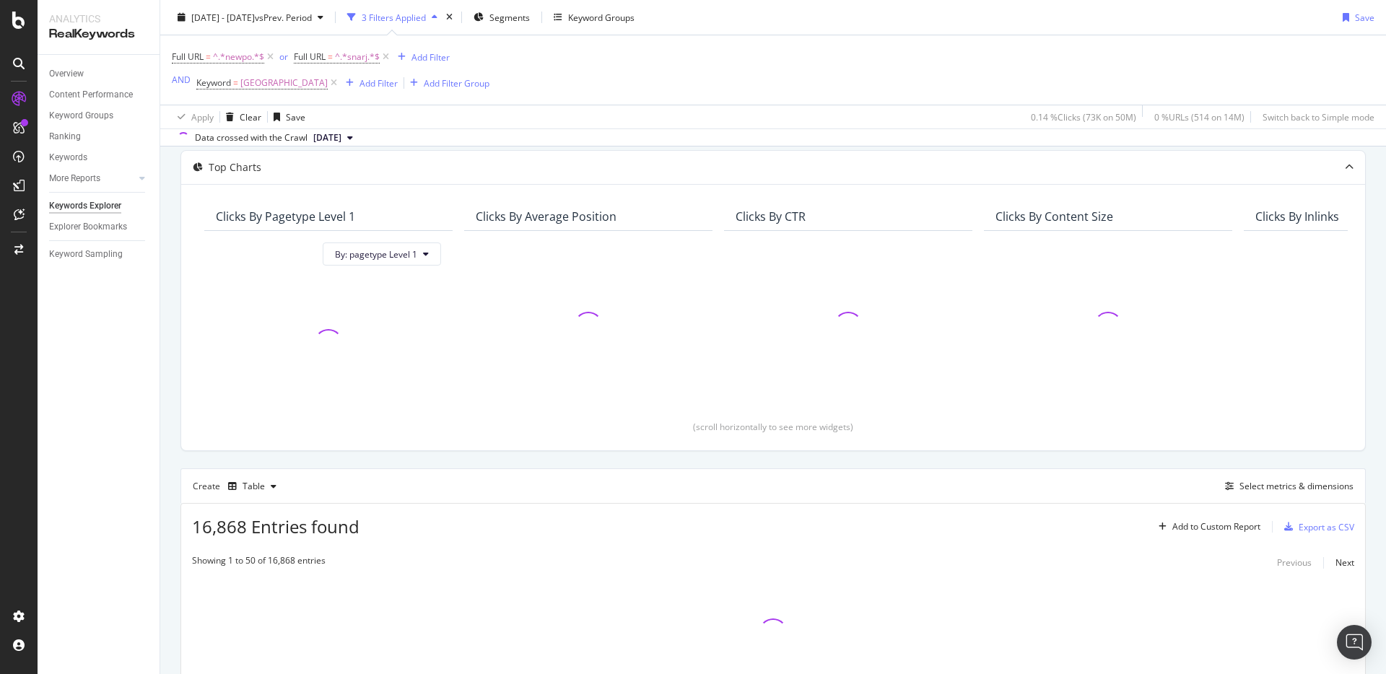
scroll to position [133, 0]
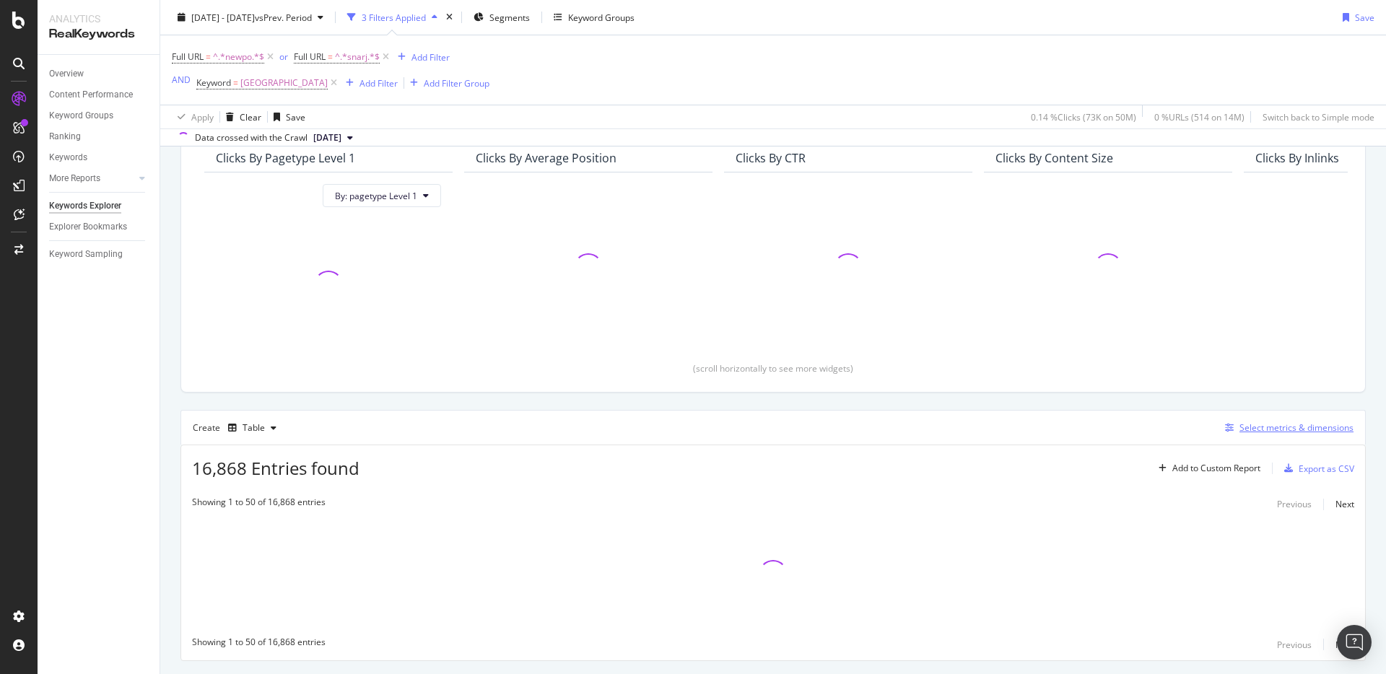
click at [1295, 435] on div "Select metrics & dimensions" at bounding box center [1287, 428] width 134 height 16
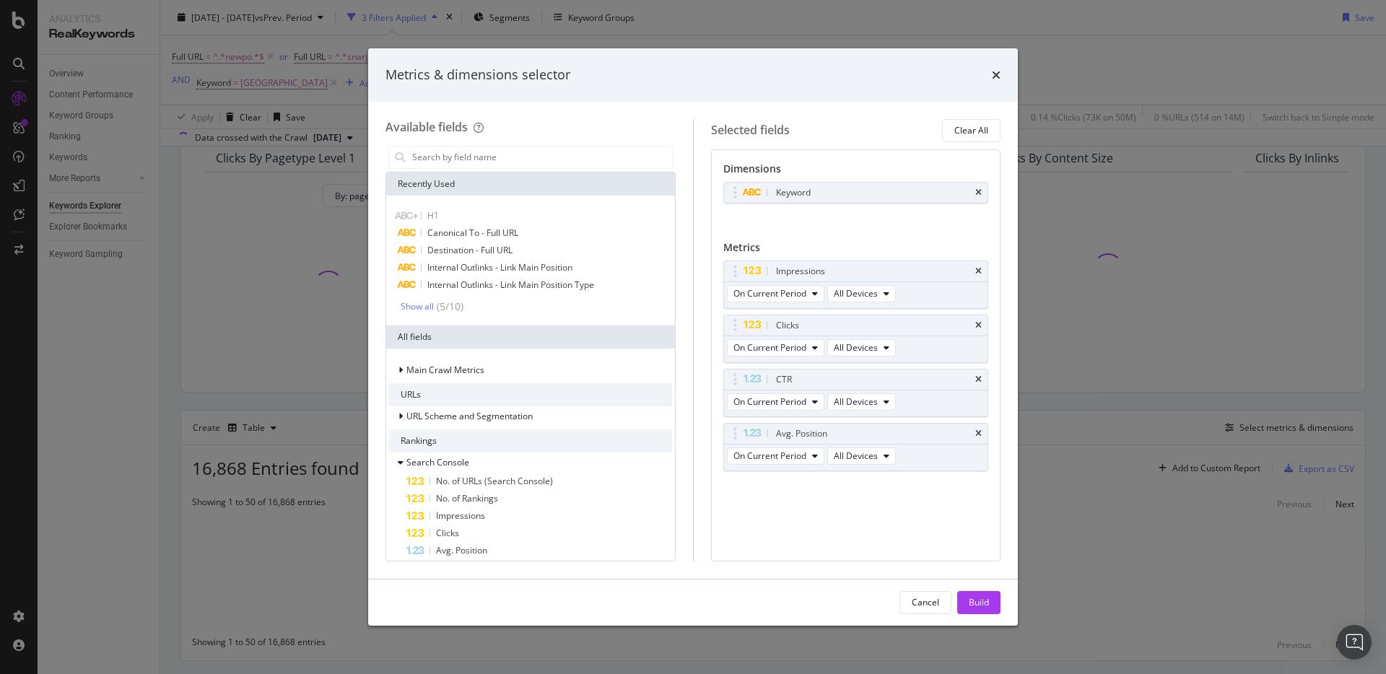
click at [978, 196] on icon "times" at bounding box center [979, 192] width 6 height 9
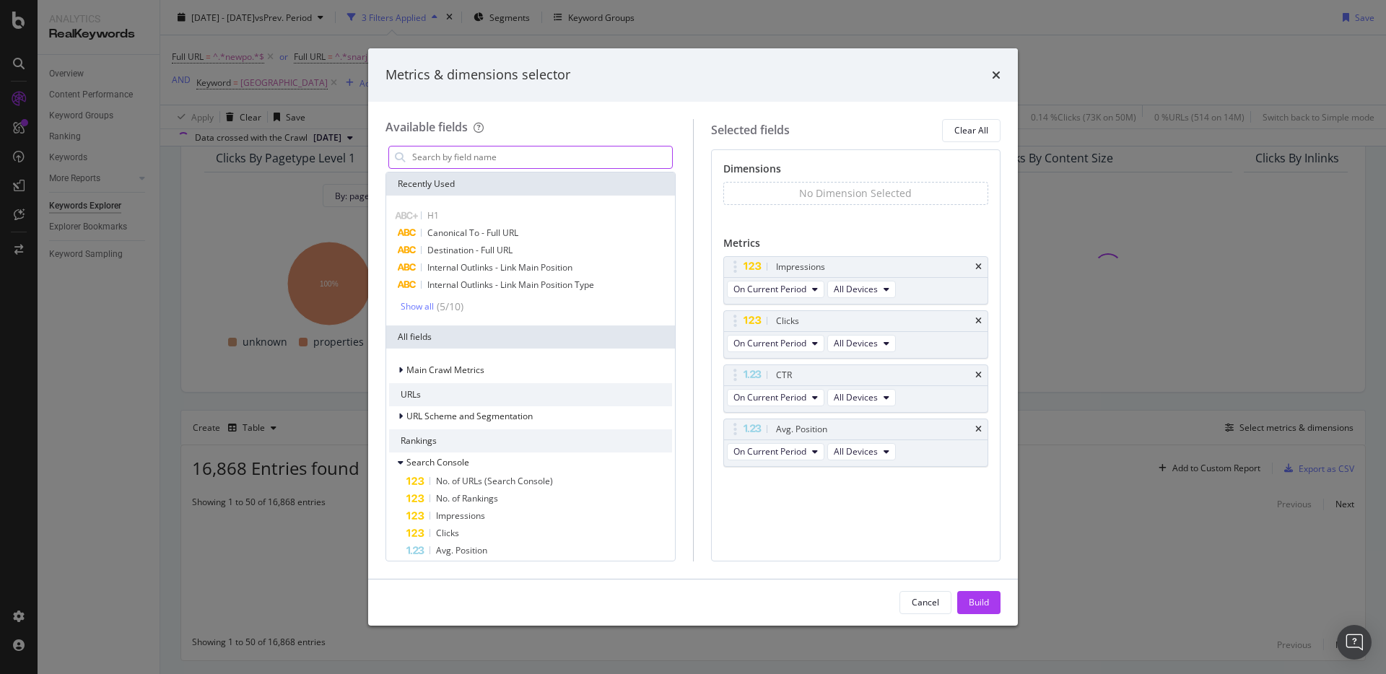
click at [482, 152] on input "modal" at bounding box center [541, 158] width 261 height 22
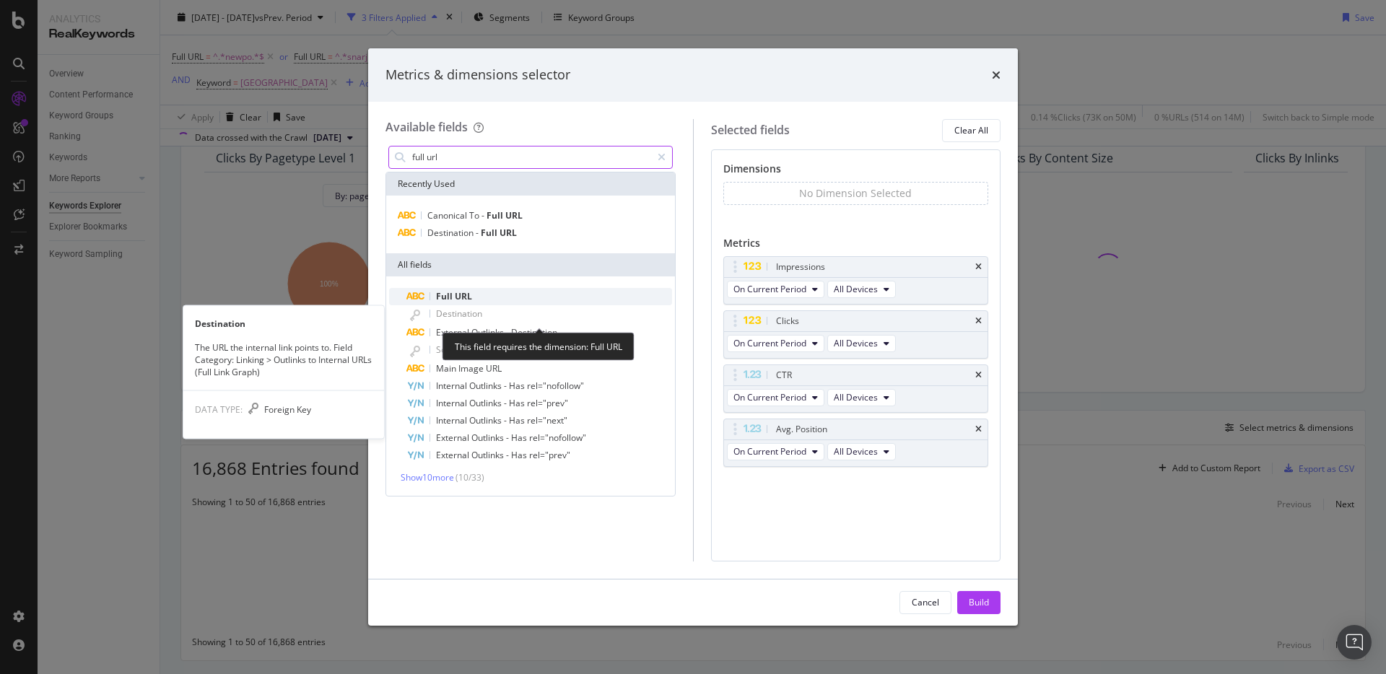
type input "full url"
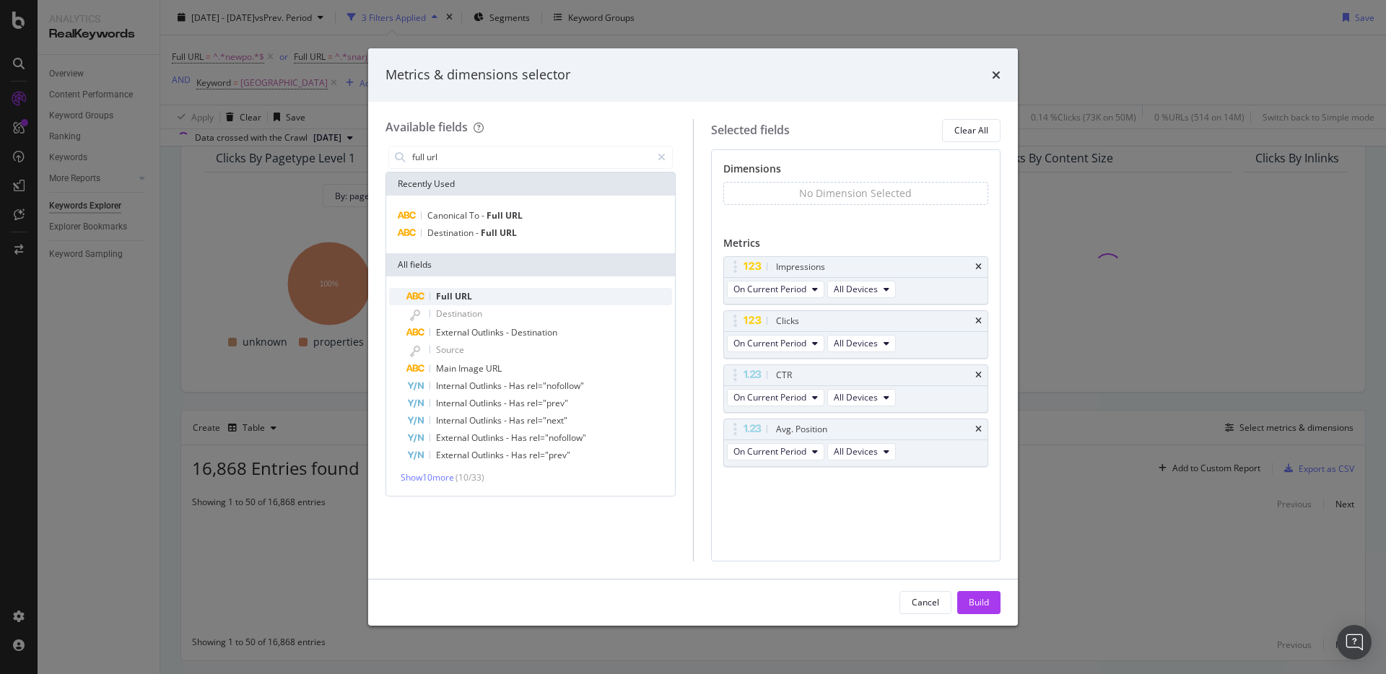
click at [479, 295] on div "Full URL" at bounding box center [540, 296] width 266 height 17
click at [976, 603] on div "Build" at bounding box center [979, 602] width 20 height 12
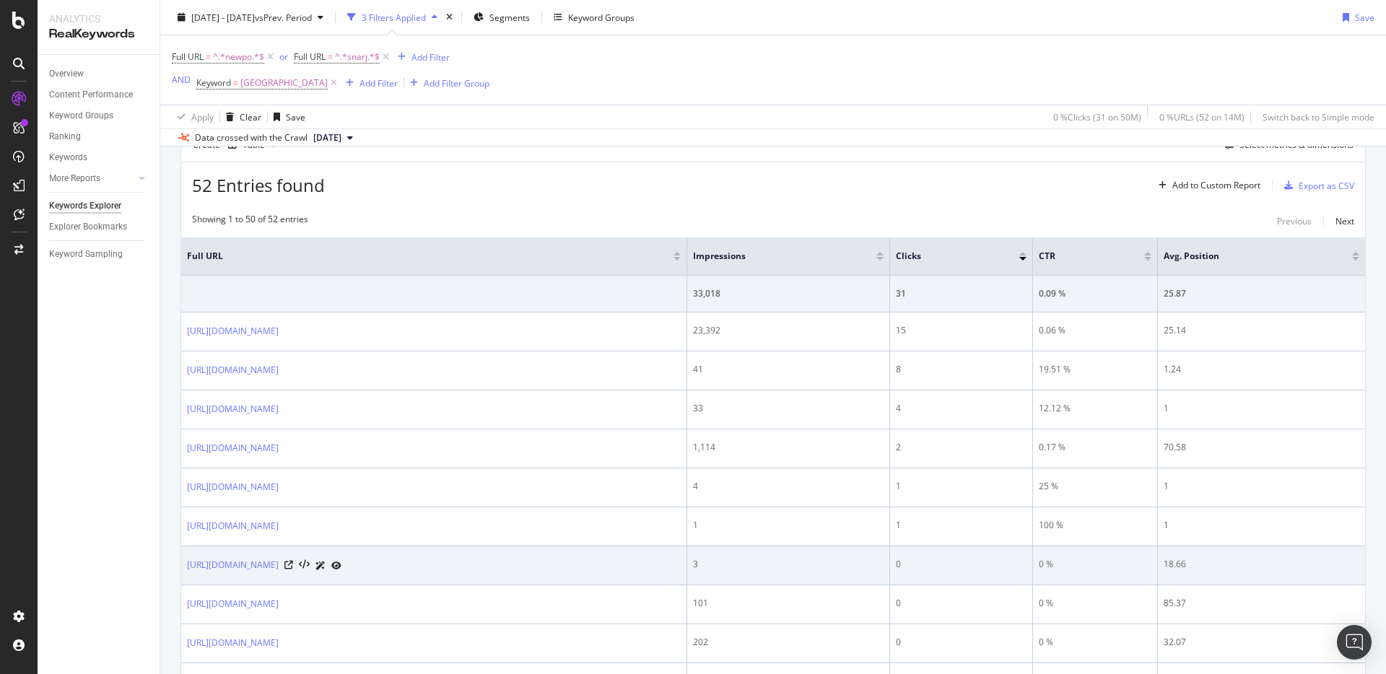
scroll to position [419, 0]
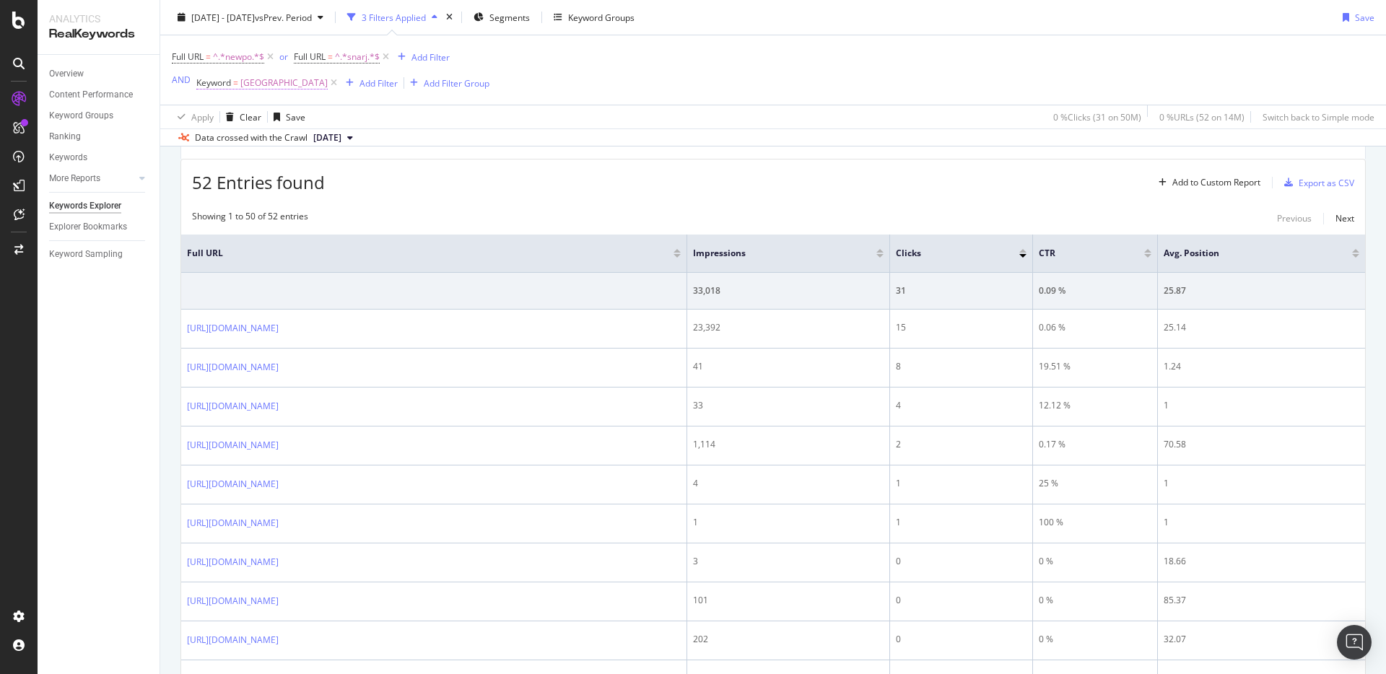
click at [240, 84] on span "[GEOGRAPHIC_DATA]" at bounding box center [283, 83] width 87 height 20
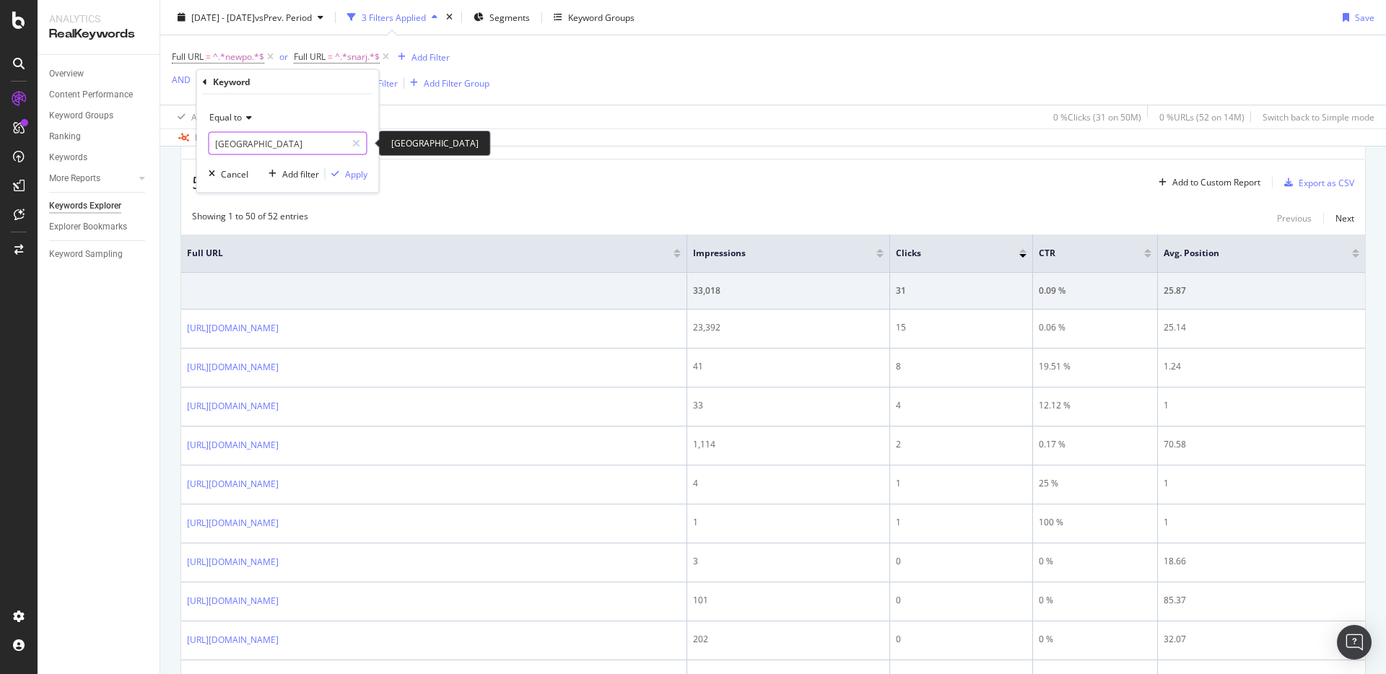
click at [210, 139] on input "[GEOGRAPHIC_DATA]" at bounding box center [277, 143] width 136 height 23
type input "hyatt [GEOGRAPHIC_DATA]"
click at [362, 173] on div "Apply" at bounding box center [356, 174] width 22 height 12
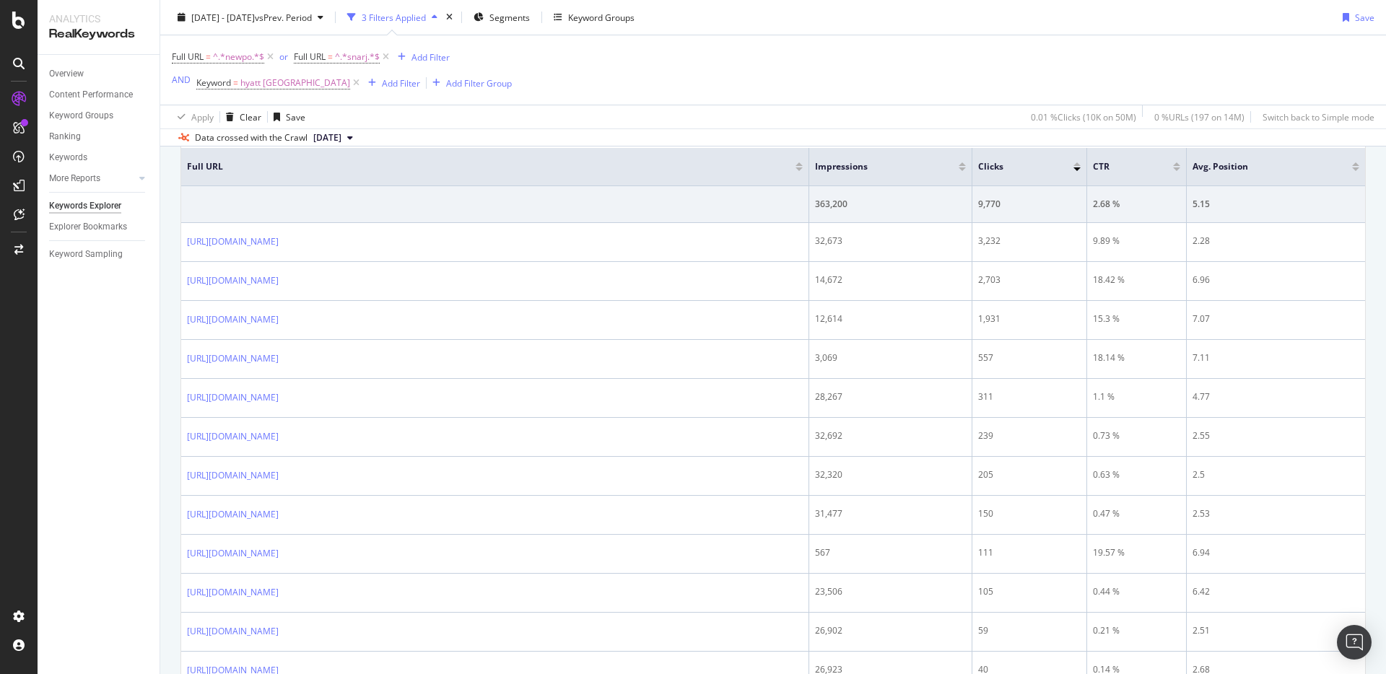
scroll to position [213, 0]
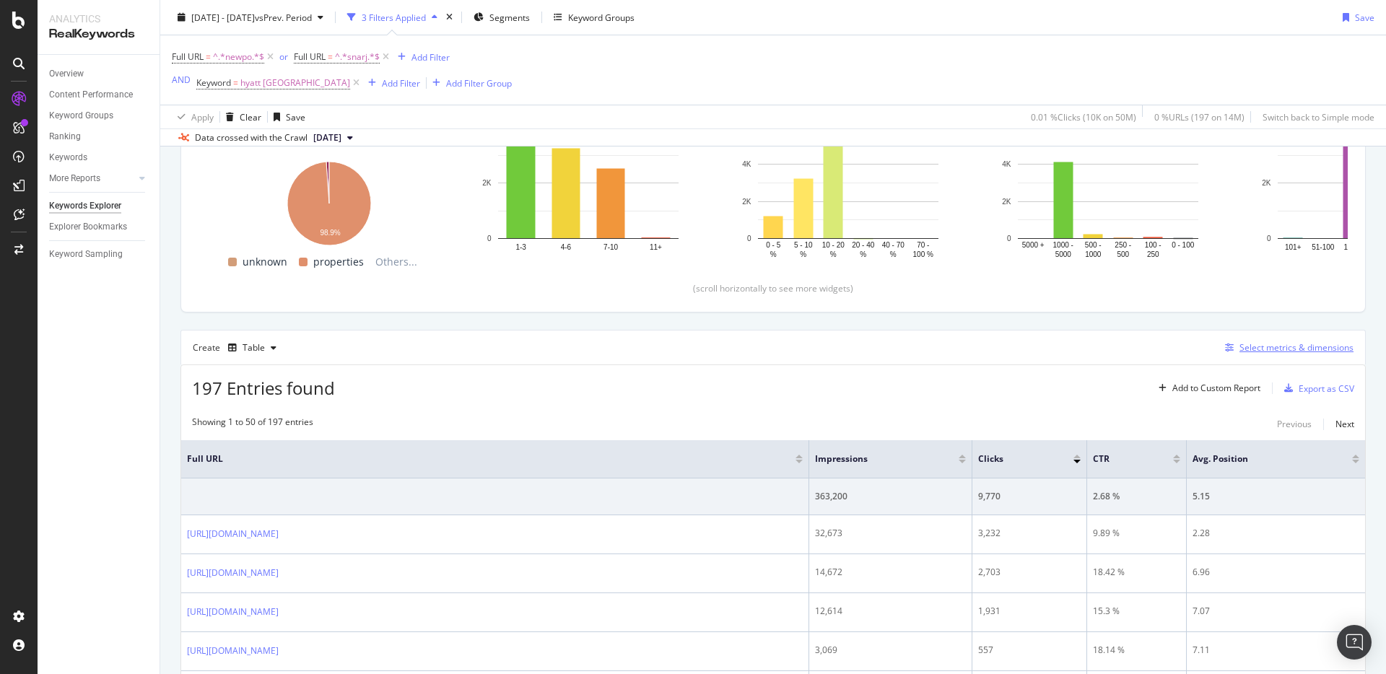
click at [1260, 349] on div "Select metrics & dimensions" at bounding box center [1297, 348] width 114 height 12
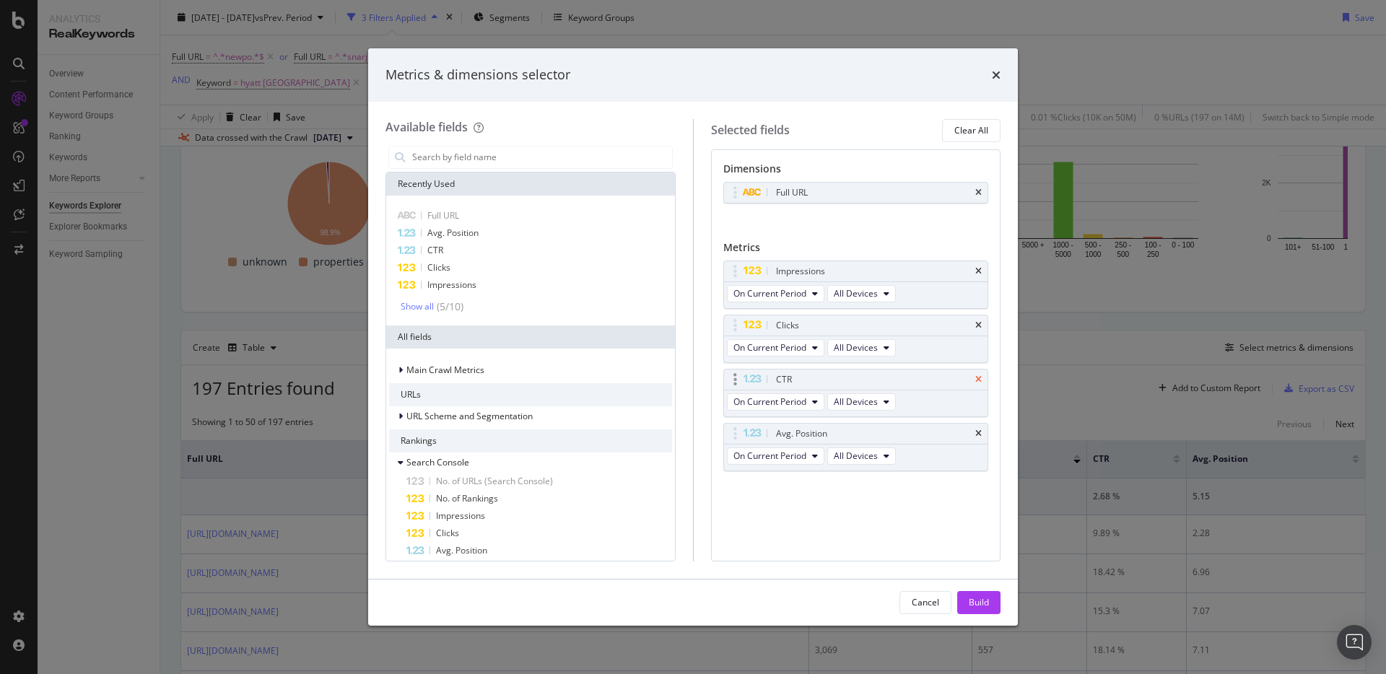
click at [980, 377] on icon "times" at bounding box center [979, 379] width 6 height 9
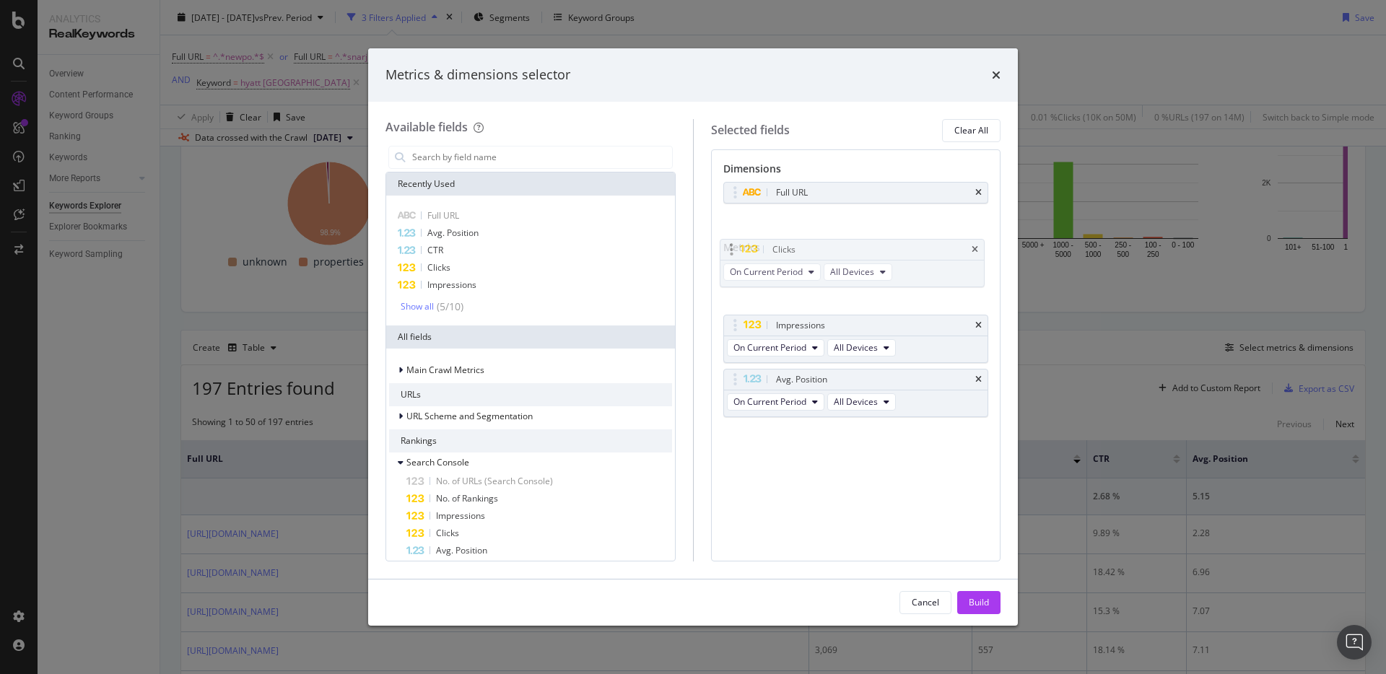
drag, startPoint x: 934, startPoint y: 326, endPoint x: 933, endPoint y: 272, distance: 54.2
click at [933, 272] on body "Analytics RealKeywords Overview Content Performance Keyword Groups Ranking Keyw…" at bounding box center [693, 337] width 1386 height 674
click at [982, 605] on div "Build" at bounding box center [979, 602] width 20 height 12
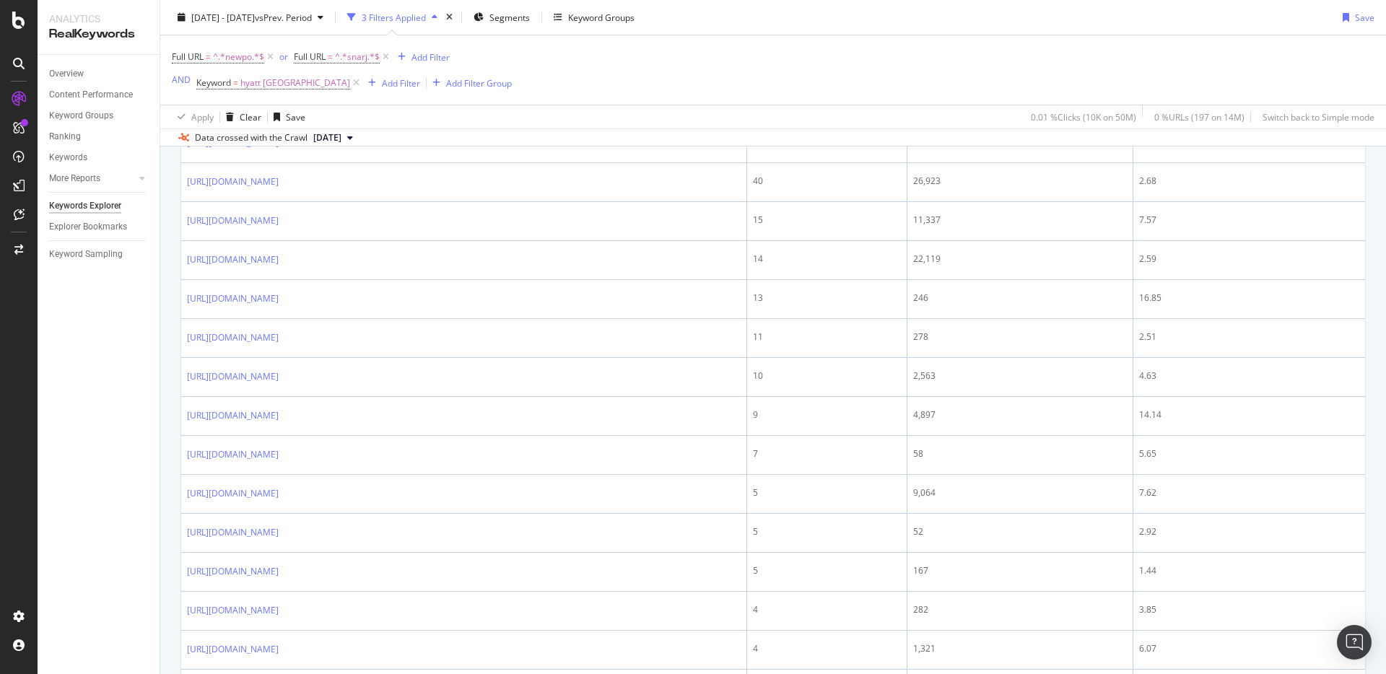
scroll to position [1017, 0]
